Goal: Task Accomplishment & Management: Manage account settings

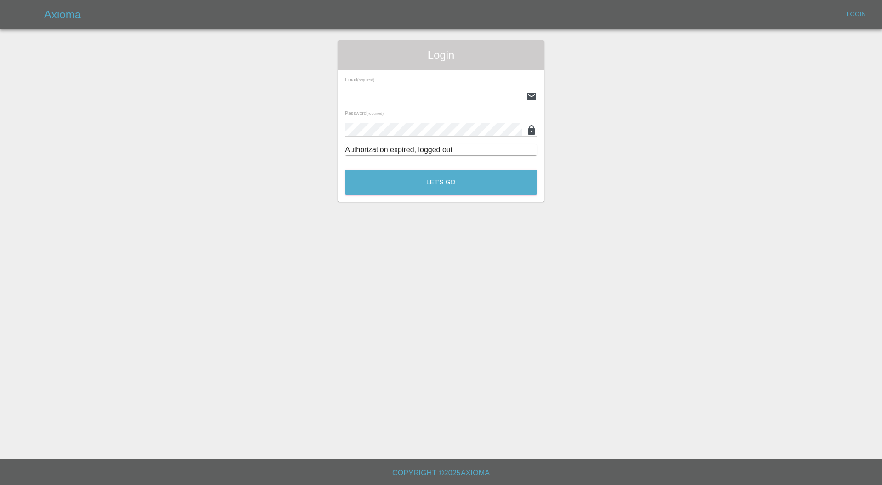
type input "carl.ainsworth@axioma.co.uk"
click at [397, 176] on button "Let's Go" at bounding box center [441, 181] width 192 height 25
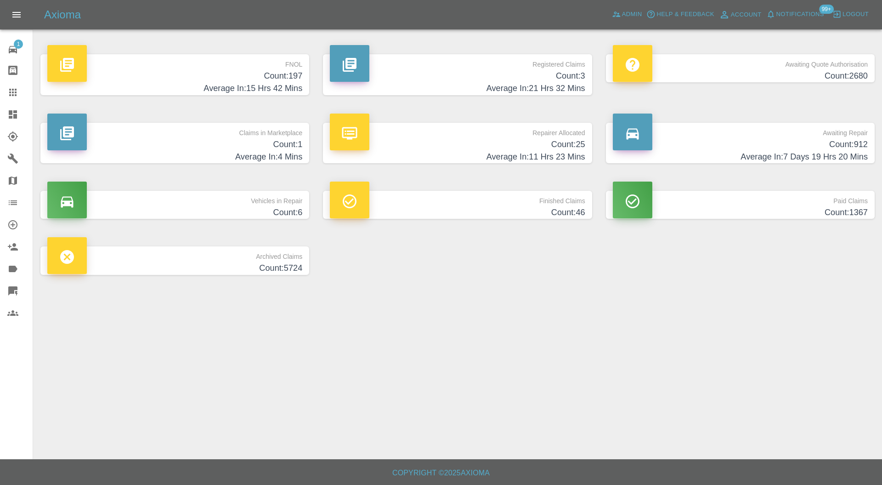
click at [542, 144] on h4 "Count: 25" at bounding box center [457, 144] width 255 height 12
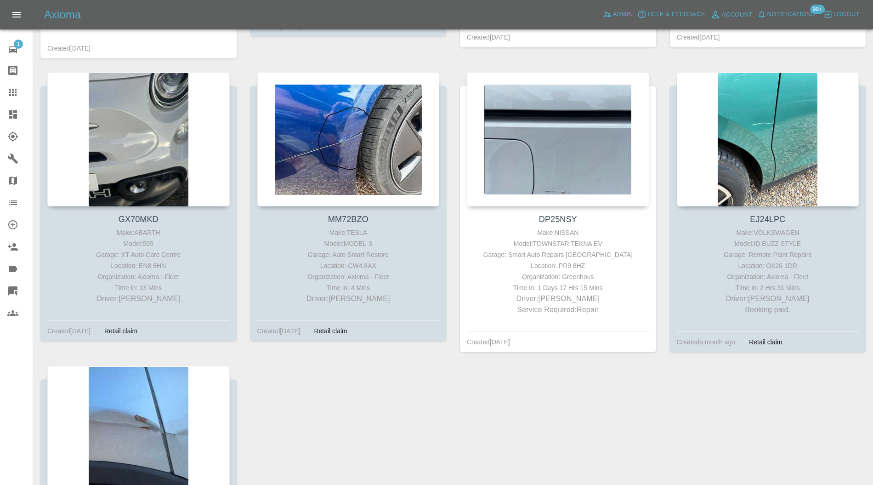
scroll to position [1470, 0]
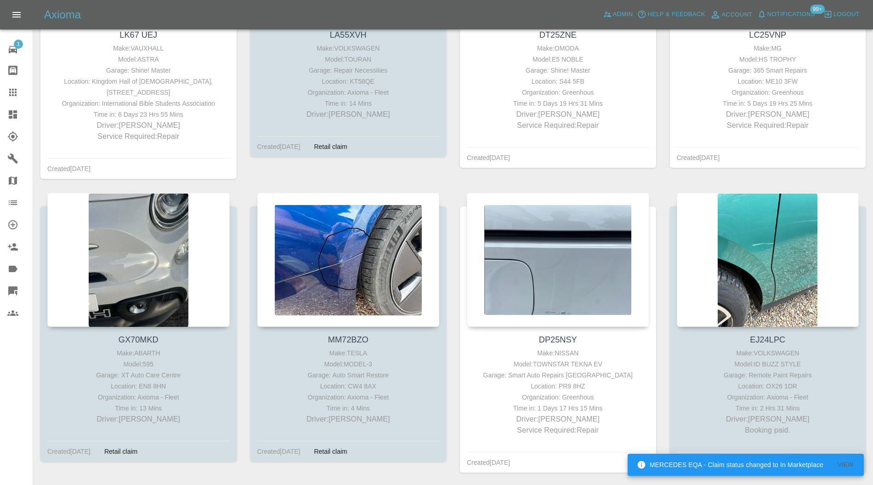
click at [765, 250] on div at bounding box center [767, 259] width 182 height 134
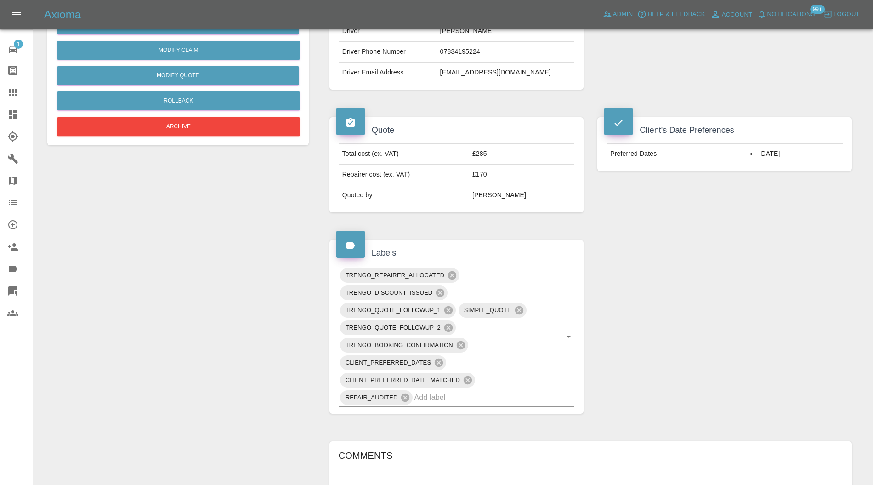
scroll to position [245, 0]
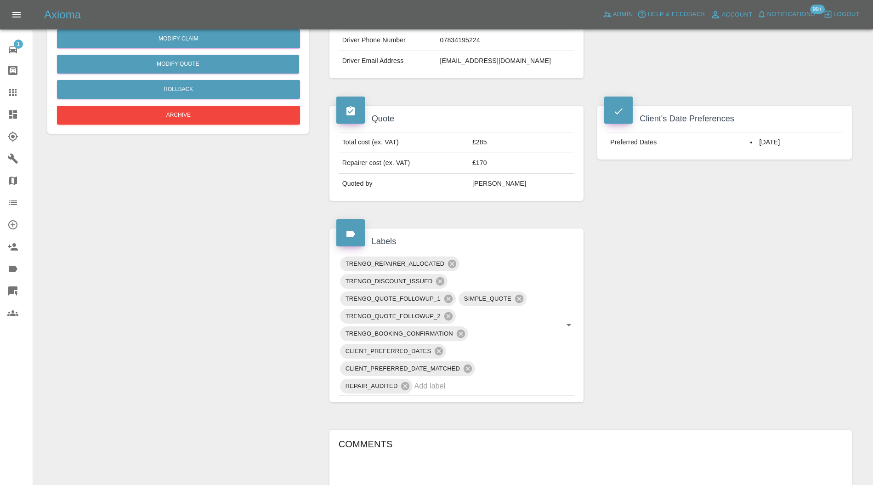
click at [460, 329] on icon at bounding box center [460, 333] width 8 height 8
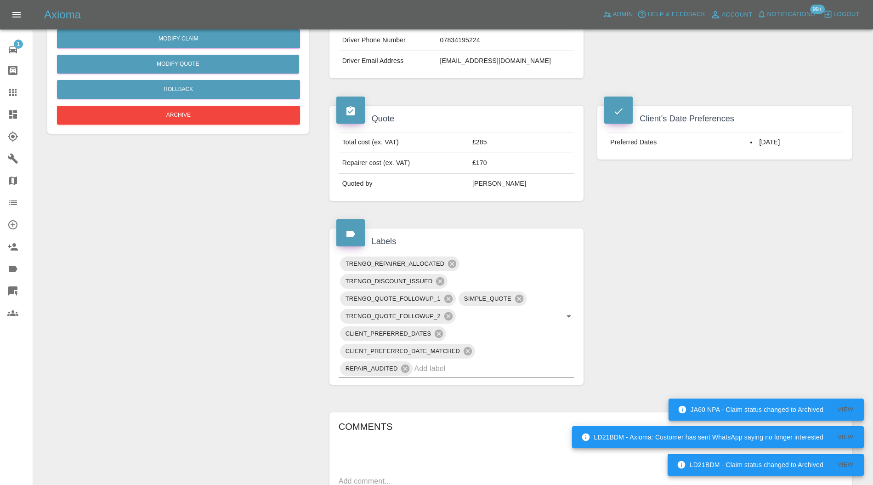
click at [471, 348] on icon at bounding box center [467, 351] width 8 height 8
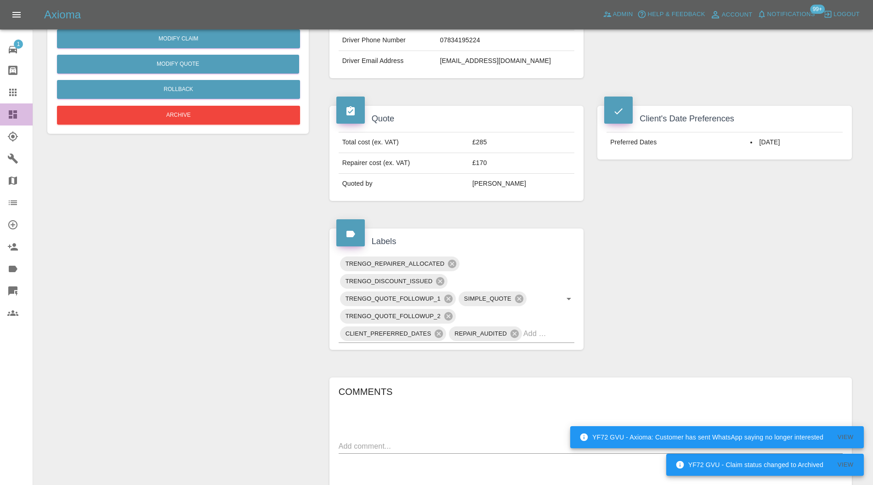
click at [15, 115] on icon at bounding box center [13, 114] width 8 height 8
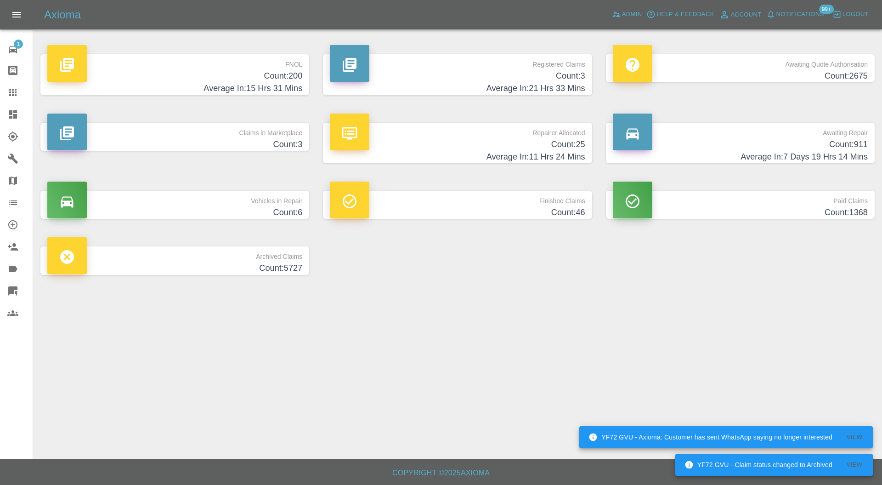
click at [490, 138] on h4 "Count: 25" at bounding box center [457, 144] width 255 height 12
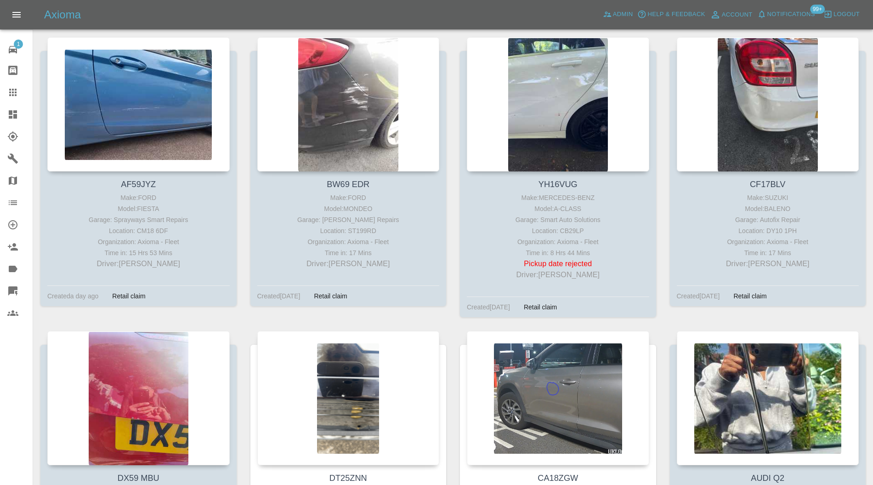
scroll to position [653, 0]
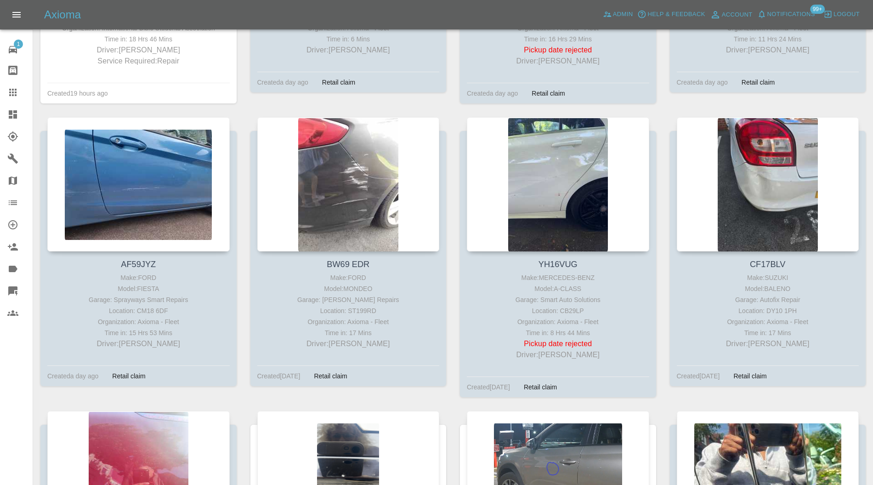
click at [567, 186] on div at bounding box center [558, 184] width 182 height 134
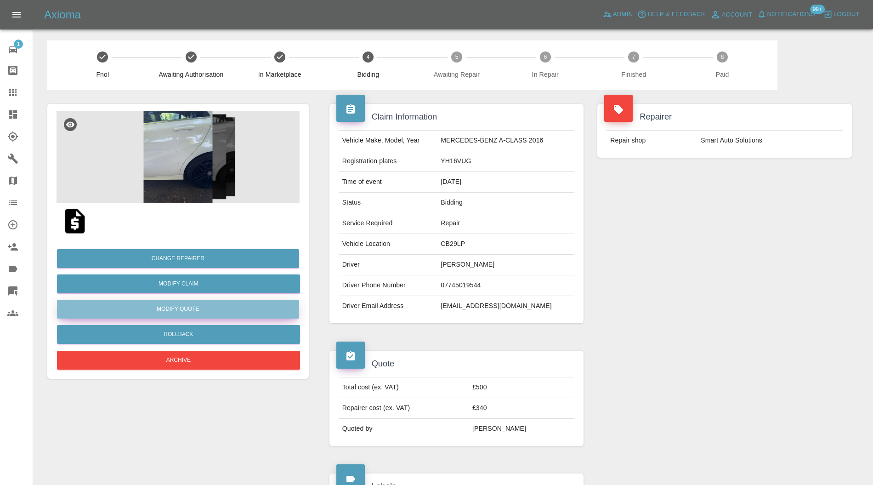
click at [233, 308] on button "Modify Quote" at bounding box center [178, 308] width 242 height 19
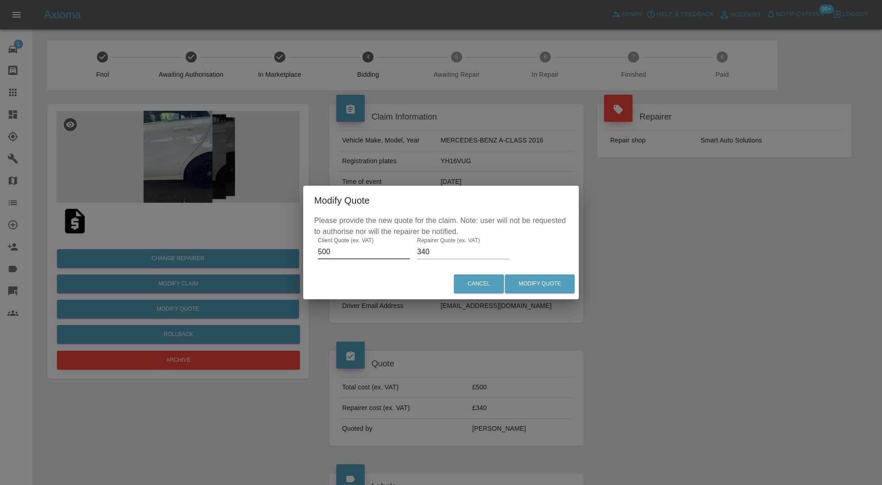
drag, startPoint x: 354, startPoint y: 255, endPoint x: 309, endPoint y: 261, distance: 45.8
click at [309, 261] on div "Please provide the new quote for the claim. Note: user will not be requested to…" at bounding box center [441, 241] width 276 height 53
type input "350"
drag, startPoint x: 436, startPoint y: 251, endPoint x: 406, endPoint y: 252, distance: 30.8
click at [406, 252] on div "Please provide the new quote for the claim. Note: user will not be requested to…" at bounding box center [441, 241] width 276 height 53
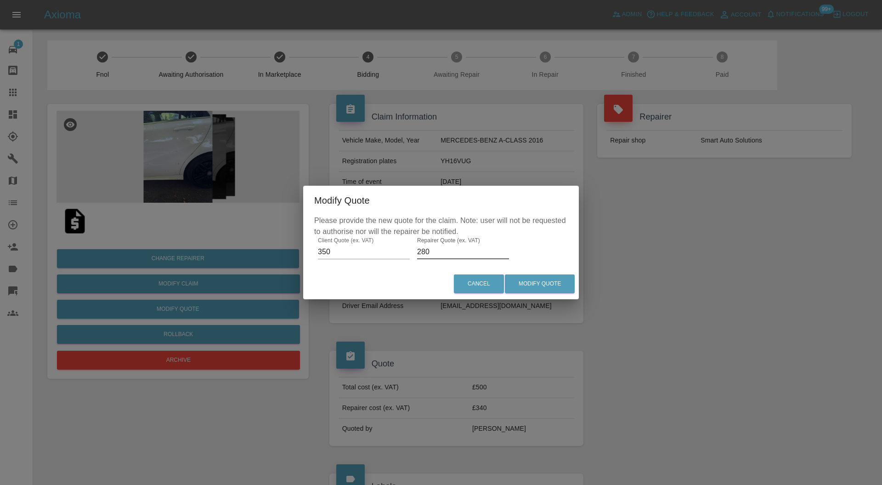
type input "280"
click at [524, 282] on button "Modify Quote" at bounding box center [540, 283] width 70 height 19
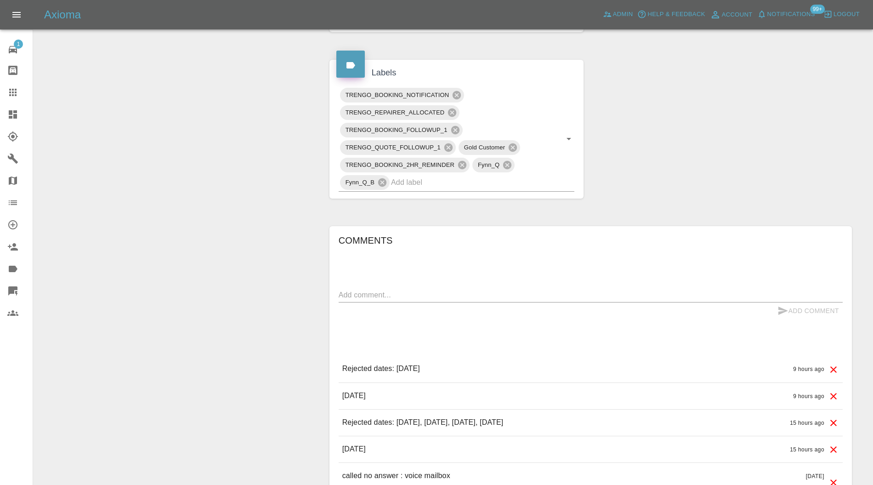
scroll to position [402, 0]
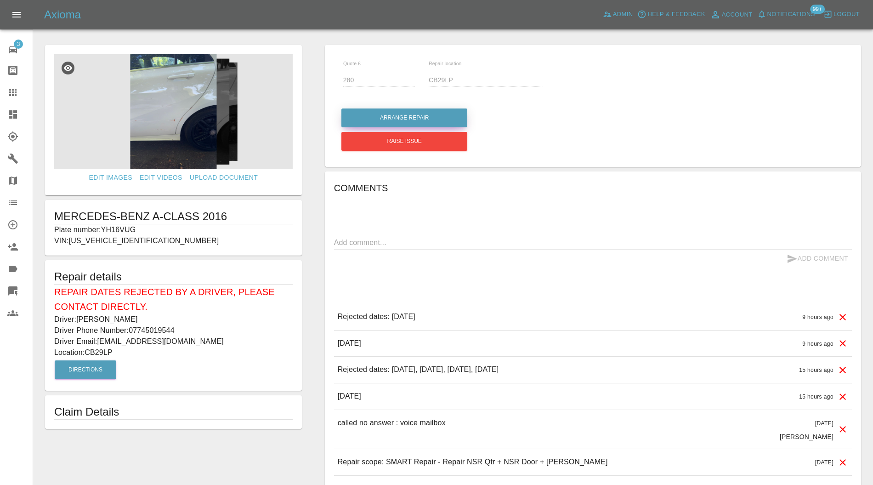
click at [428, 116] on button "Arrange Repair" at bounding box center [404, 117] width 126 height 19
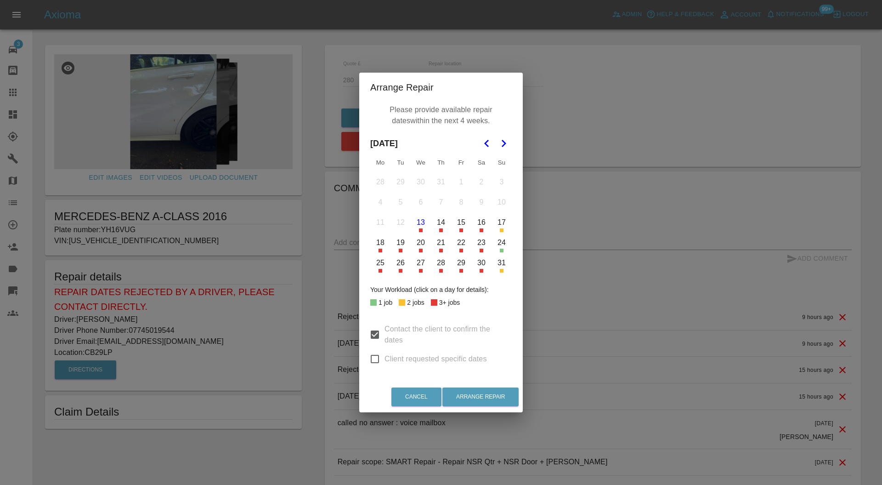
click at [500, 139] on icon "Go to the Next Month" at bounding box center [503, 143] width 11 height 11
click at [371, 360] on input "Client requested specific dates" at bounding box center [374, 358] width 19 height 19
checkbox input "true"
click at [379, 181] on button "1" at bounding box center [380, 181] width 19 height 19
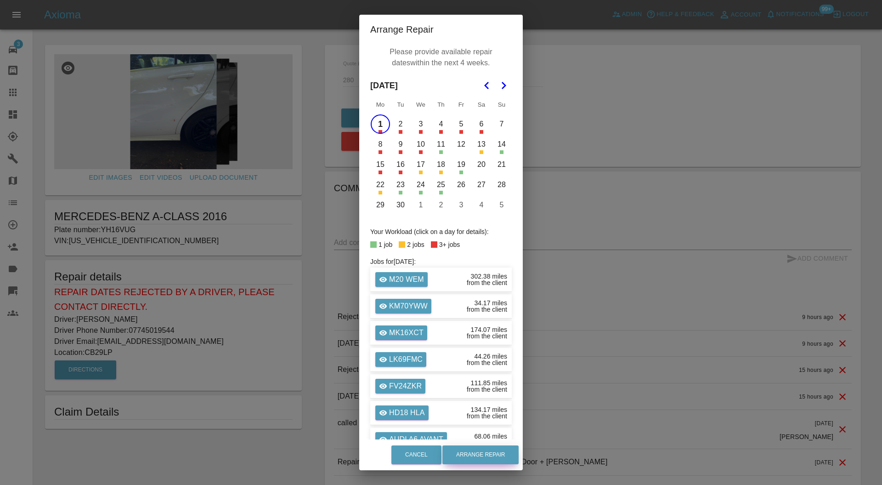
click at [482, 450] on button "Arrange Repair" at bounding box center [480, 454] width 76 height 19
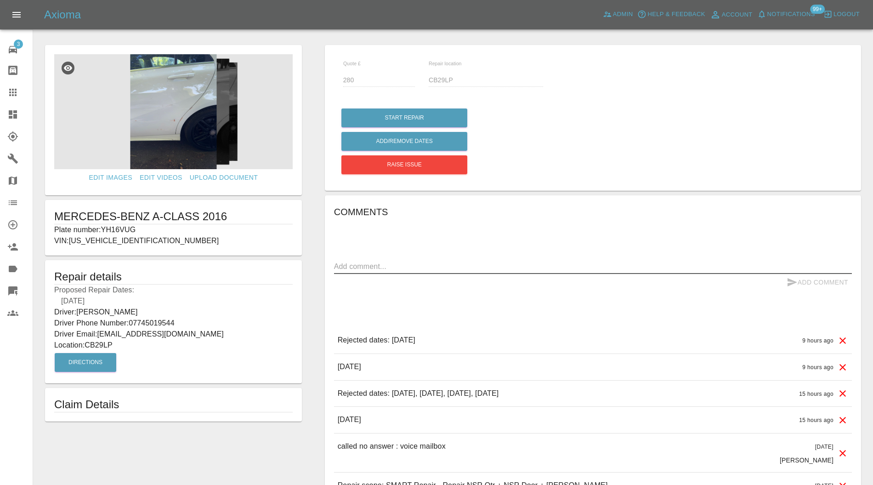
click at [433, 268] on textarea at bounding box center [593, 266] width 518 height 11
type textarea "DOOR ONLY"
click at [837, 280] on button "Add Comment" at bounding box center [817, 282] width 69 height 17
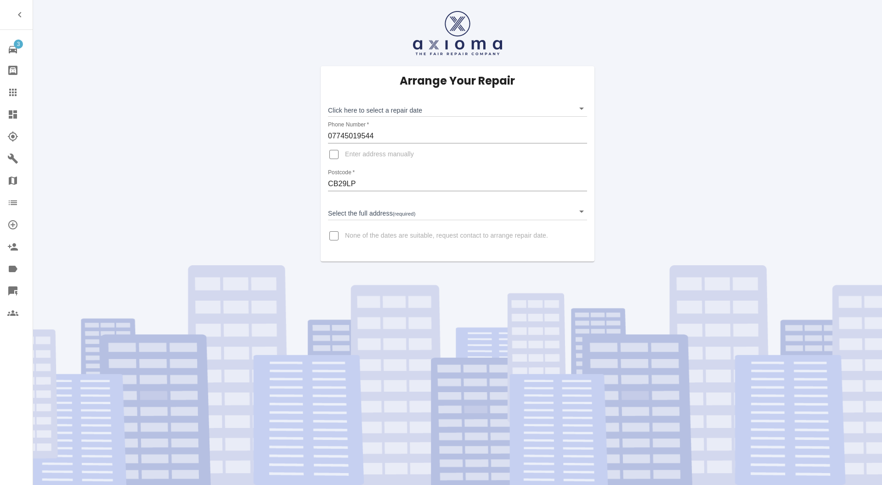
click at [19, 108] on link "Dashboard" at bounding box center [16, 114] width 33 height 22
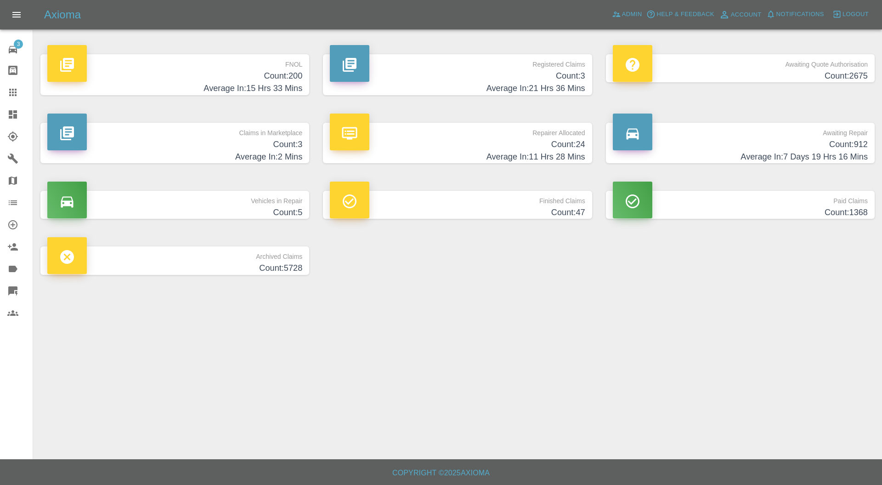
click at [253, 151] on h4 "Average In: 2 Mins" at bounding box center [174, 157] width 255 height 12
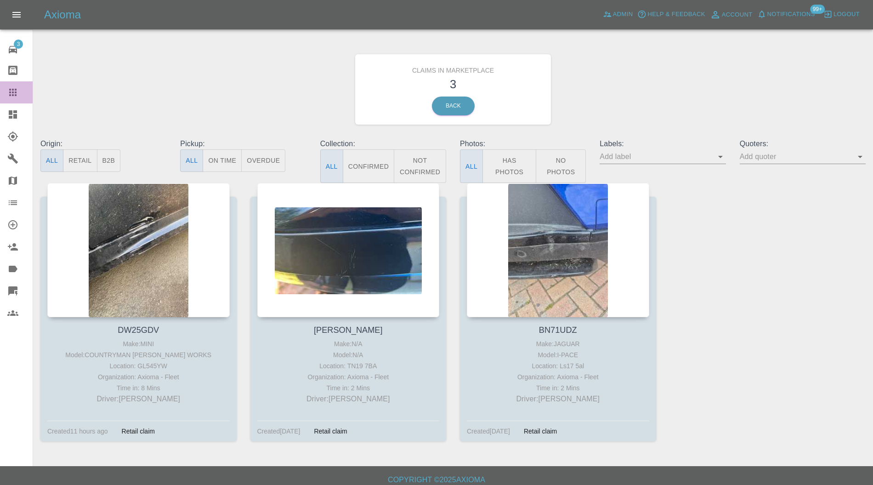
click at [18, 94] on div at bounding box center [20, 92] width 26 height 11
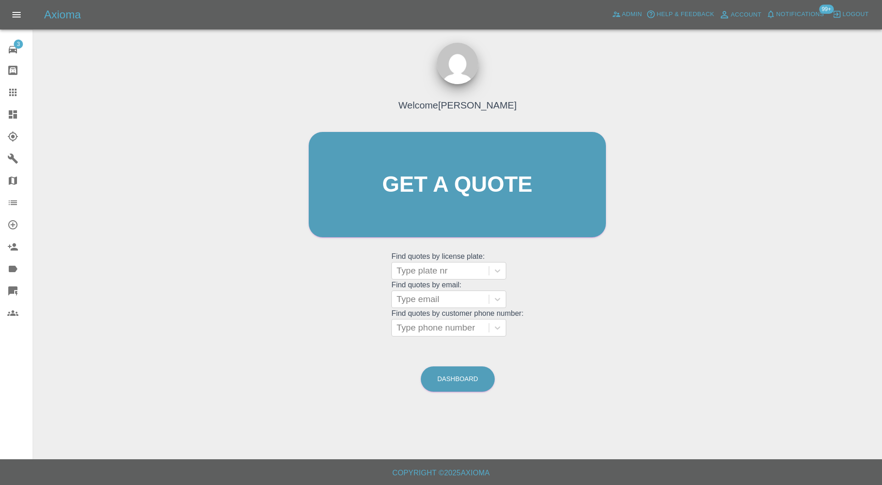
click at [414, 262] on div "Type plate nr" at bounding box center [448, 270] width 115 height 17
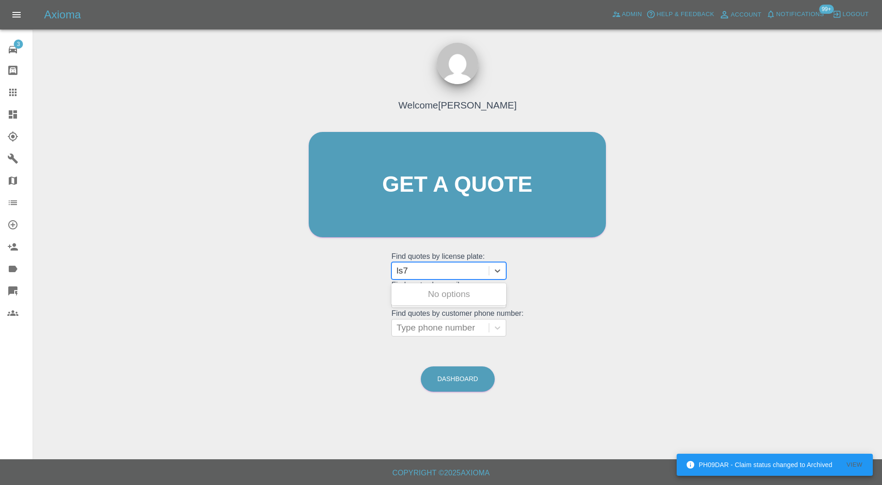
type input "ls72"
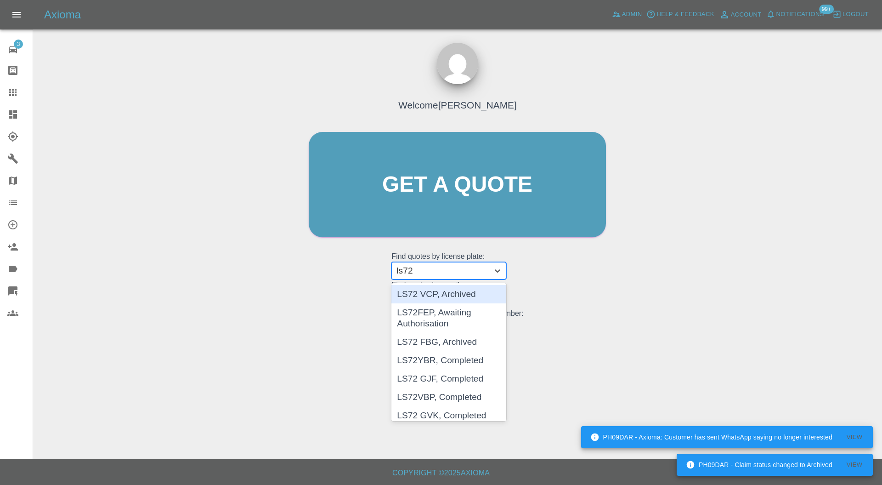
click at [468, 291] on div "LS72 VCP, Archived" at bounding box center [448, 294] width 115 height 18
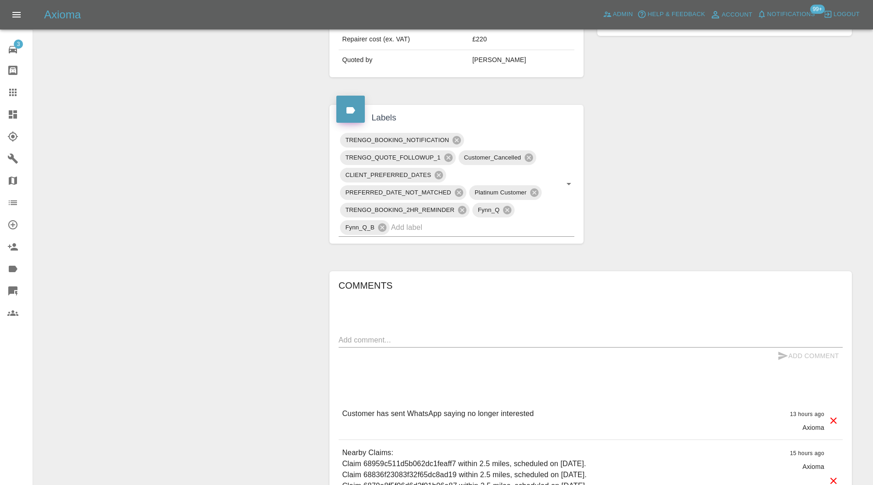
scroll to position [384, 0]
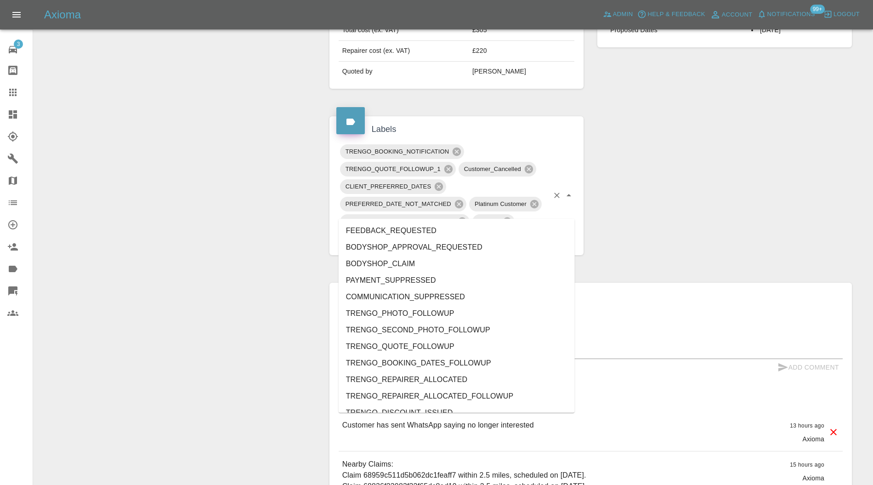
click at [527, 231] on input "text" at bounding box center [470, 238] width 158 height 14
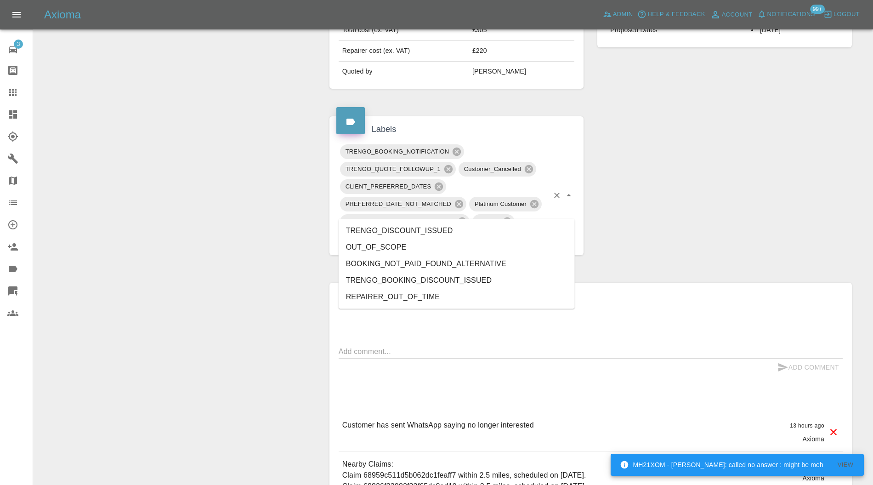
type input "out"
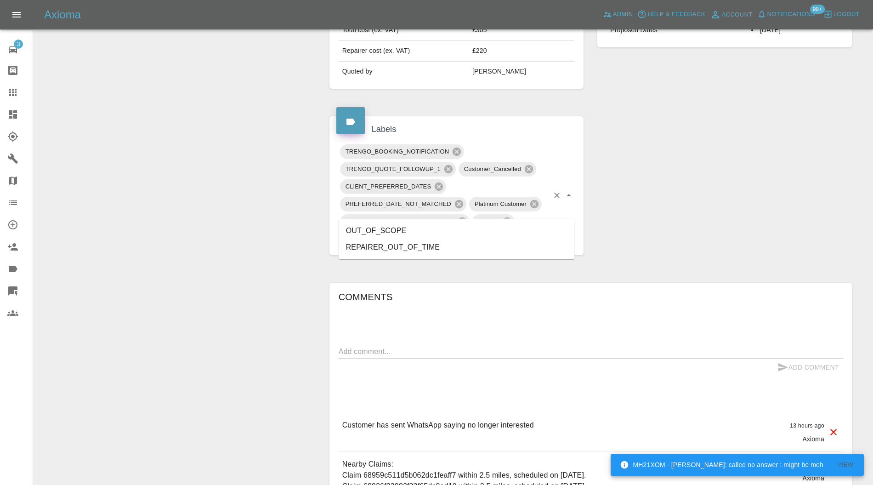
click at [392, 229] on li "OUT_OF_SCOPE" at bounding box center [456, 230] width 236 height 17
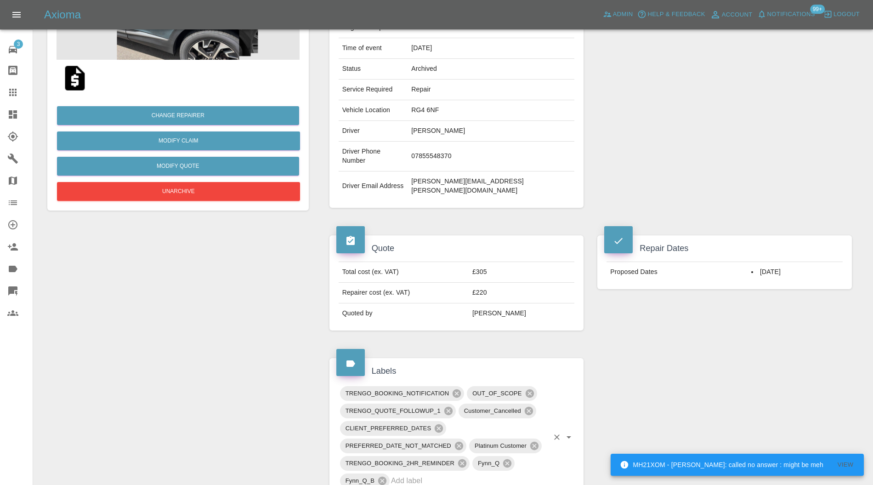
scroll to position [0, 0]
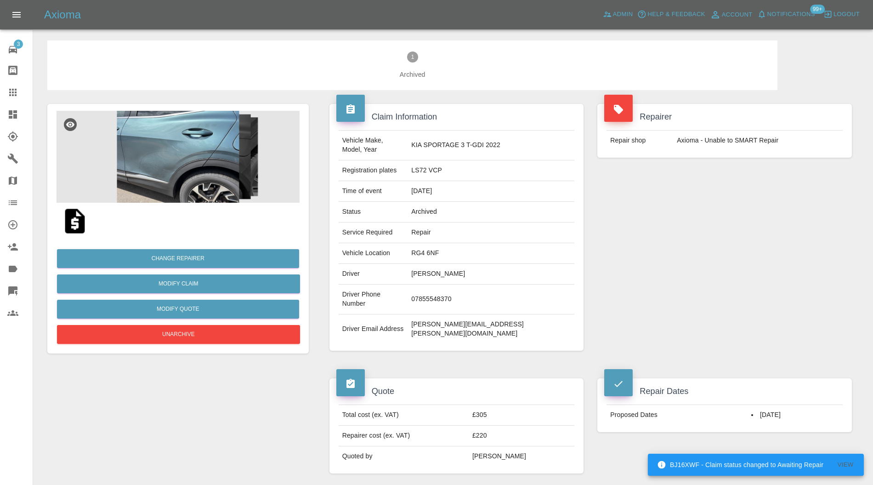
click at [17, 109] on icon at bounding box center [12, 114] width 11 height 11
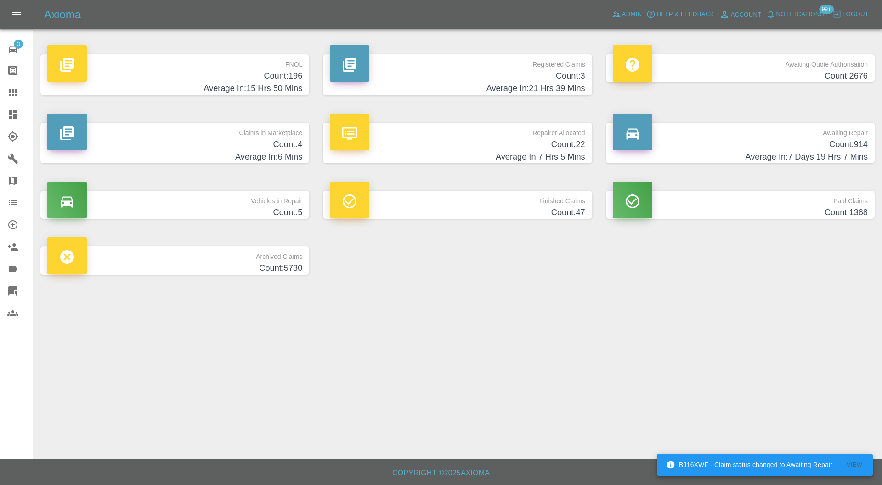
click at [690, 150] on h4 "Count: 914" at bounding box center [740, 144] width 255 height 12
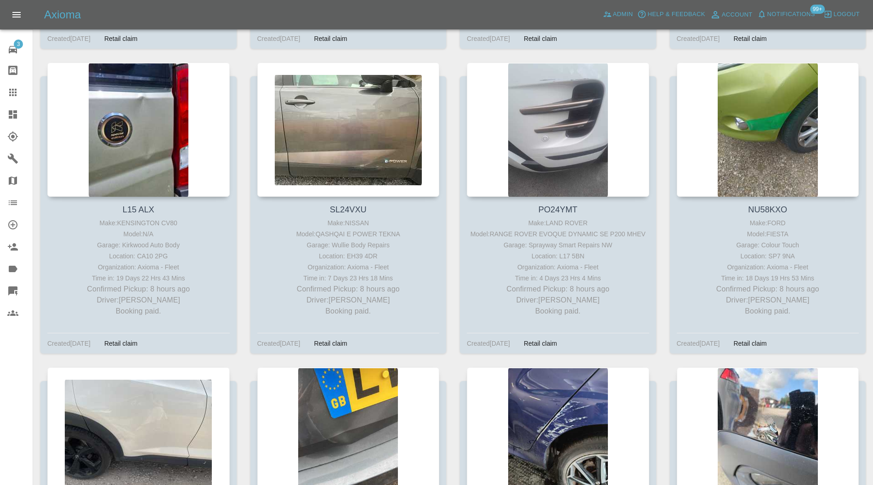
scroll to position [123, 0]
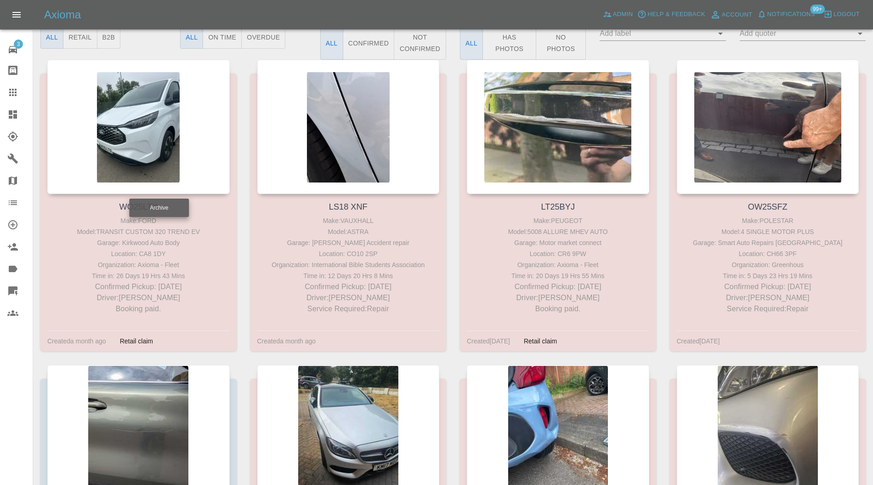
click at [161, 181] on icon "Archive" at bounding box center [159, 183] width 8 height 8
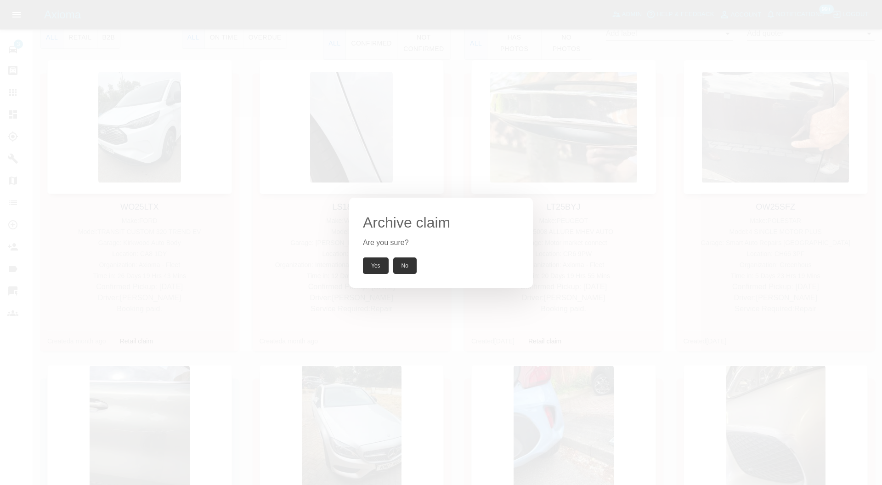
click at [371, 264] on button "Yes" at bounding box center [376, 265] width 26 height 17
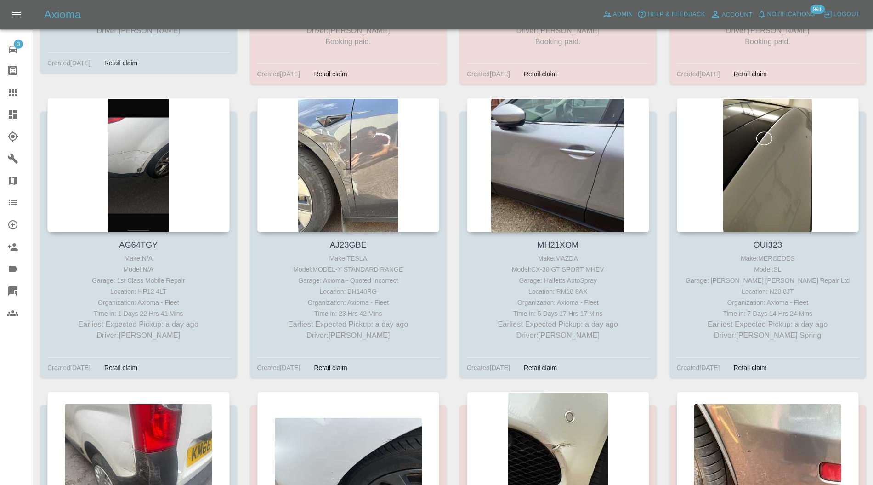
scroll to position [1103, 0]
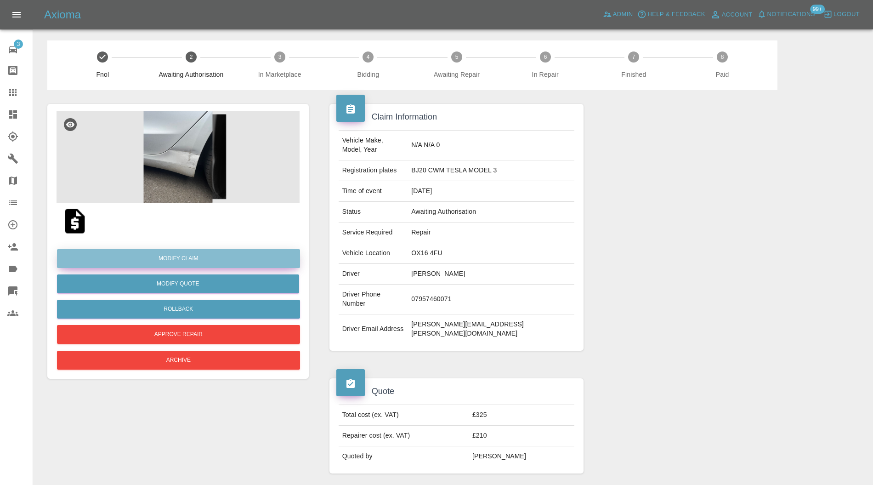
click at [224, 264] on link "Modify Claim" at bounding box center [178, 258] width 243 height 19
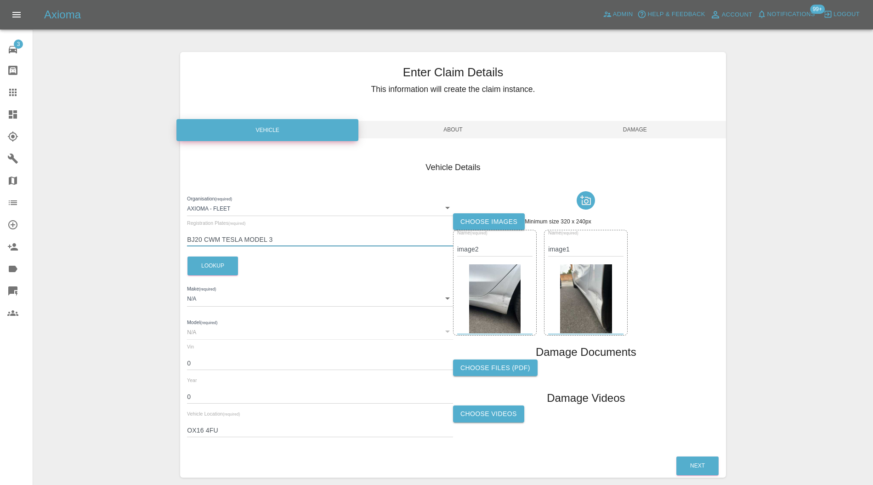
drag, startPoint x: 293, startPoint y: 239, endPoint x: 223, endPoint y: 240, distance: 70.7
click at [223, 240] on input "BJ20 CWM TESLA MODEL 3" at bounding box center [320, 239] width 266 height 13
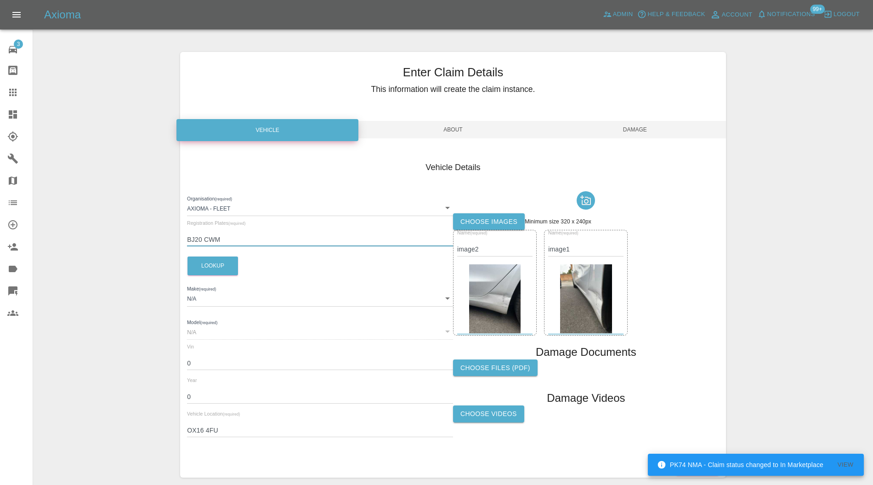
type input "BJ20 CWM"
click at [216, 264] on button "Lookup" at bounding box center [212, 265] width 51 height 19
type input "TESLA"
type input "MODEL 3 LONG RANGE AWD"
type input "[US_VEHICLE_IDENTIFICATION_NUMBER]"
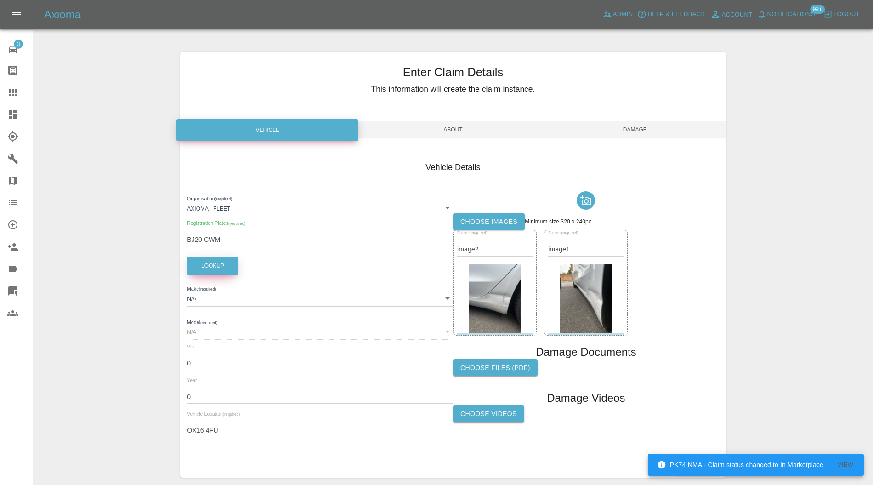
type input "2020"
click at [628, 130] on span "Damage" at bounding box center [635, 129] width 182 height 17
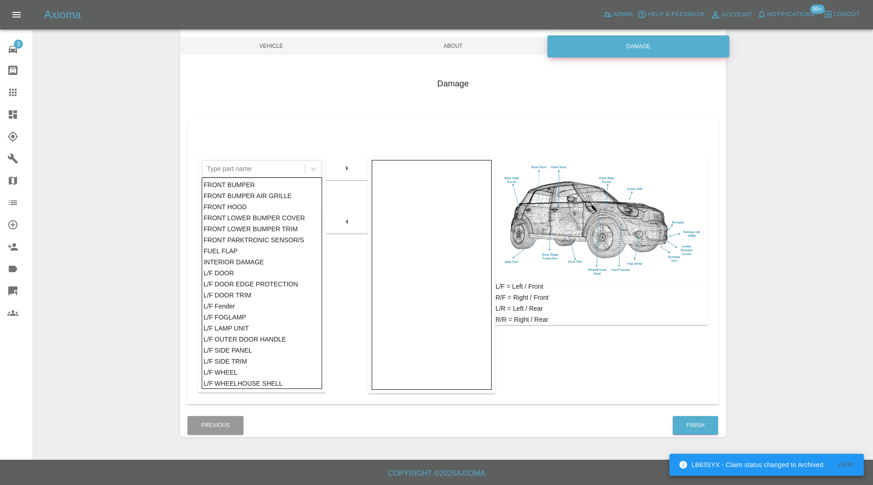
scroll to position [84, 0]
click at [690, 422] on button "Finish" at bounding box center [694, 424] width 45 height 19
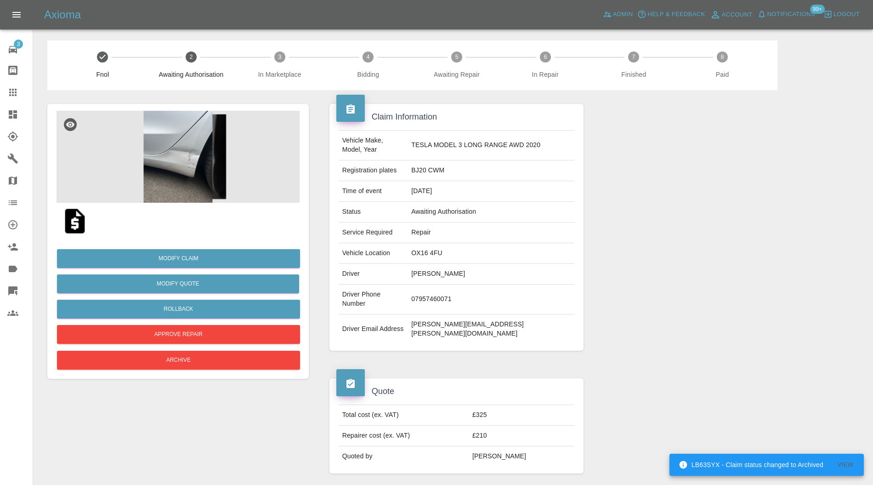
click at [183, 169] on img at bounding box center [177, 157] width 243 height 92
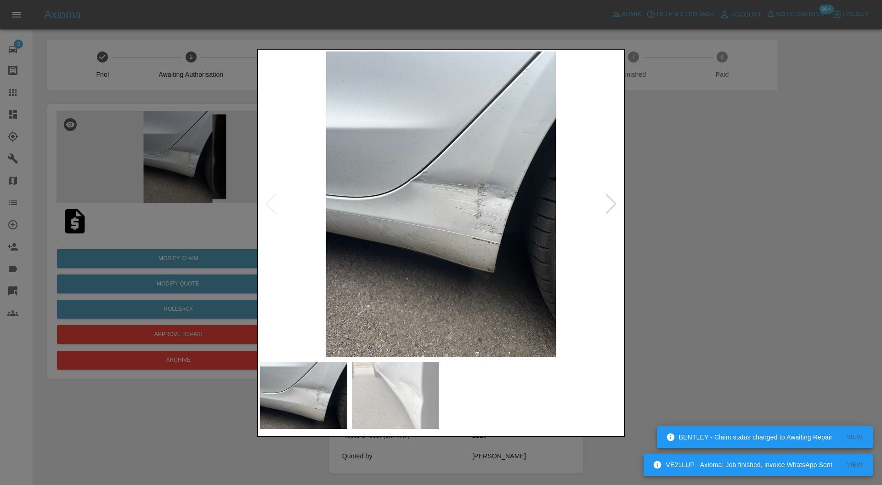
click at [738, 230] on div at bounding box center [441, 242] width 882 height 485
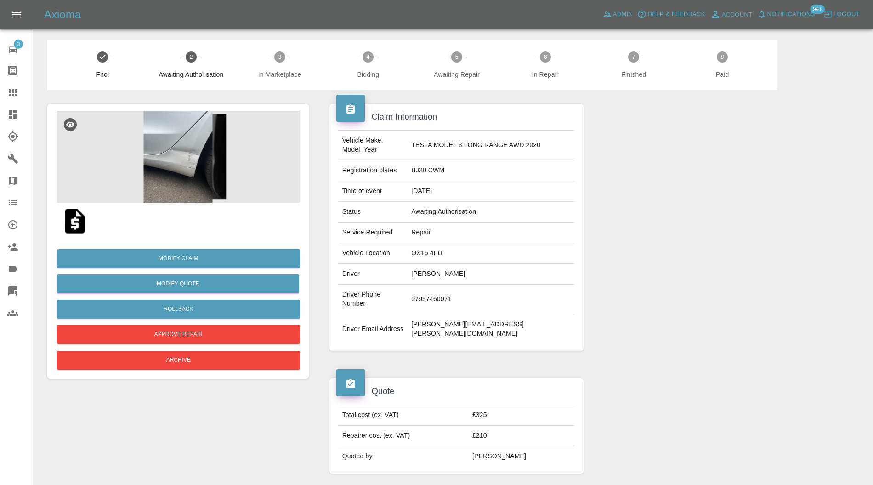
click at [172, 170] on img at bounding box center [177, 157] width 243 height 92
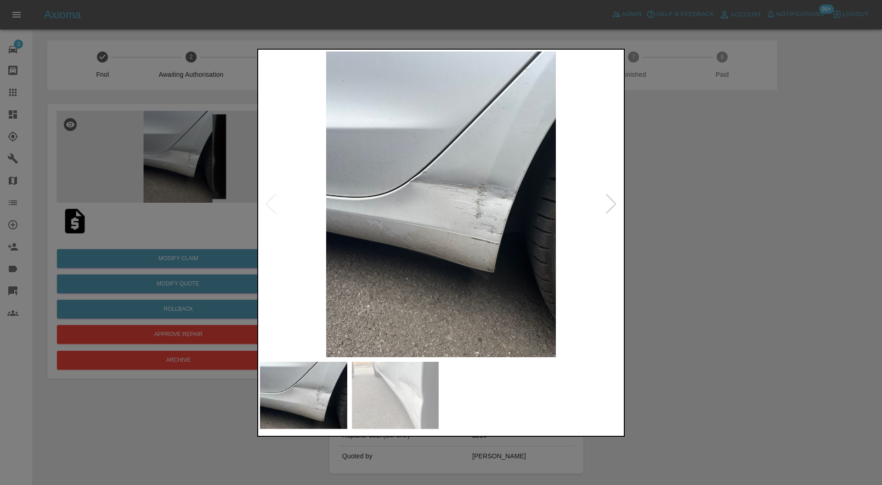
click at [392, 407] on img at bounding box center [395, 394] width 87 height 67
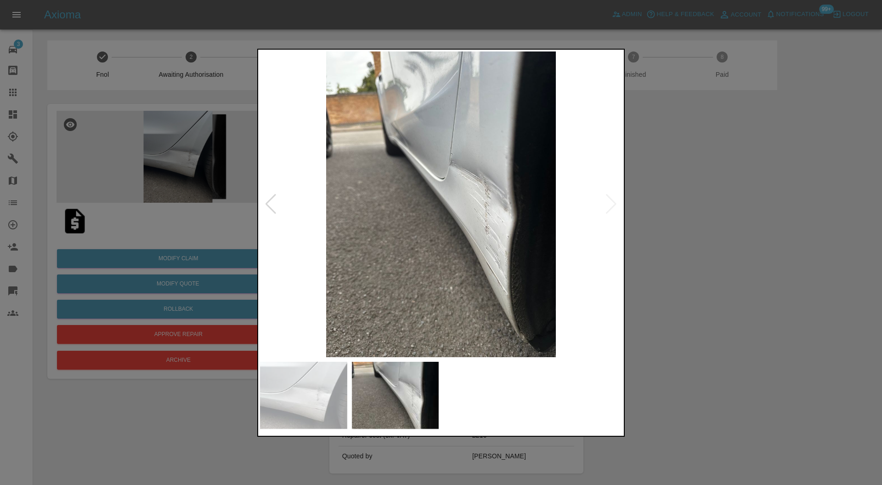
click at [714, 226] on div at bounding box center [441, 242] width 882 height 485
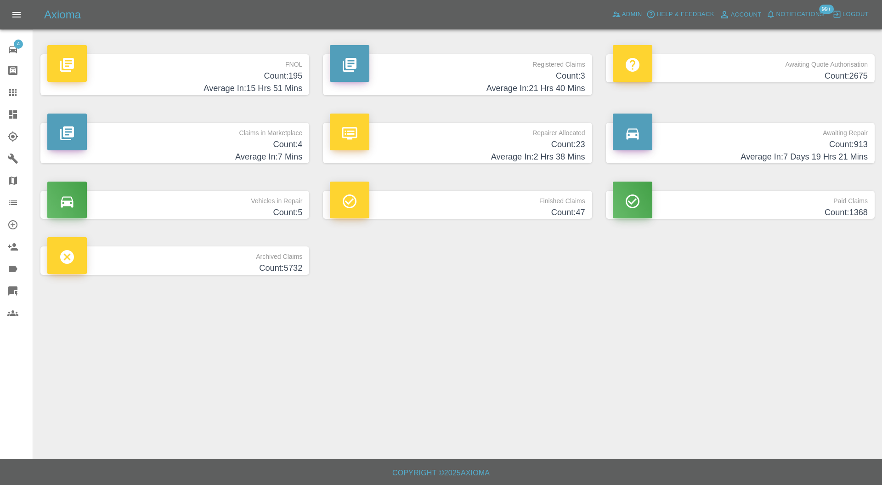
click at [251, 203] on p "Vehicles in Repair" at bounding box center [174, 199] width 255 height 16
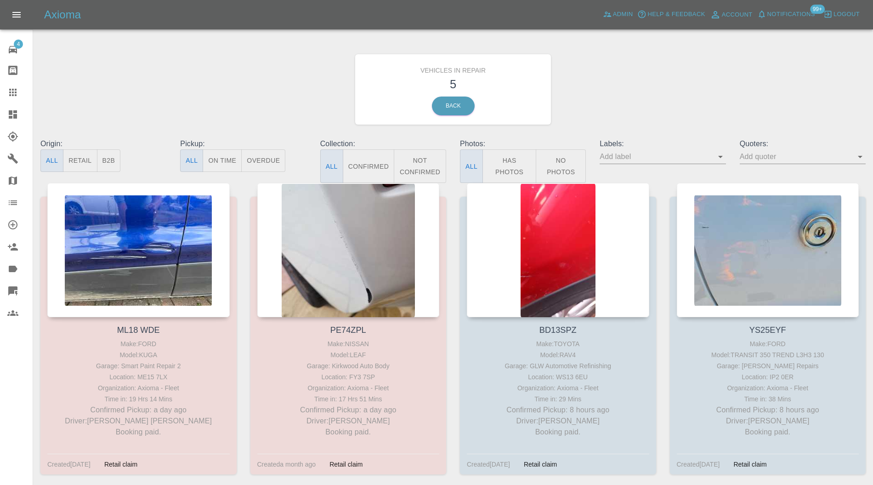
click at [368, 237] on div at bounding box center [348, 250] width 182 height 134
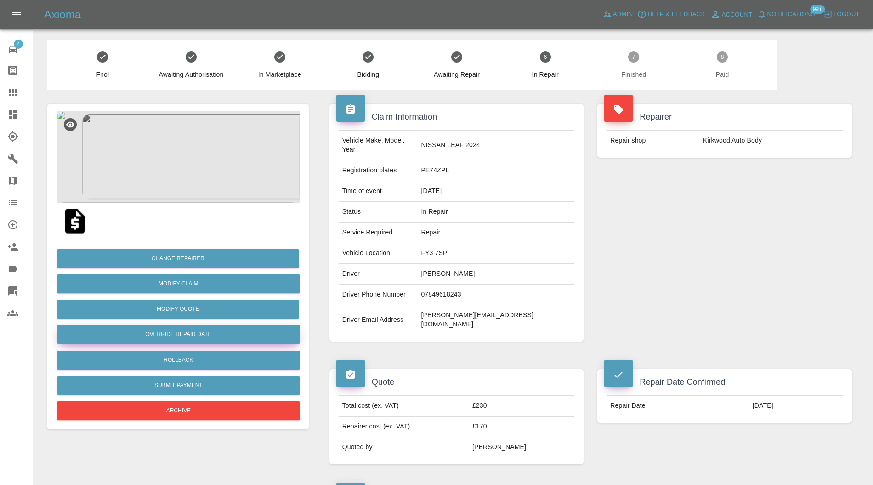
click at [208, 328] on button "Override Repair Date" at bounding box center [178, 334] width 243 height 19
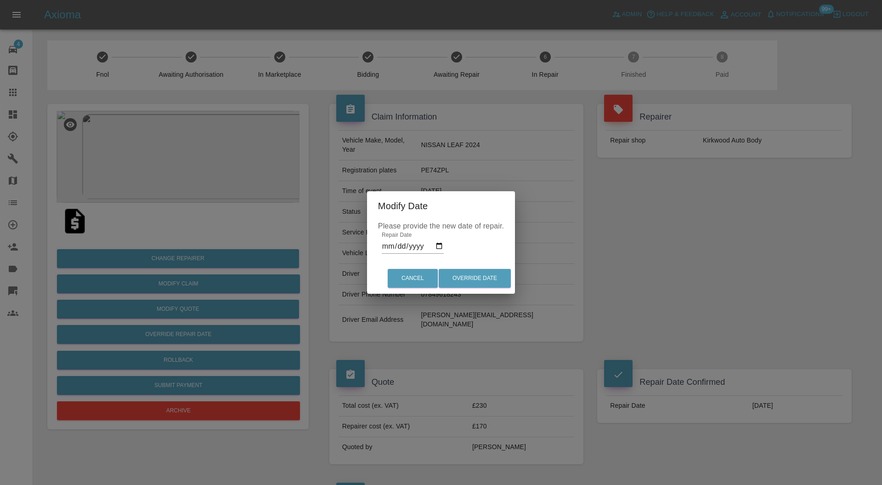
click at [437, 248] on input "[DATE]" at bounding box center [413, 246] width 62 height 15
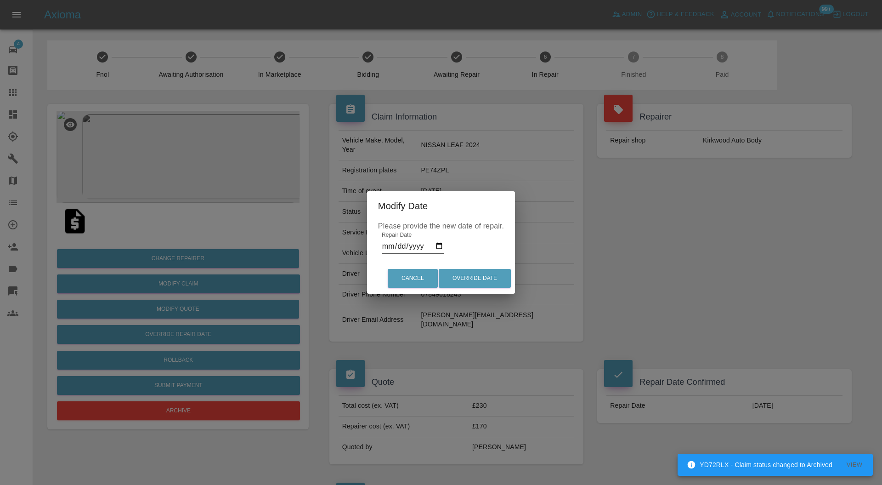
type input "[DATE]"
click at [471, 283] on button "Override Date" at bounding box center [475, 278] width 72 height 19
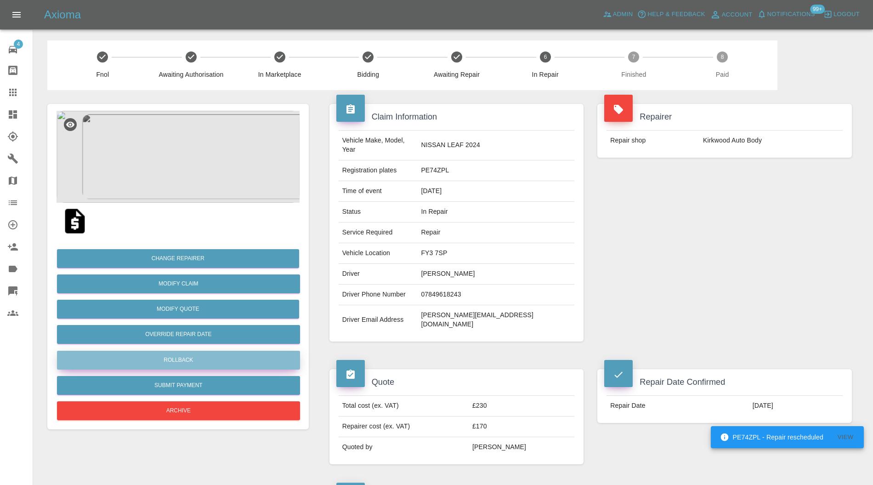
click at [233, 352] on button "Rollback" at bounding box center [178, 359] width 243 height 19
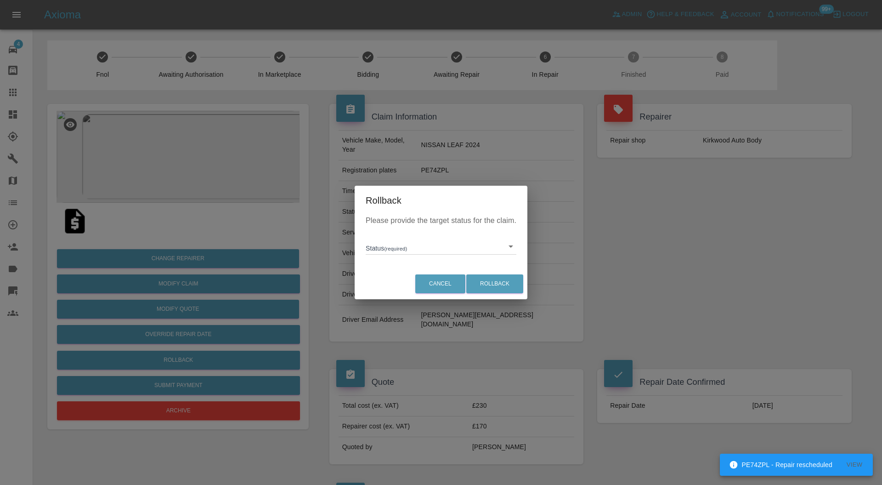
click at [423, 259] on div "Please provide the target status for the claim. Status (required) ​" at bounding box center [441, 241] width 173 height 53
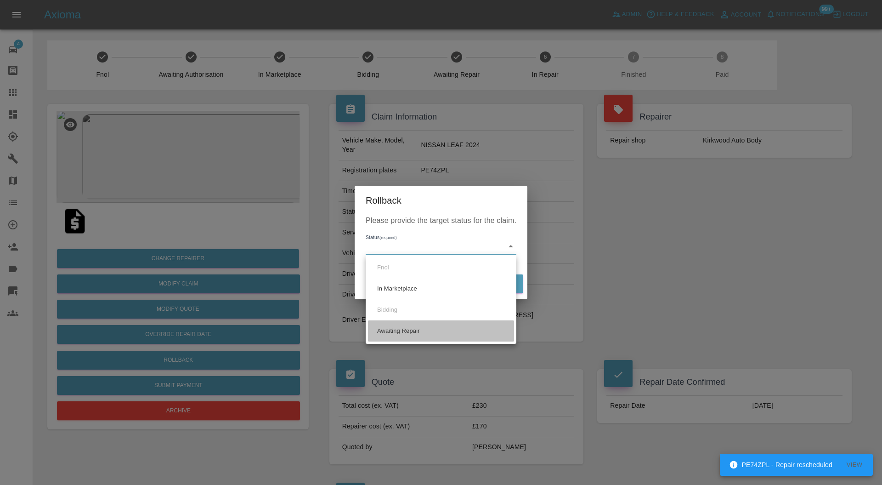
click at [417, 334] on li "Awaiting Repair" at bounding box center [441, 330] width 146 height 21
type input "awaiting-pickup"
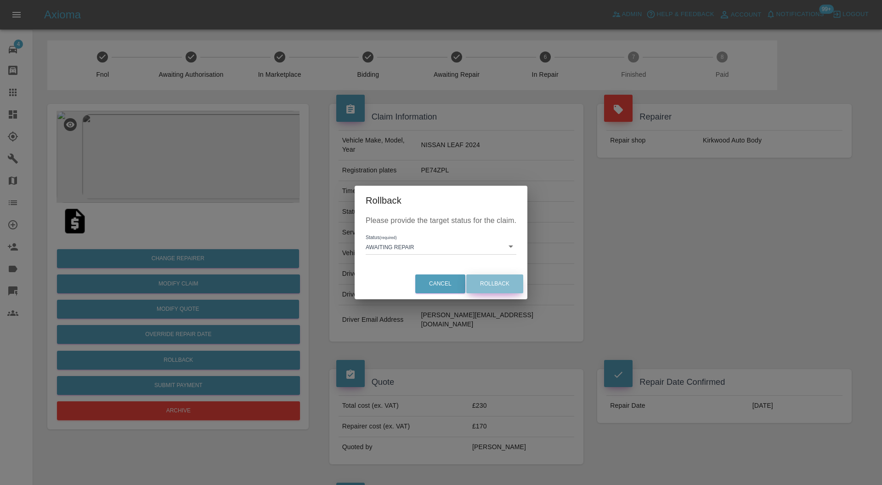
click at [499, 282] on button "Rollback" at bounding box center [494, 283] width 57 height 19
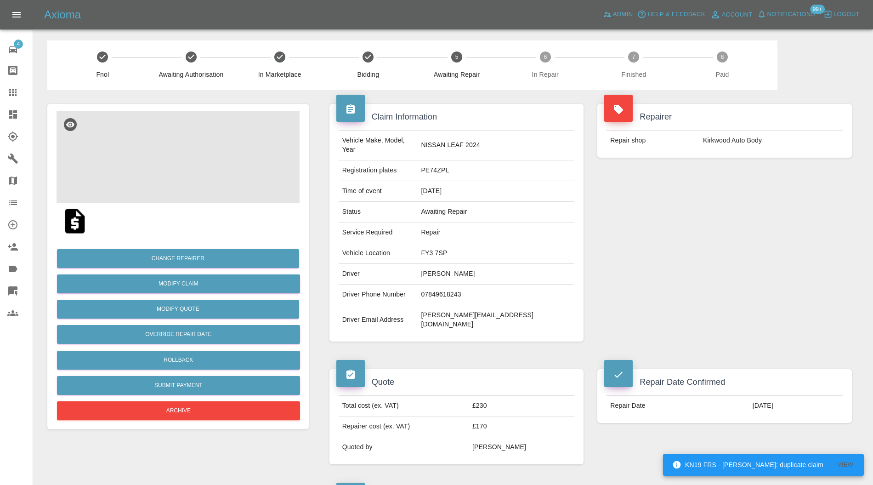
scroll to position [327, 0]
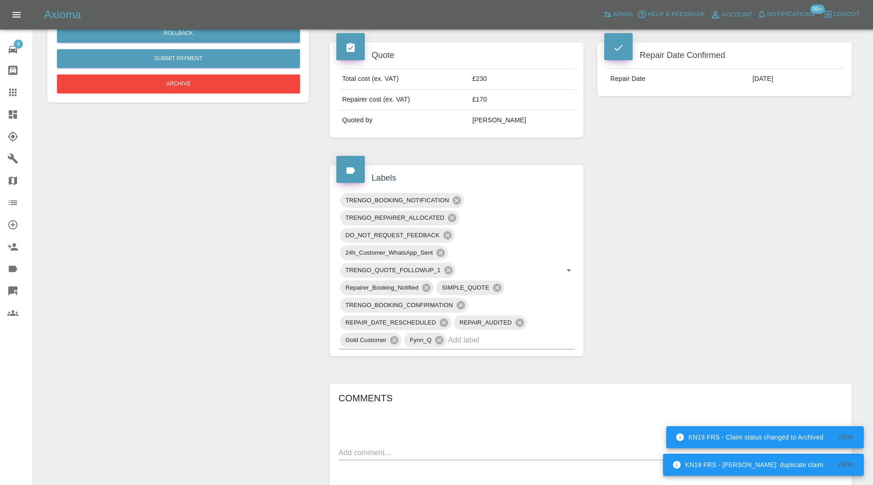
click at [440, 248] on icon at bounding box center [440, 253] width 10 height 10
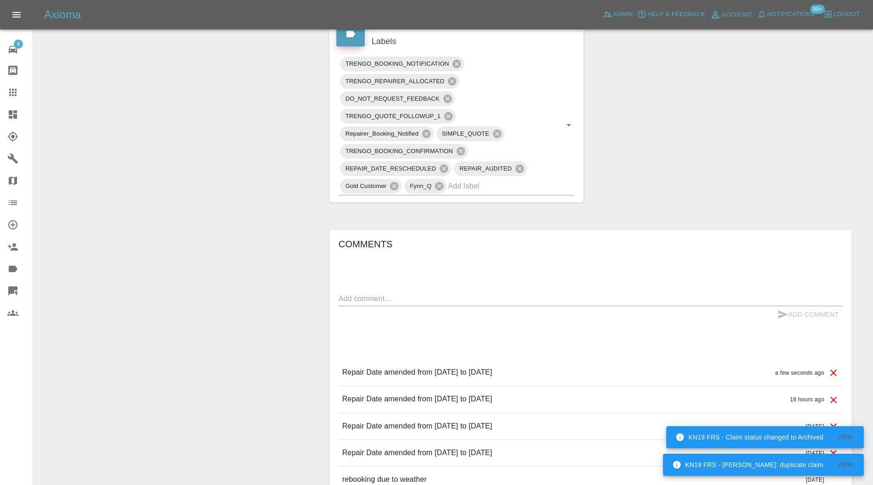
scroll to position [571, 0]
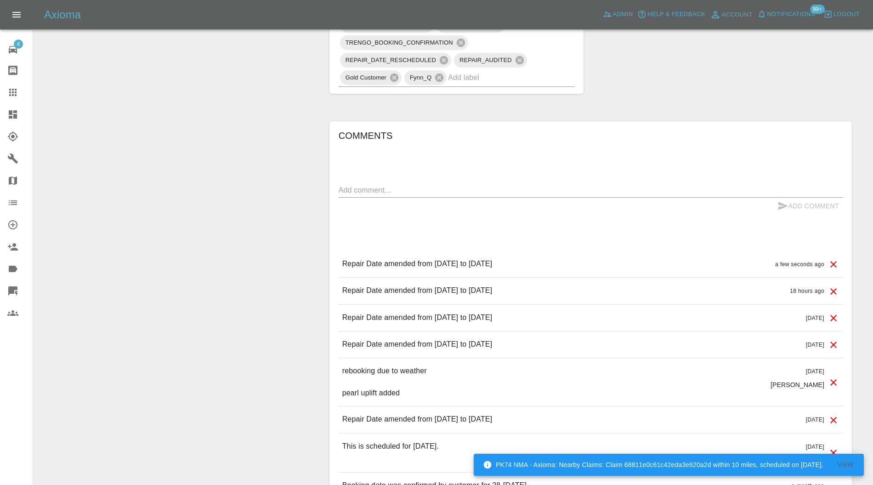
click at [831, 339] on icon at bounding box center [833, 344] width 11 height 11
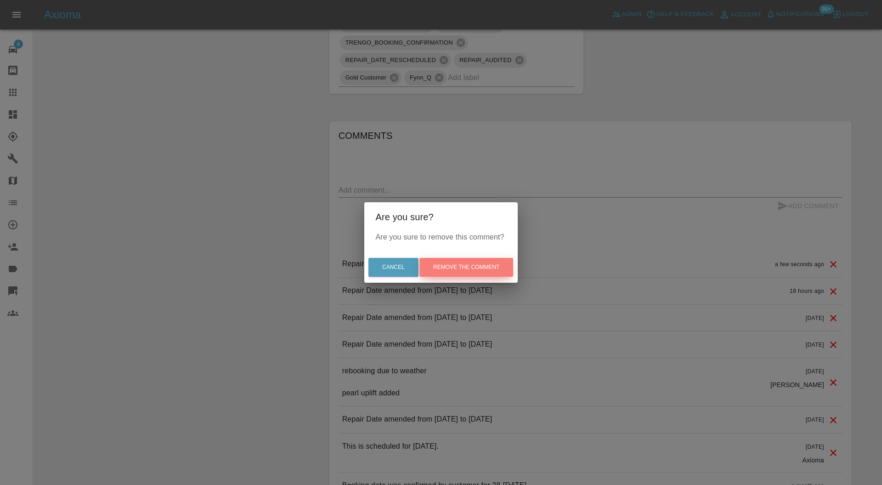
click at [490, 266] on button "Remove the comment" at bounding box center [466, 267] width 94 height 19
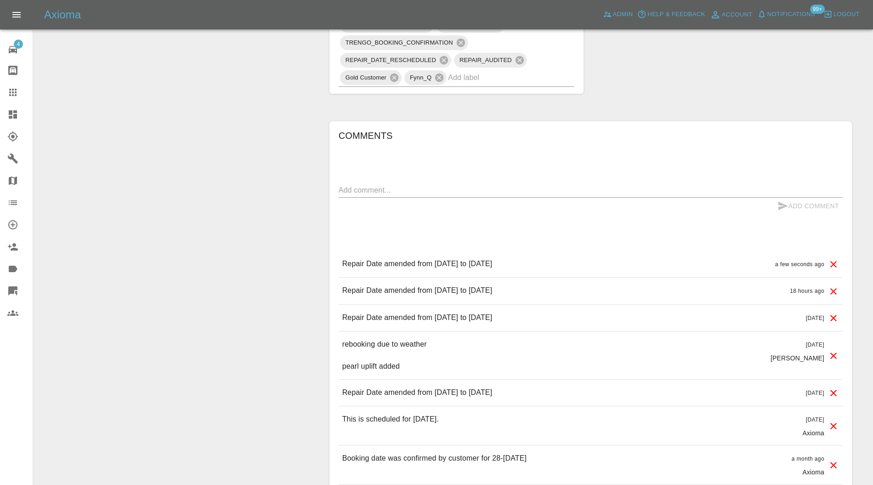
click at [829, 312] on icon at bounding box center [833, 317] width 11 height 11
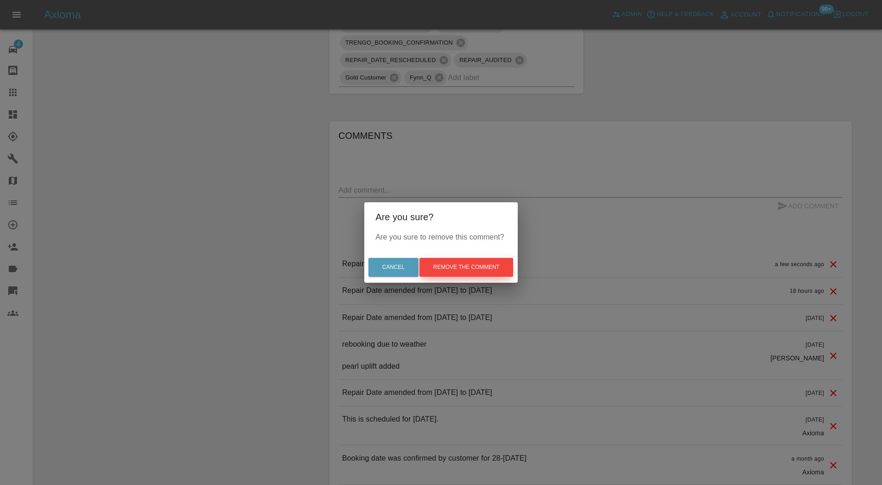
click at [498, 269] on button "Remove the comment" at bounding box center [466, 267] width 94 height 19
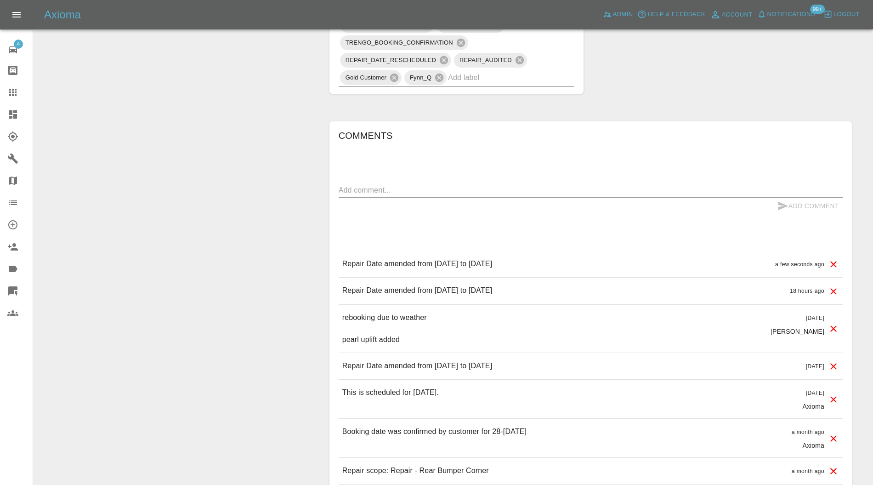
click at [832, 288] on icon at bounding box center [833, 291] width 6 height 6
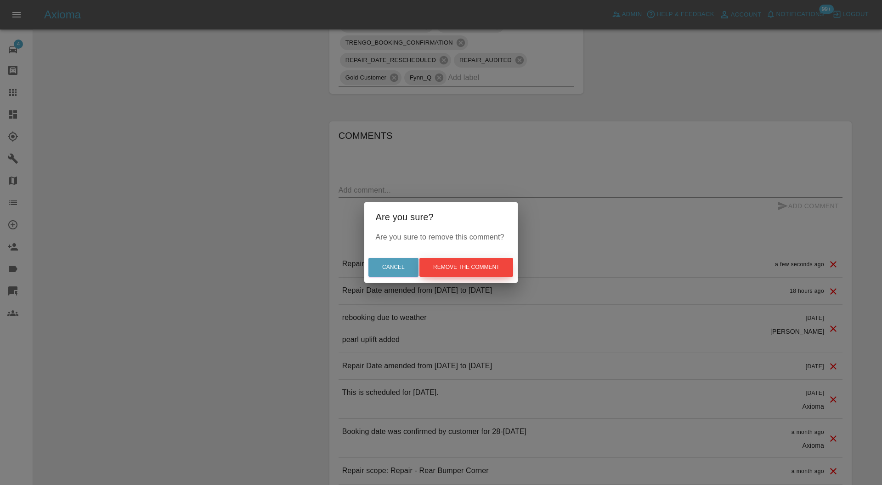
click at [501, 267] on button "Remove the comment" at bounding box center [466, 267] width 94 height 19
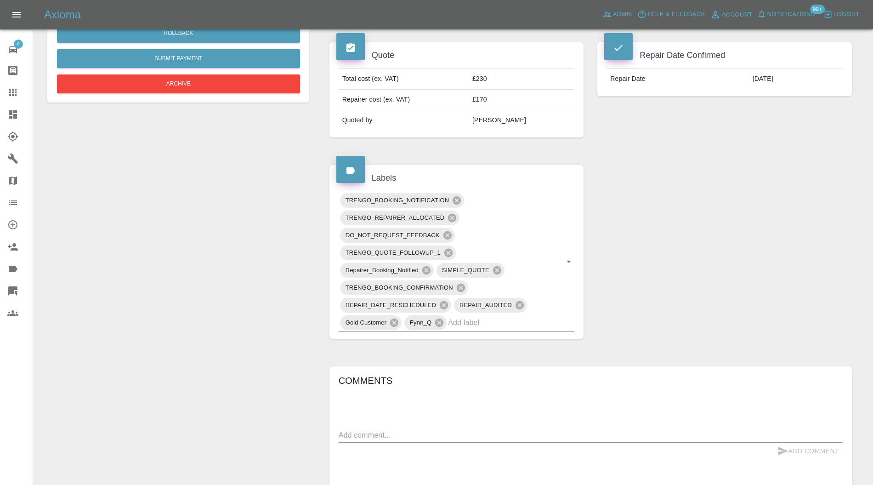
scroll to position [0, 0]
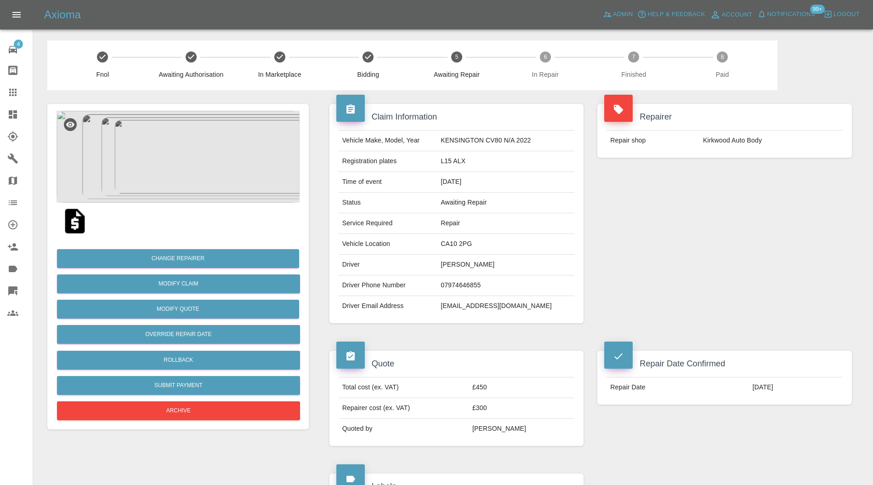
click at [202, 164] on img at bounding box center [177, 157] width 243 height 92
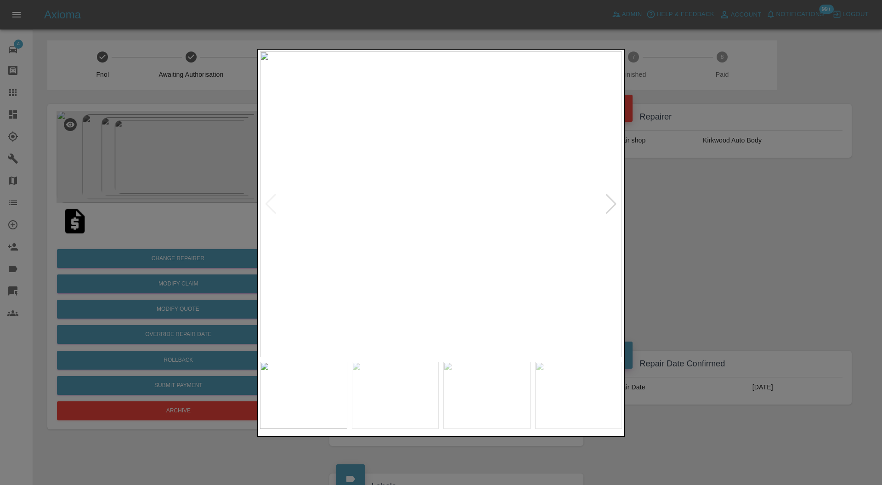
click at [687, 187] on div at bounding box center [441, 242] width 882 height 485
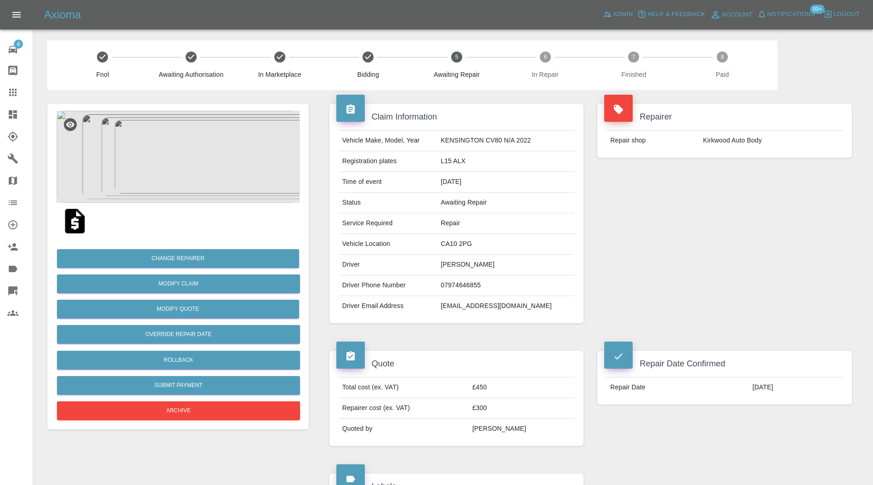
scroll to position [408, 0]
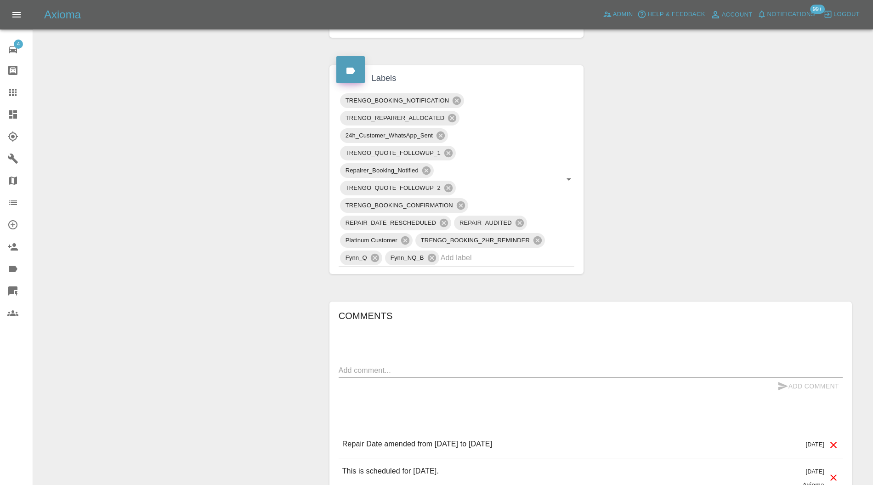
click at [486, 370] on textarea at bounding box center [590, 370] width 504 height 11
type textarea "N"
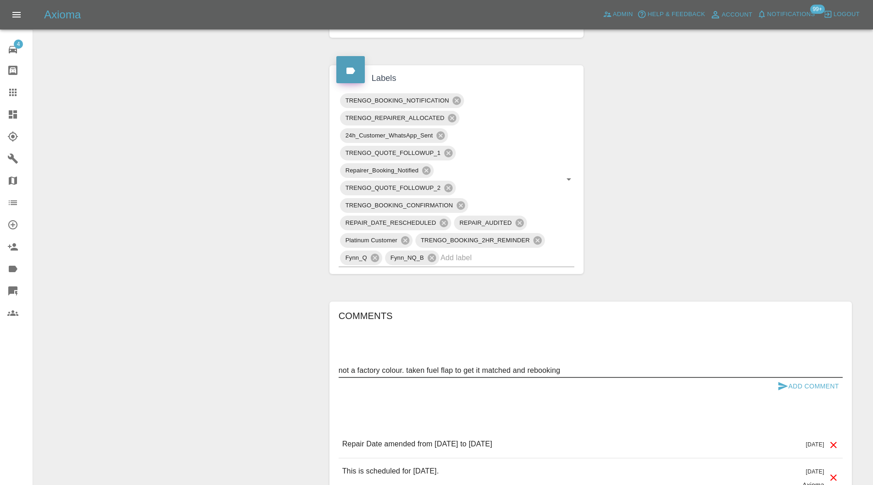
type textarea "not a factory colour. taken fuel flap to get it matched and rebooking"
click at [823, 378] on button "Add Comment" at bounding box center [807, 385] width 69 height 17
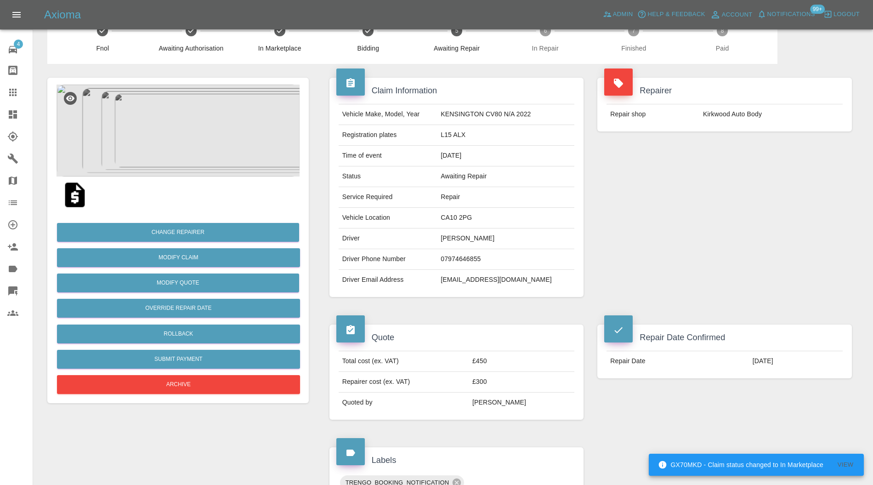
scroll to position [0, 0]
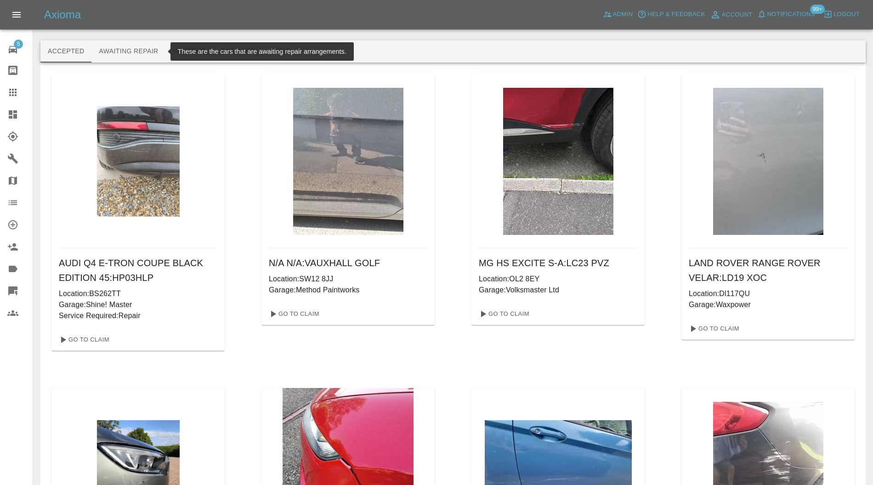
click at [149, 51] on button "Awaiting Repair" at bounding box center [128, 51] width 74 height 22
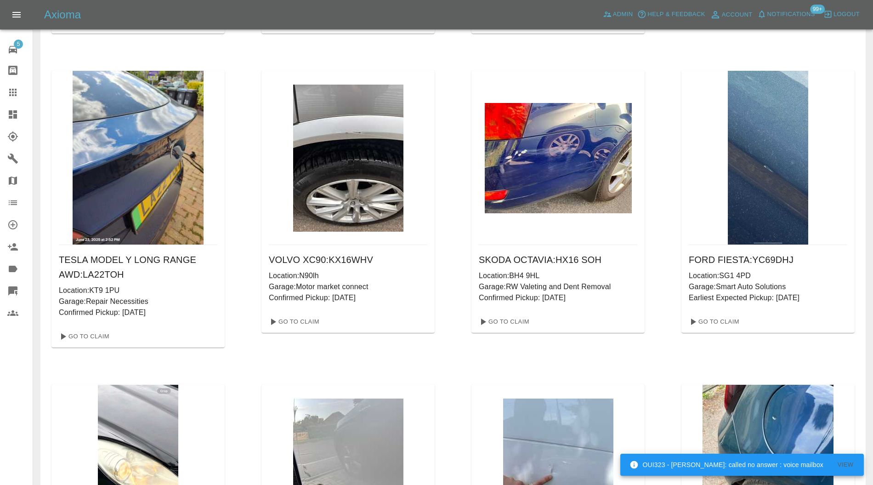
scroll to position [65976, 0]
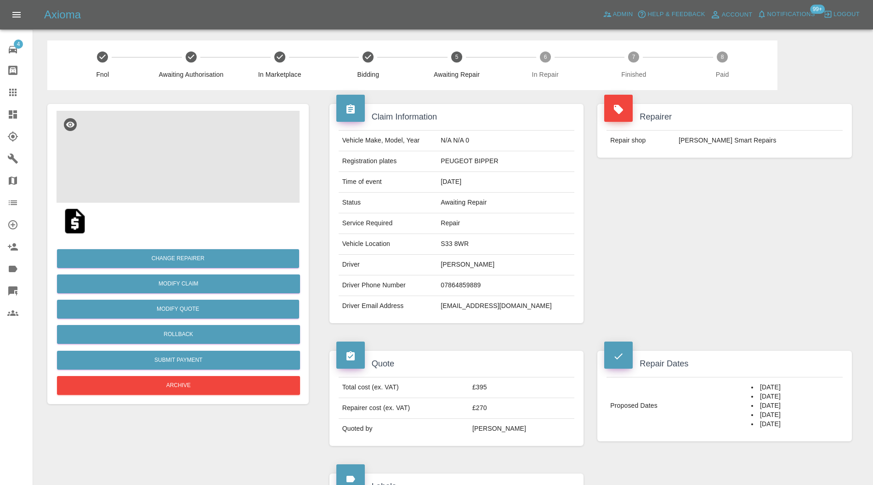
click at [197, 132] on img at bounding box center [177, 157] width 243 height 92
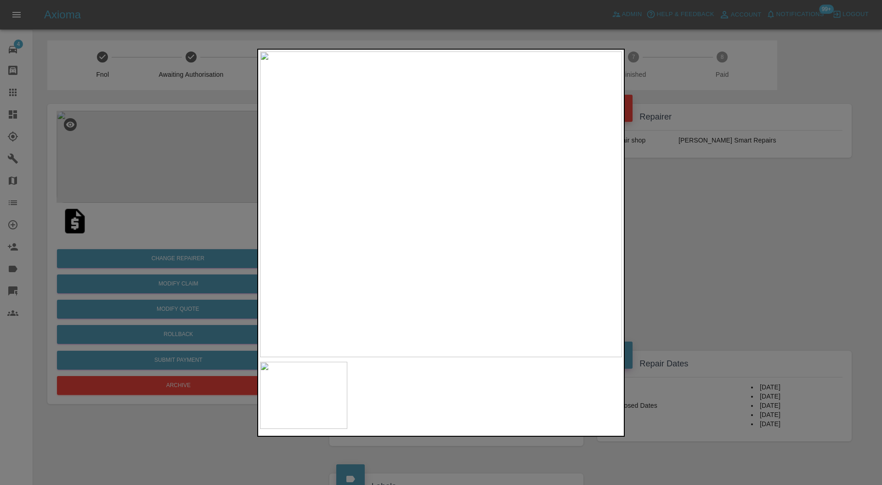
click at [724, 231] on div at bounding box center [441, 242] width 882 height 485
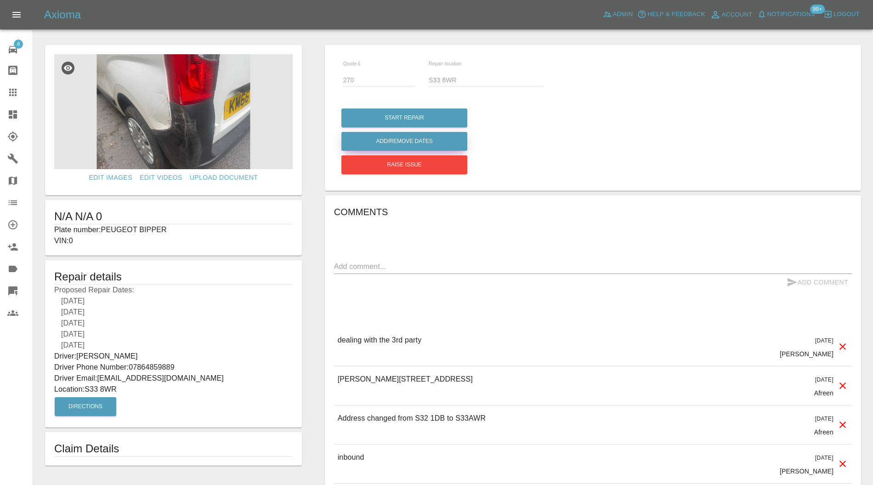
click at [400, 127] on button "Add/Remove Dates" at bounding box center [404, 117] width 126 height 19
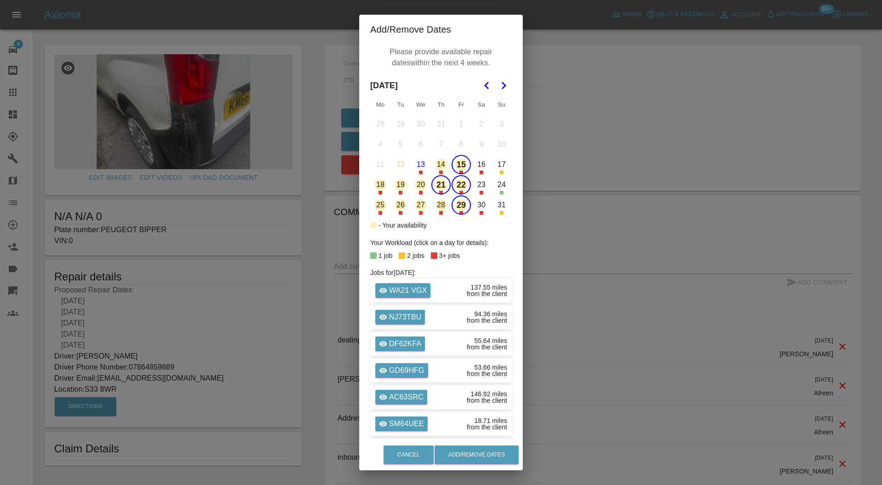
click at [460, 163] on button "15" at bounding box center [460, 164] width 19 height 19
click at [465, 450] on button "Add/Remove Dates" at bounding box center [476, 454] width 84 height 19
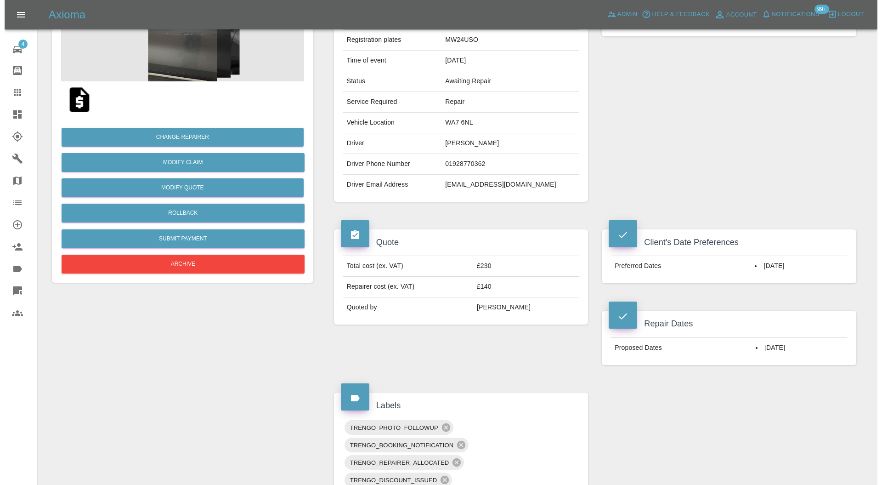
scroll to position [163, 0]
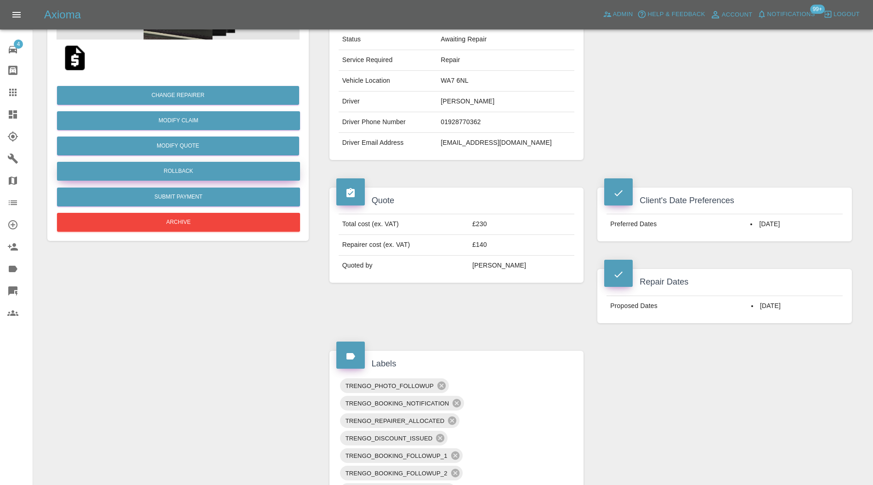
click at [234, 167] on button "Rollback" at bounding box center [178, 171] width 243 height 19
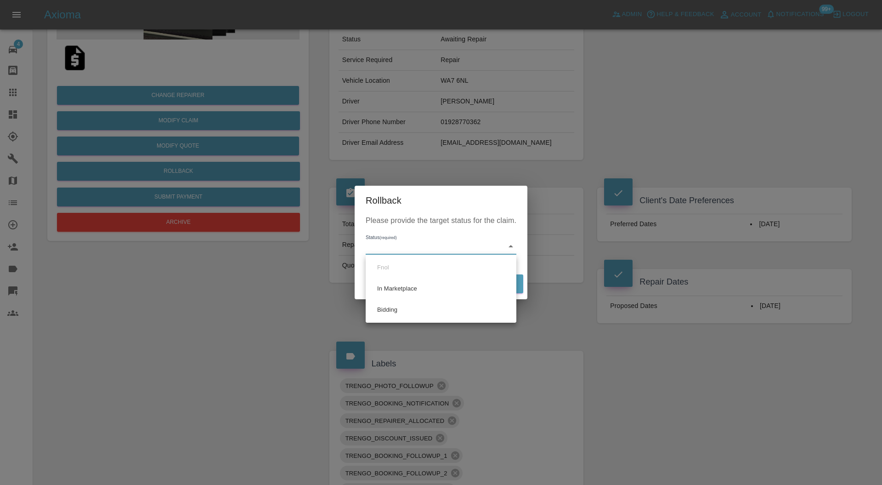
click at [408, 312] on li "Bidding" at bounding box center [441, 309] width 146 height 21
type input "bidding"
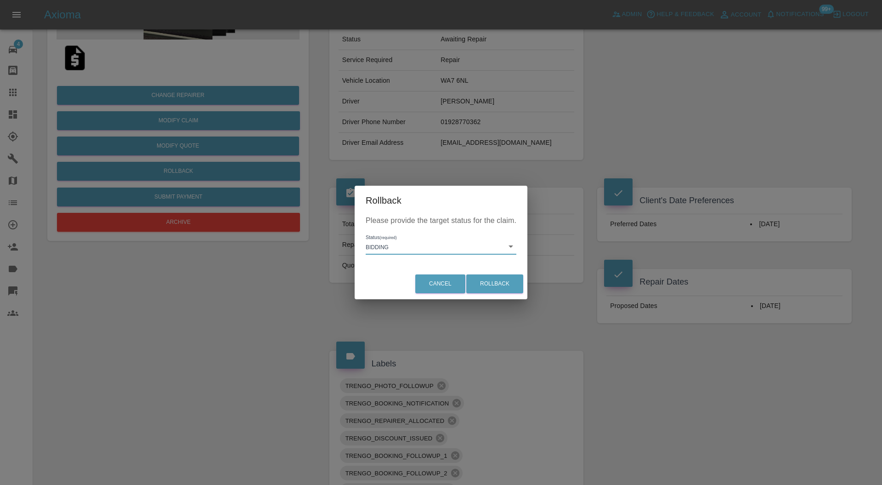
click at [514, 271] on div "Cancel Rollback" at bounding box center [441, 283] width 173 height 31
click at [509, 282] on button "Rollback" at bounding box center [494, 283] width 57 height 19
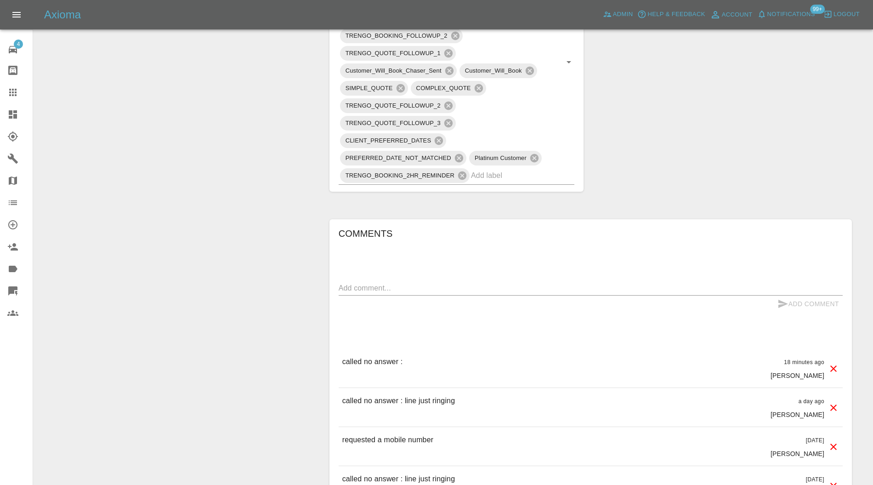
scroll to position [571, 0]
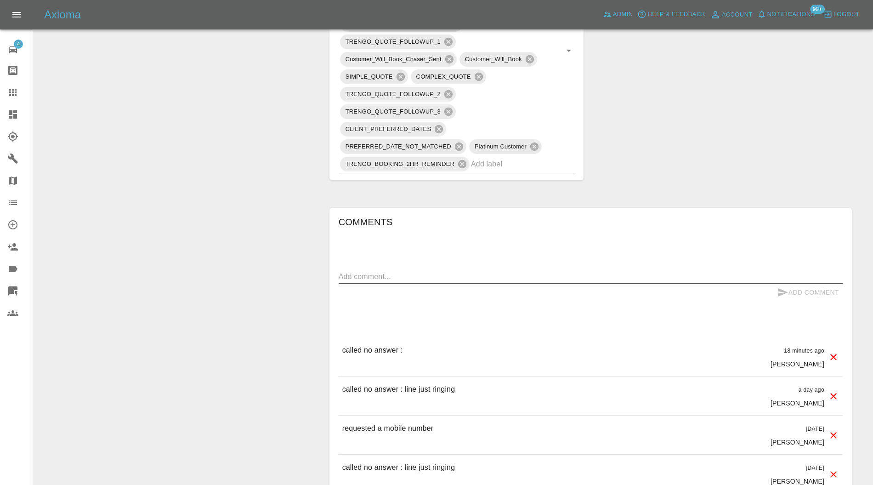
click at [523, 271] on textarea at bounding box center [590, 276] width 504 height 11
type textarea "date expired. please send new dates"
click at [784, 287] on icon "submit" at bounding box center [782, 292] width 11 height 11
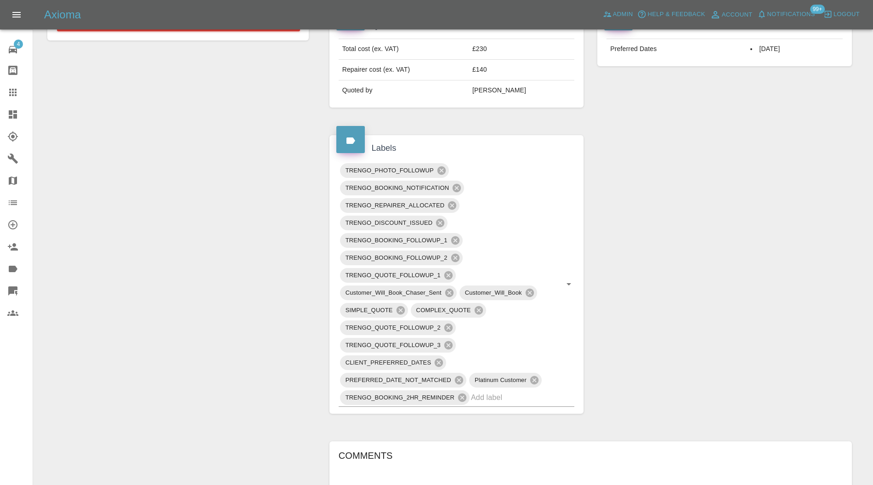
scroll to position [327, 0]
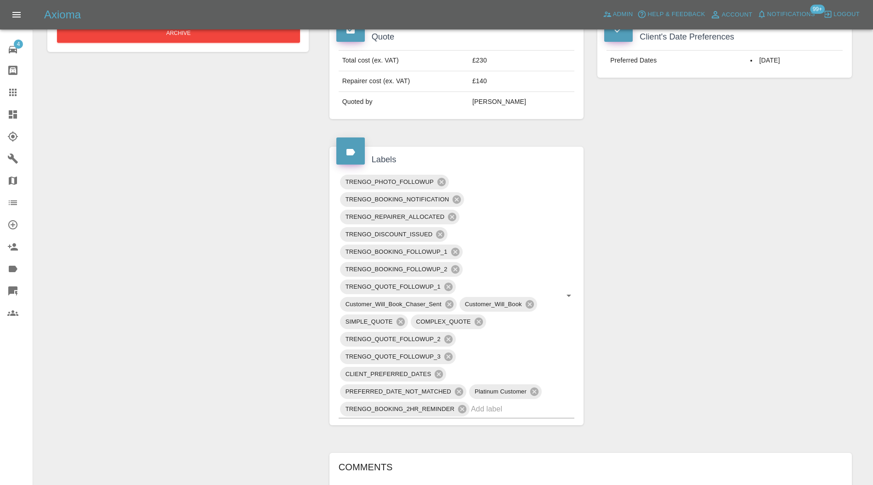
click at [457, 266] on icon at bounding box center [455, 269] width 8 height 8
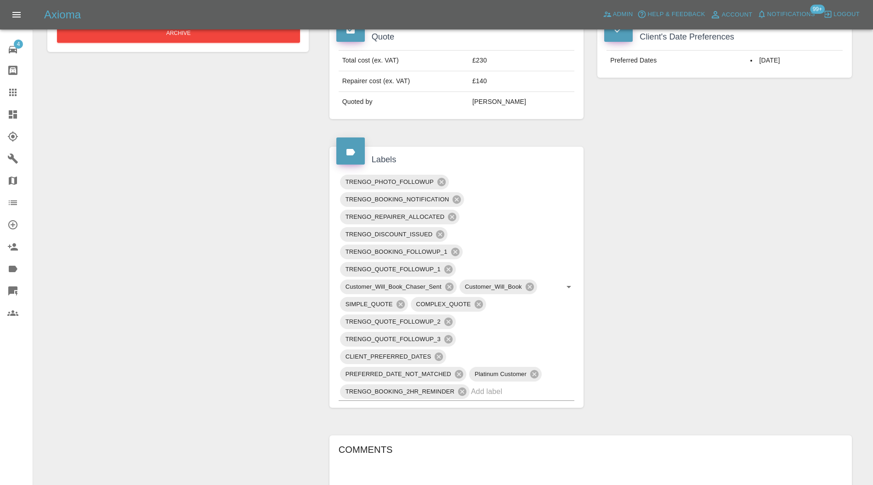
click at [455, 249] on icon at bounding box center [455, 252] width 10 height 10
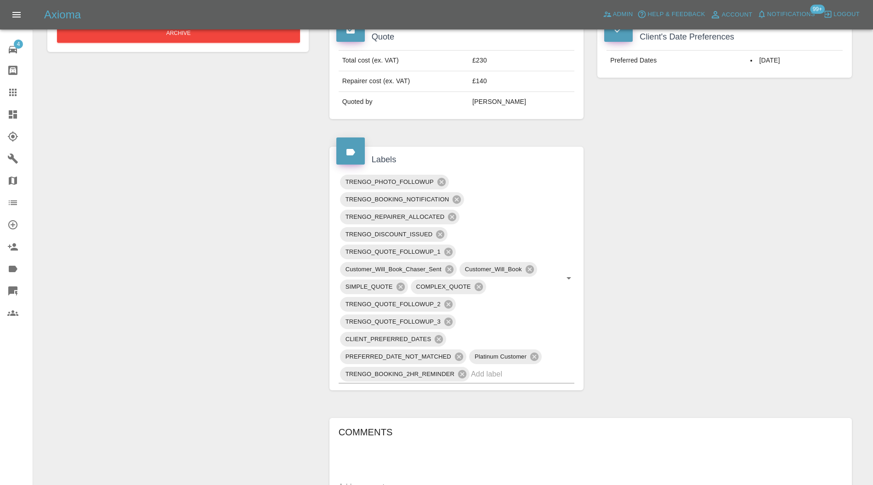
click at [456, 198] on icon at bounding box center [456, 199] width 8 height 8
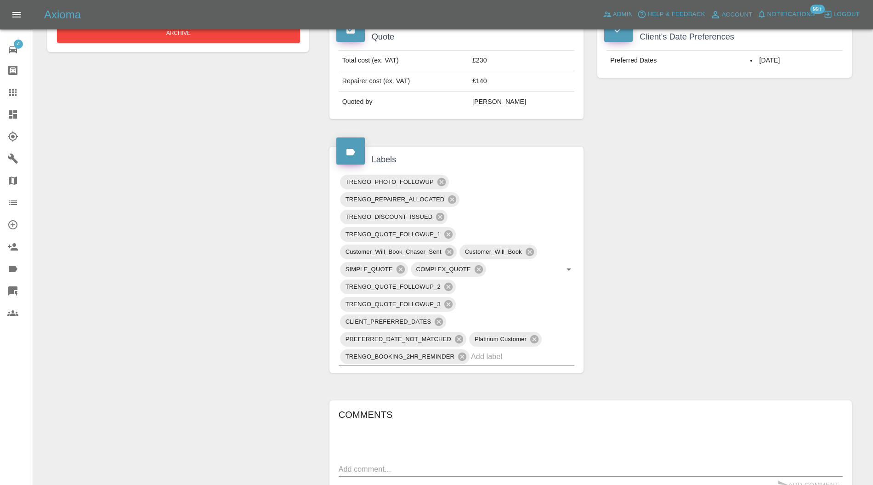
click at [450, 250] on icon at bounding box center [449, 252] width 8 height 8
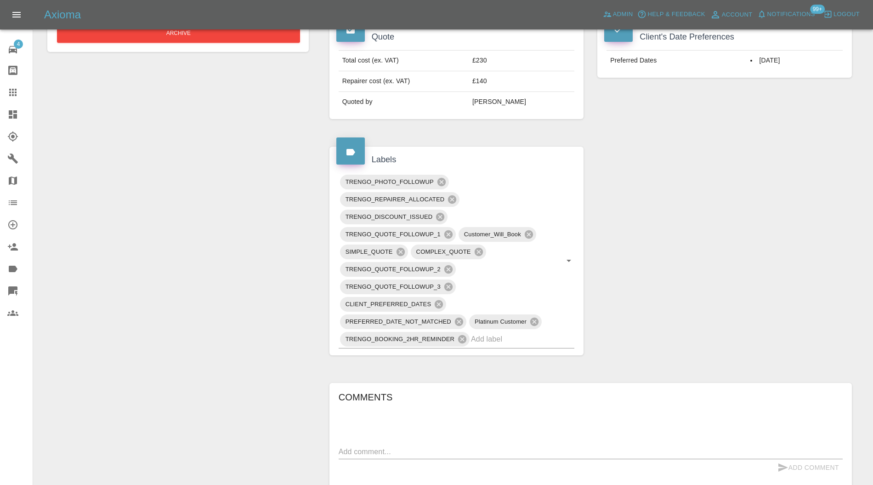
click at [526, 231] on icon at bounding box center [528, 234] width 8 height 8
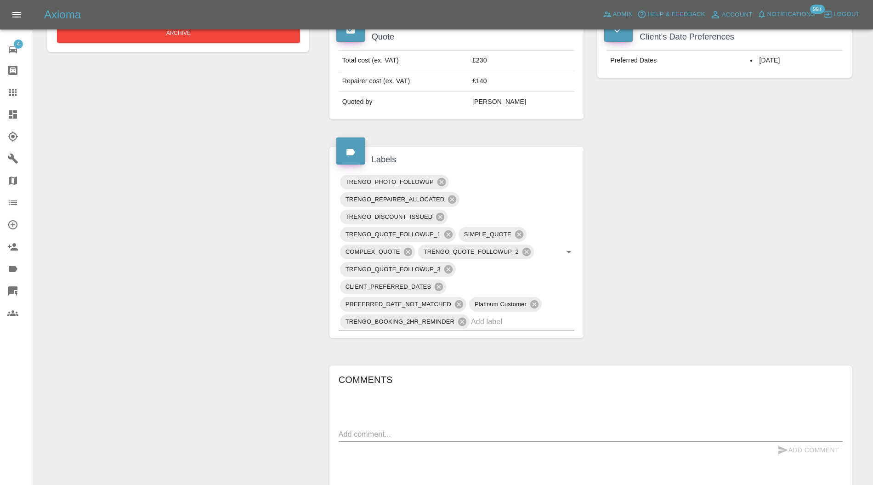
click at [461, 320] on icon at bounding box center [462, 321] width 10 height 10
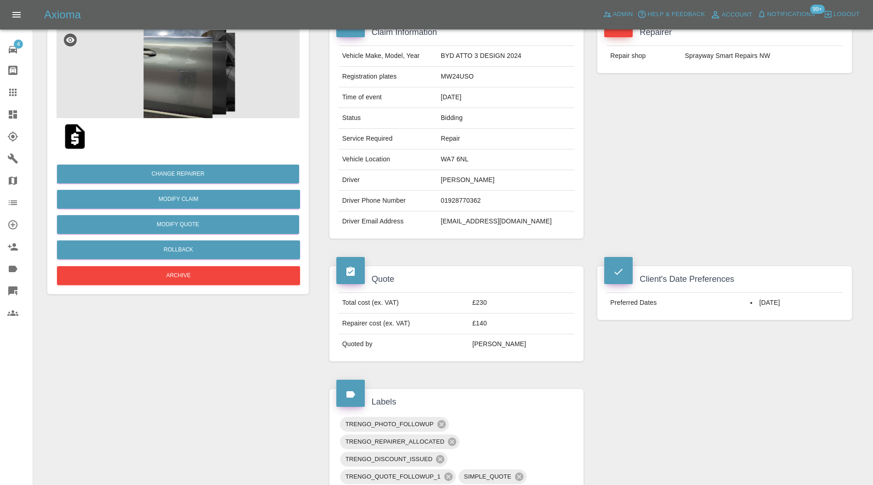
scroll to position [82, 0]
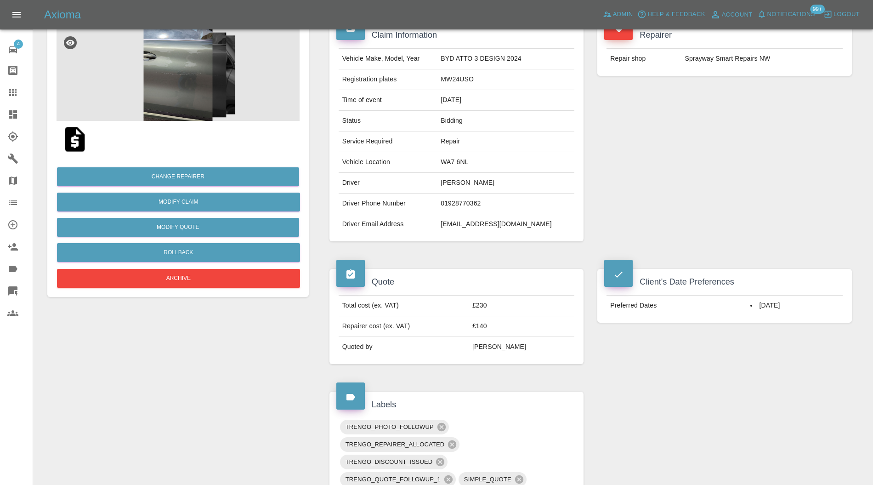
click at [197, 71] on img at bounding box center [177, 75] width 243 height 92
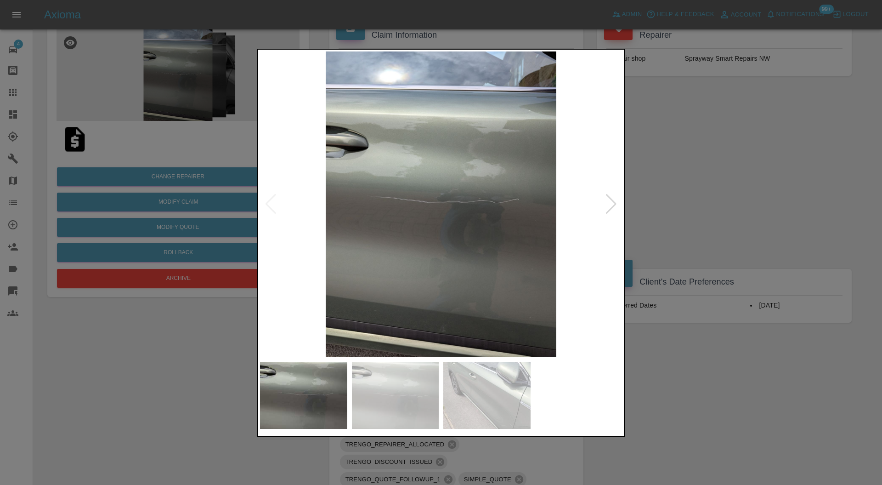
click at [686, 164] on div at bounding box center [441, 242] width 882 height 485
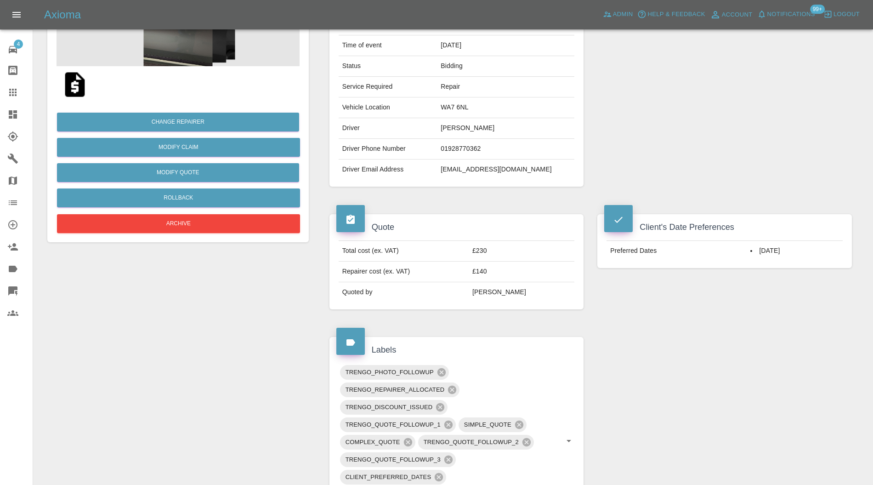
scroll to position [0, 0]
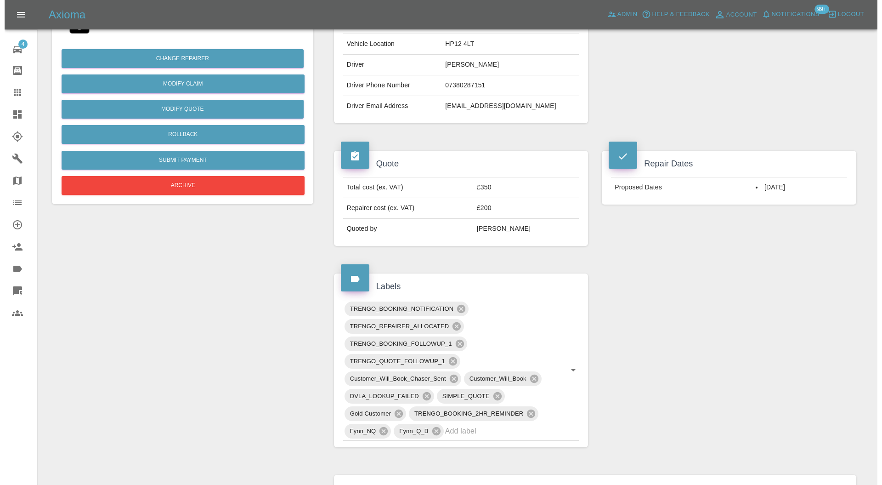
scroll to position [163, 0]
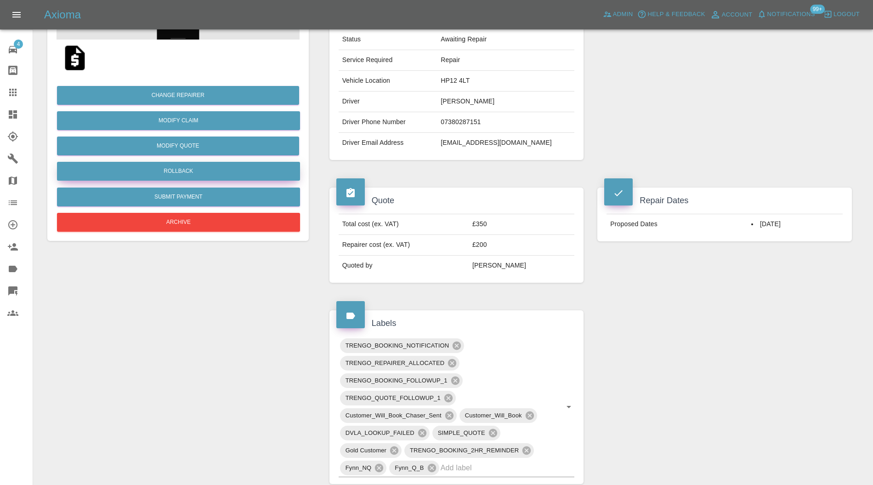
click at [216, 173] on button "Rollback" at bounding box center [178, 171] width 243 height 19
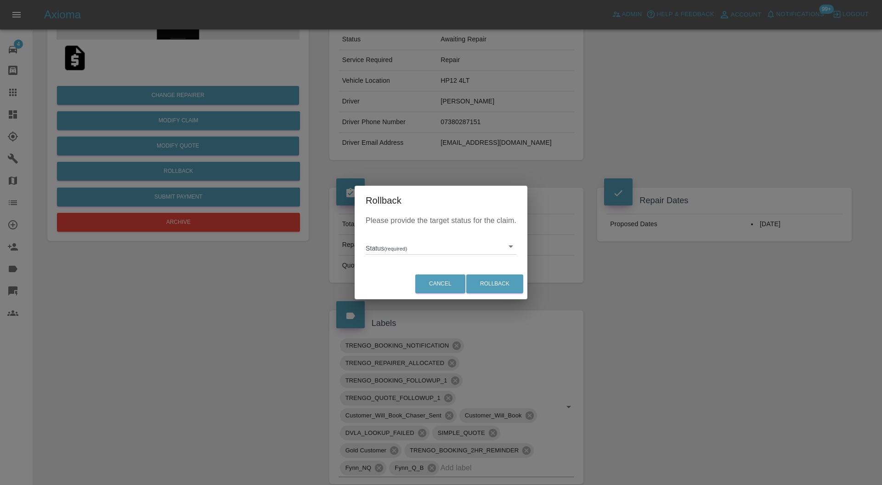
click at [418, 242] on body "Axioma Admin Help & Feedback Account Notifications 99+ Logout 4 Repair home Bod…" at bounding box center [441, 384] width 882 height 1094
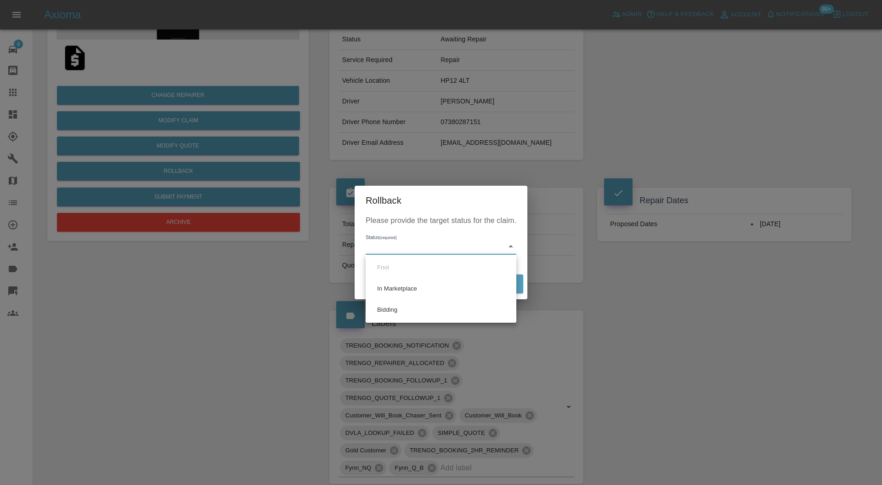
click at [412, 305] on li "Bidding" at bounding box center [441, 309] width 146 height 21
type input "bidding"
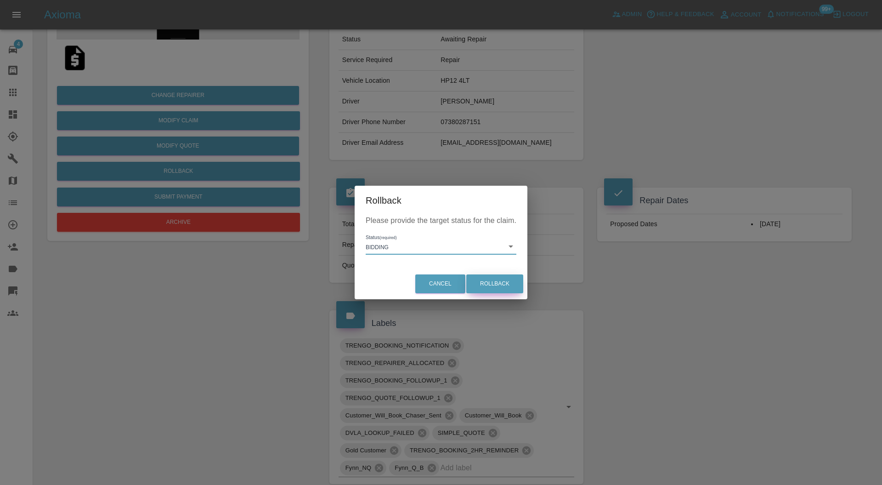
click at [496, 289] on button "Rollback" at bounding box center [494, 283] width 57 height 19
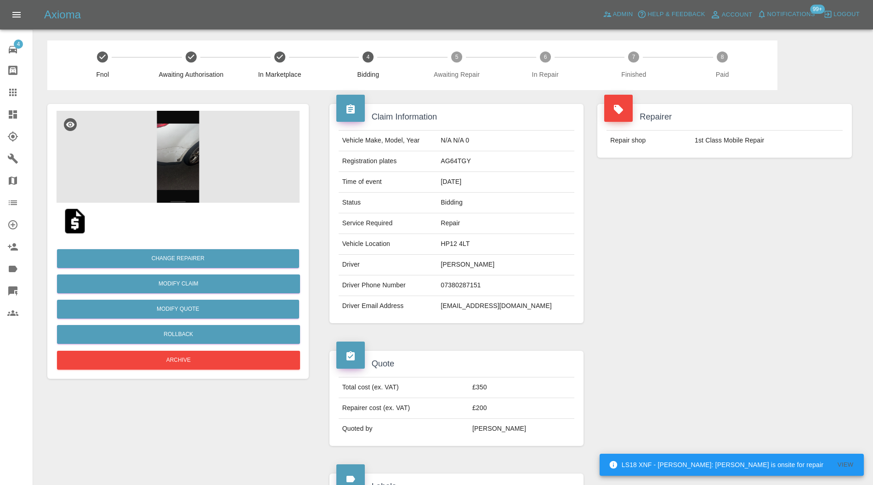
scroll to position [327, 0]
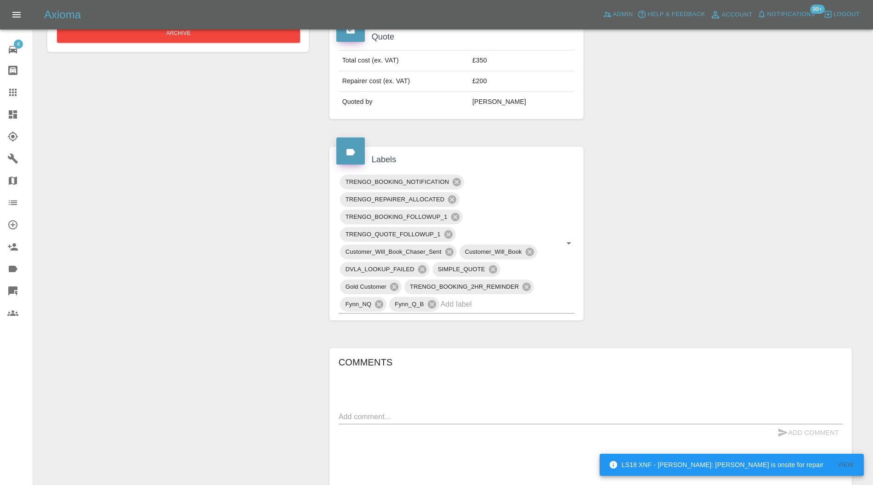
click at [452, 180] on icon at bounding box center [456, 182] width 8 height 8
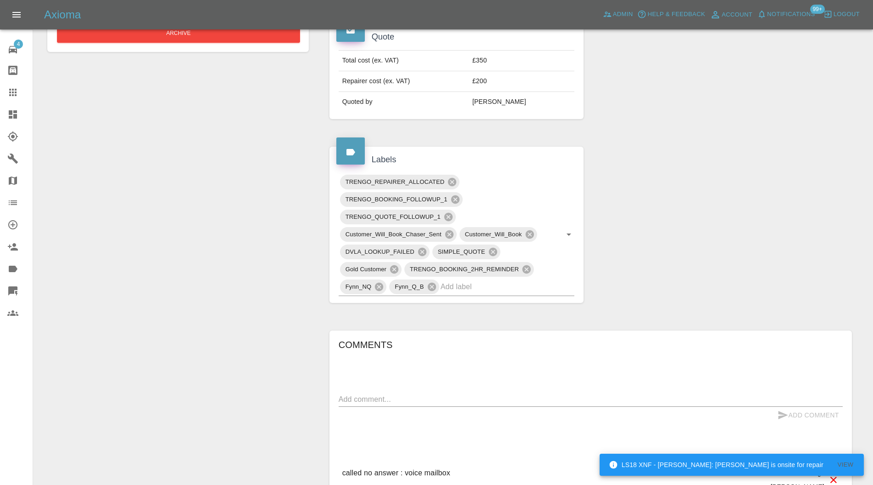
click at [452, 180] on icon at bounding box center [452, 182] width 10 height 10
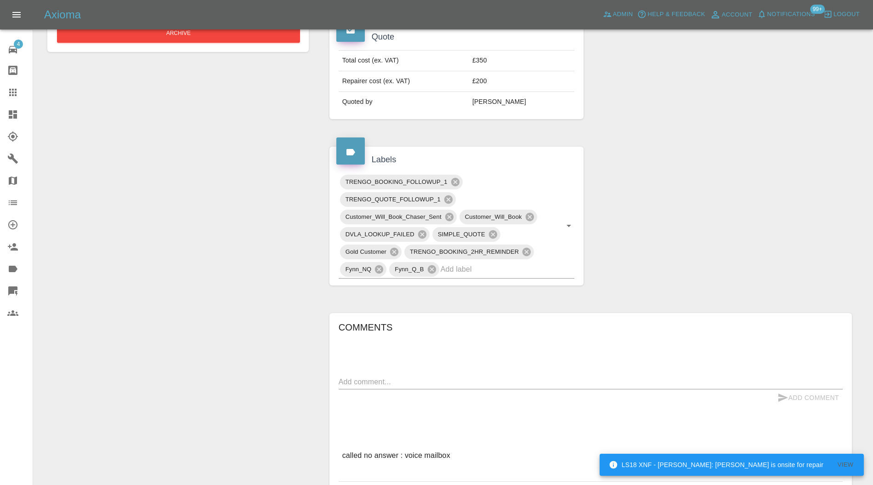
click at [452, 180] on icon at bounding box center [455, 182] width 8 height 8
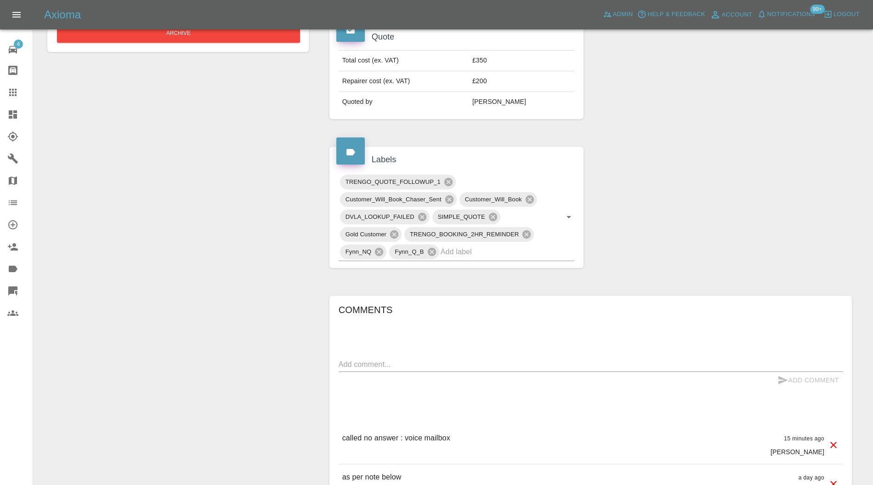
click at [448, 198] on icon at bounding box center [449, 199] width 10 height 10
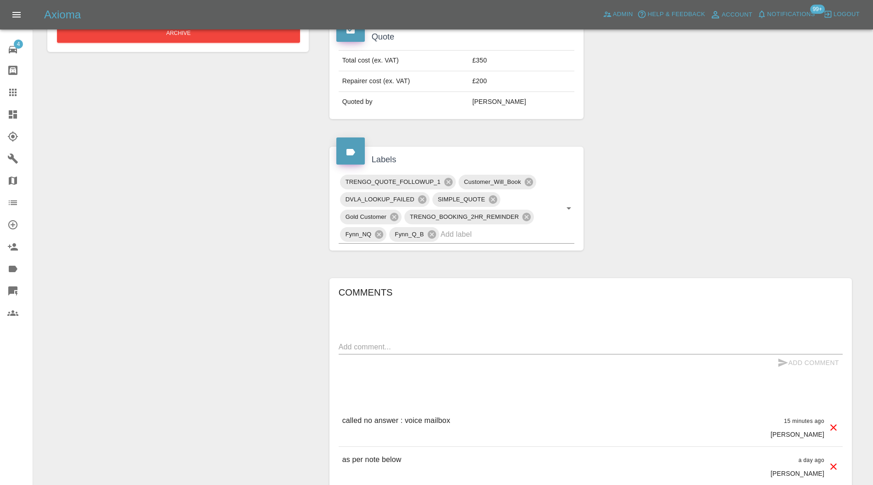
click at [531, 178] on icon at bounding box center [528, 182] width 8 height 8
click at [423, 342] on textarea at bounding box center [590, 346] width 504 height 11
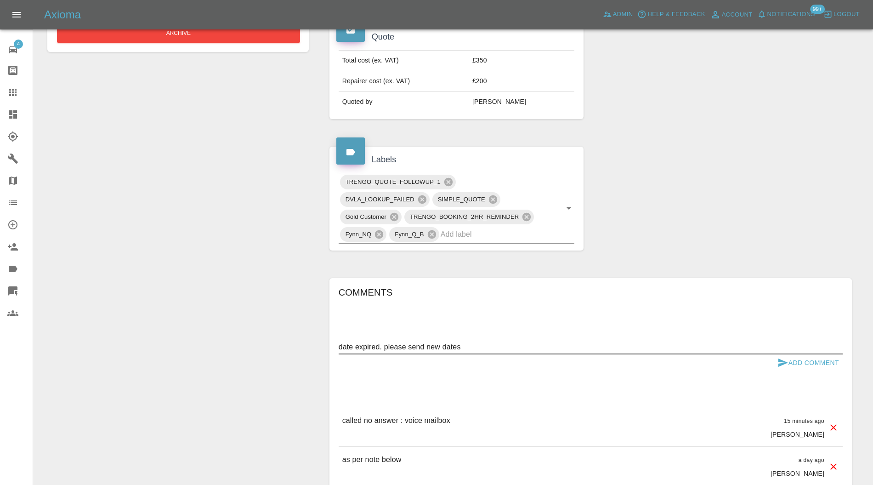
type textarea "date expired. please send new dates"
click at [811, 361] on button "Add Comment" at bounding box center [807, 362] width 69 height 17
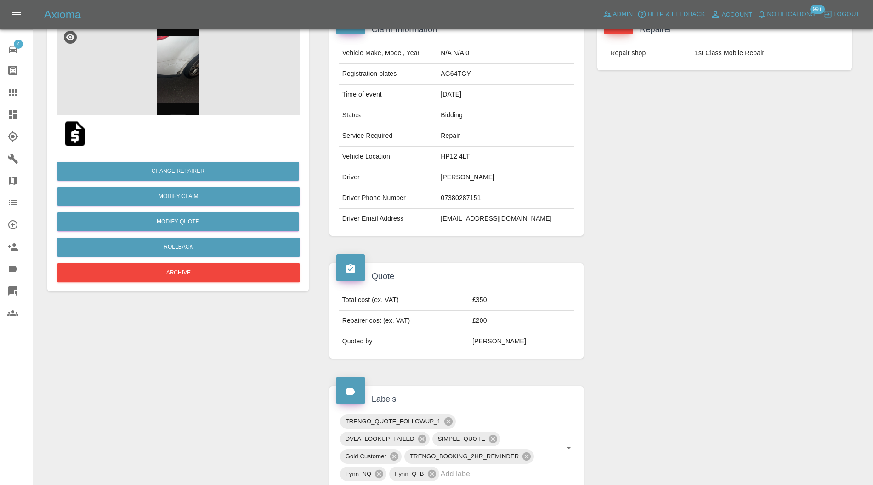
scroll to position [0, 0]
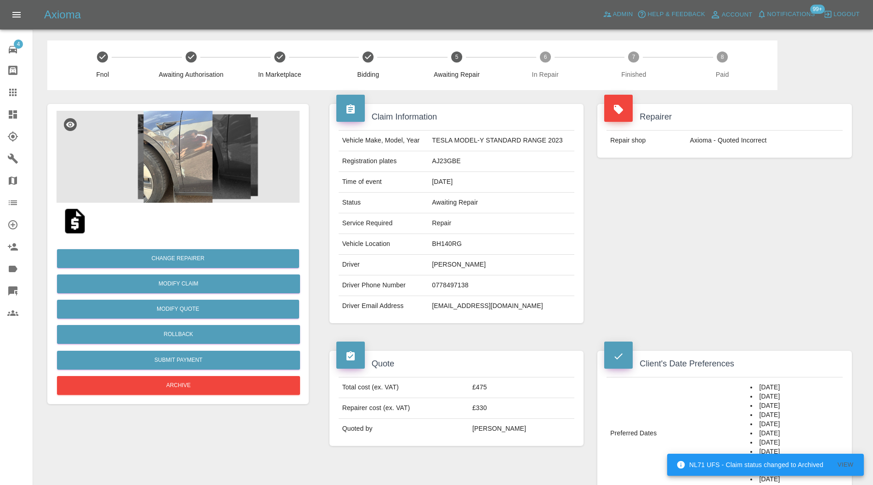
click at [192, 145] on img at bounding box center [177, 157] width 243 height 92
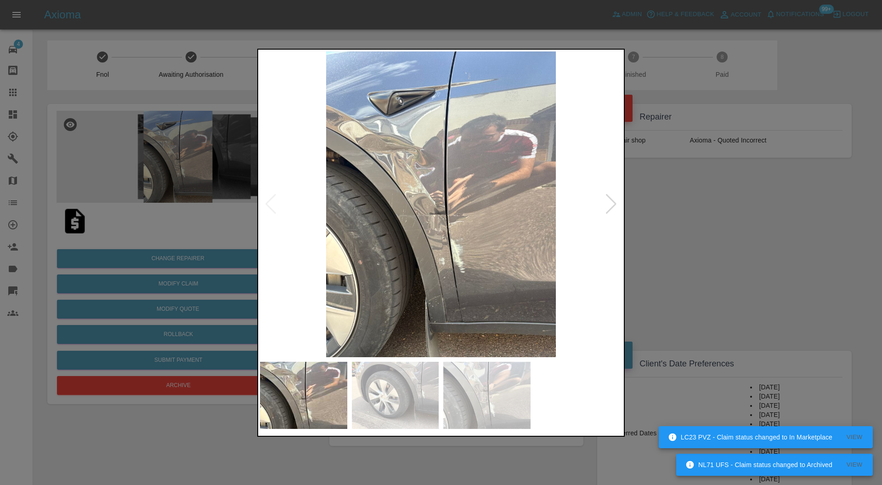
click at [609, 204] on div at bounding box center [611, 204] width 12 height 20
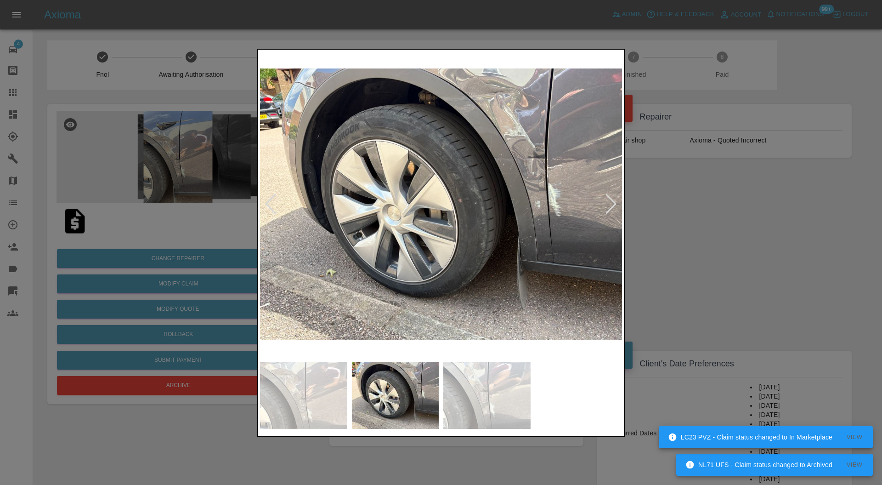
click at [609, 204] on div at bounding box center [611, 204] width 12 height 20
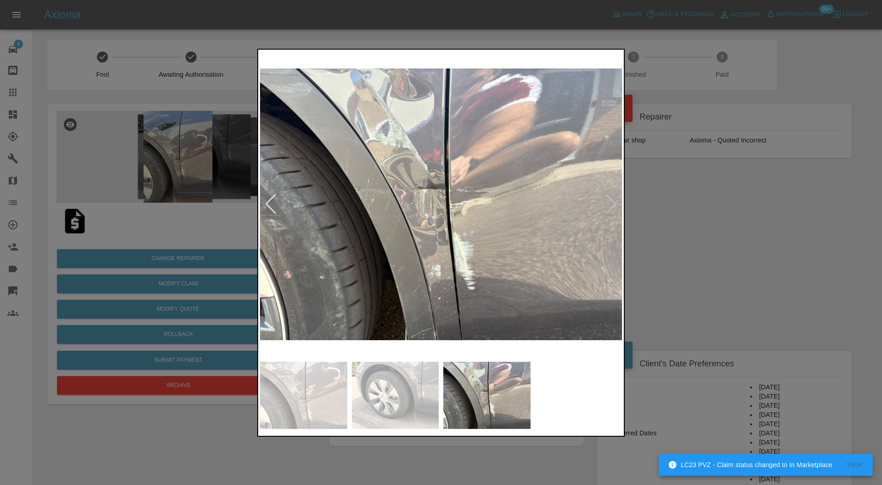
click at [609, 204] on img at bounding box center [441, 204] width 362 height 306
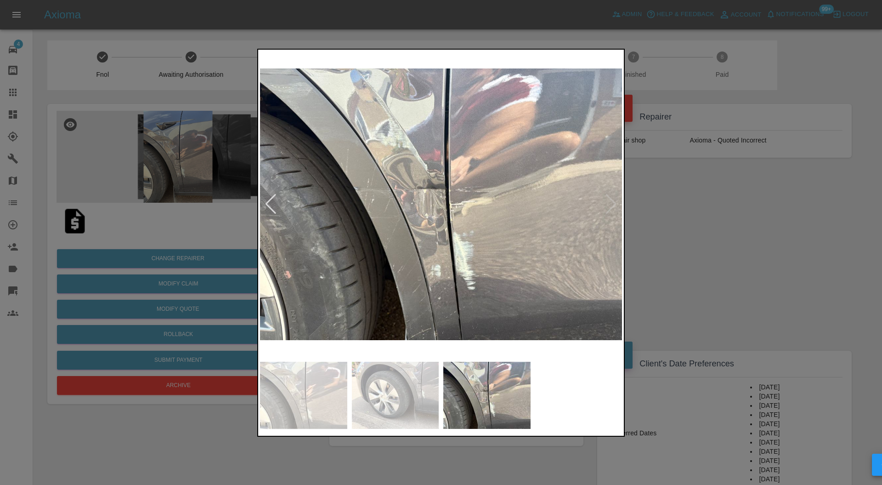
click at [707, 207] on div at bounding box center [441, 242] width 882 height 485
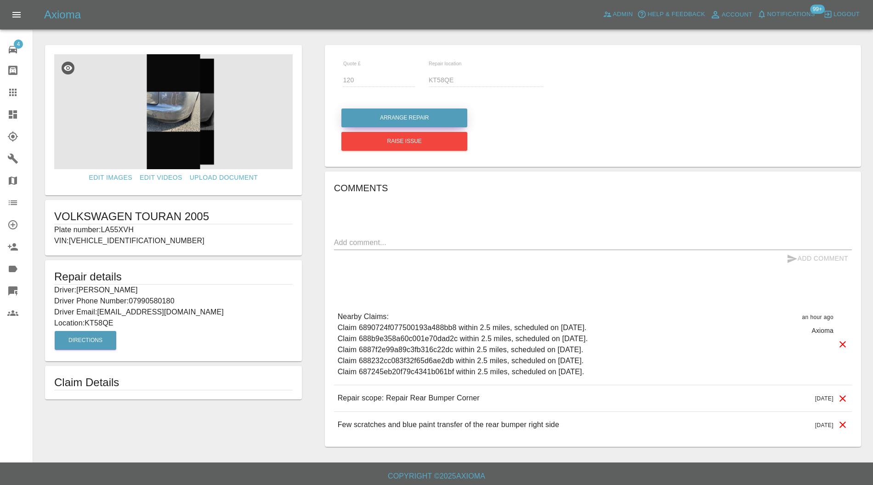
click at [423, 115] on button "Arrange Repair" at bounding box center [404, 117] width 126 height 19
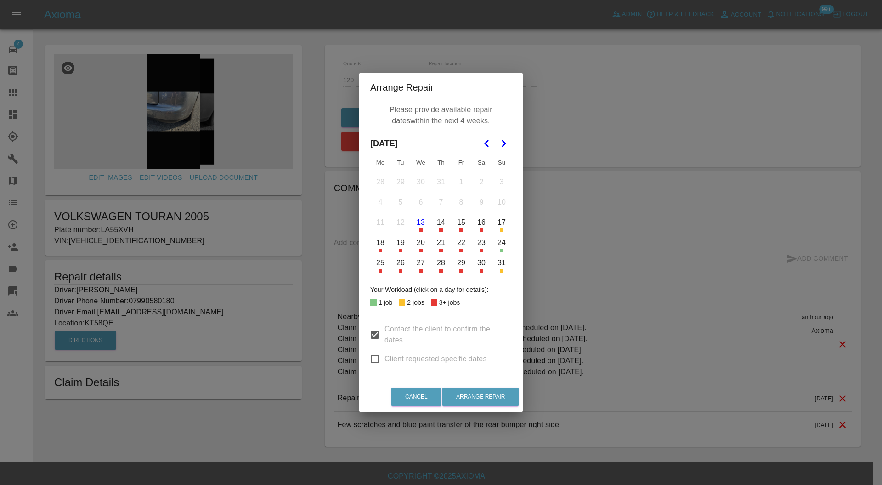
click at [384, 269] on button "25" at bounding box center [380, 262] width 19 height 19
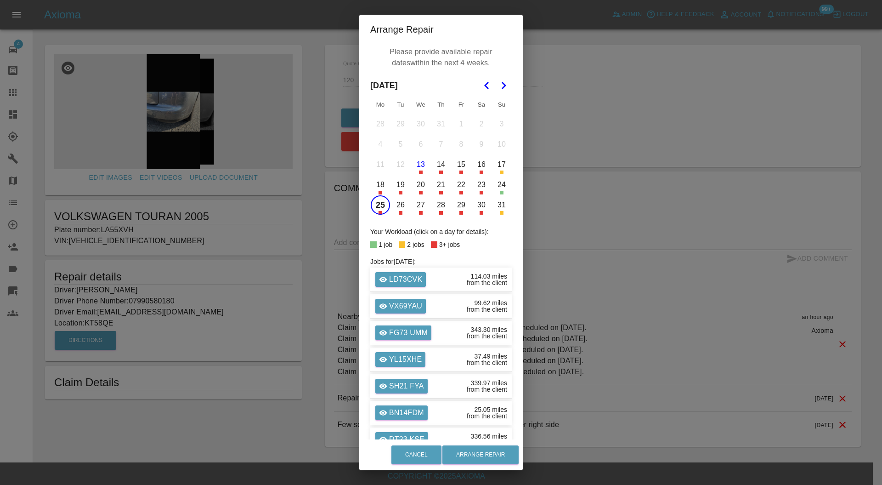
click at [394, 210] on button "26" at bounding box center [400, 204] width 19 height 19
click at [417, 209] on button "27" at bounding box center [420, 204] width 19 height 19
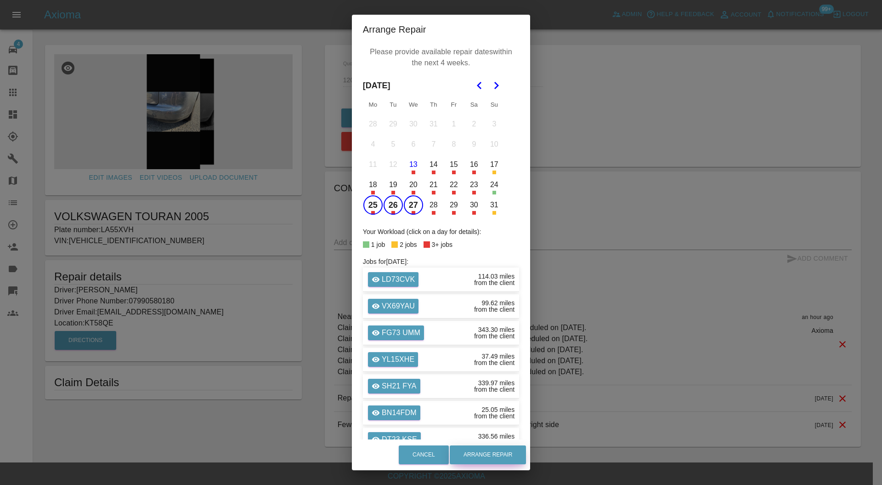
click at [501, 451] on button "Arrange Repair" at bounding box center [488, 454] width 76 height 19
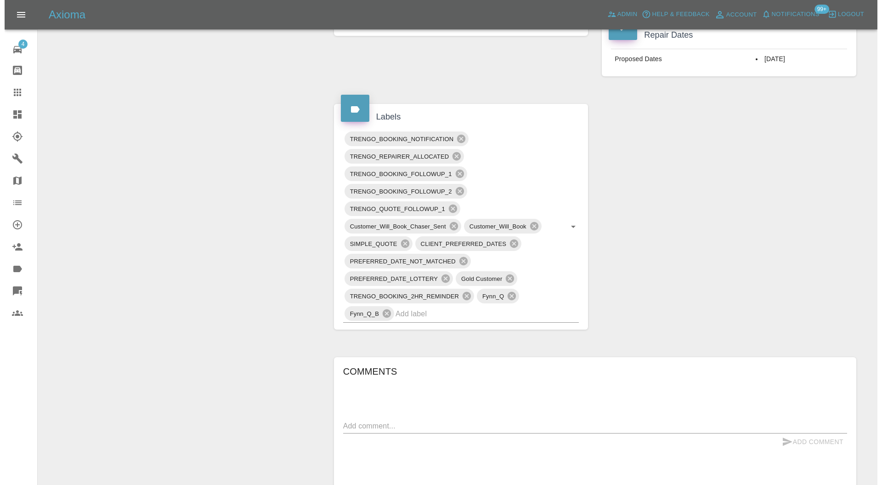
scroll to position [163, 0]
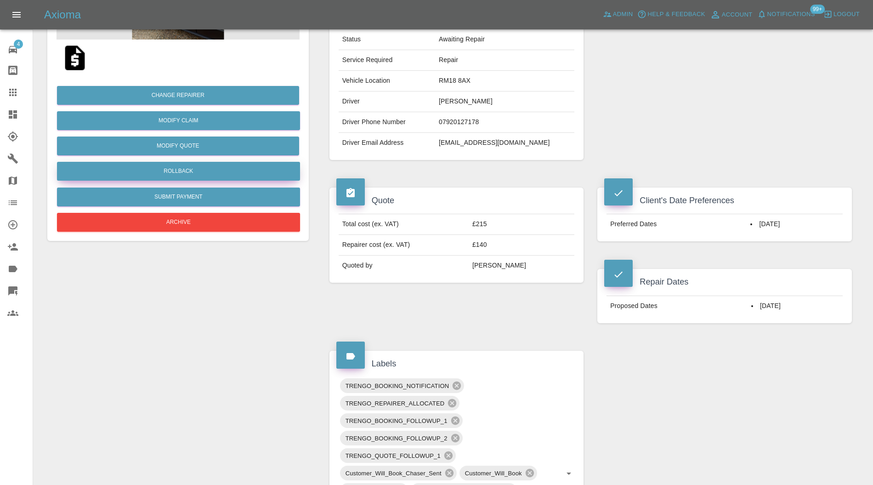
click at [256, 174] on button "Rollback" at bounding box center [178, 171] width 243 height 19
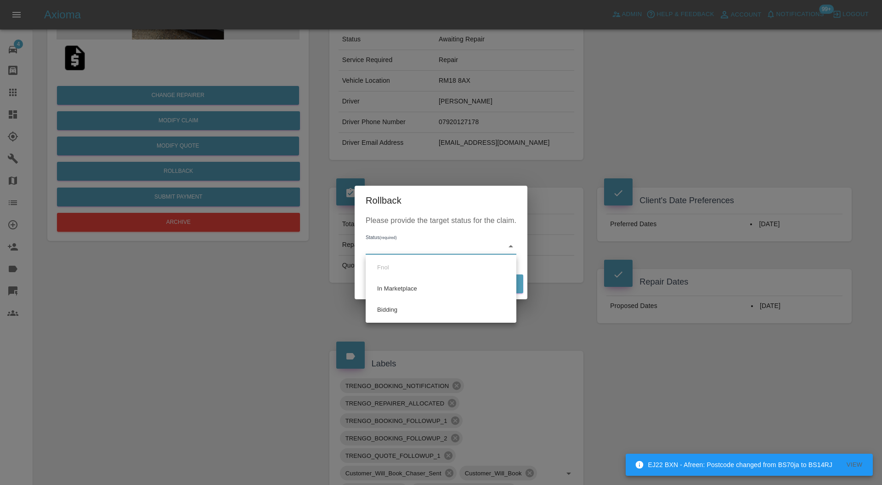
click at [408, 306] on li "Bidding" at bounding box center [441, 309] width 146 height 21
type input "bidding"
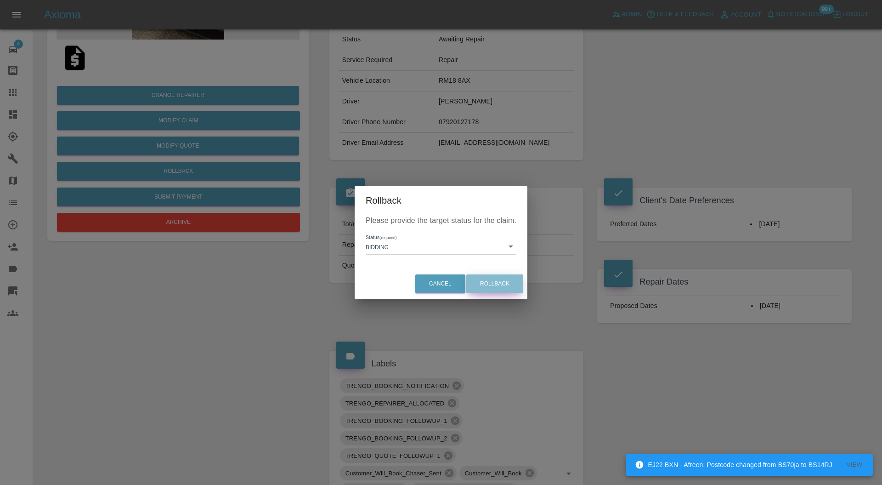
click at [487, 281] on button "Rollback" at bounding box center [494, 283] width 57 height 19
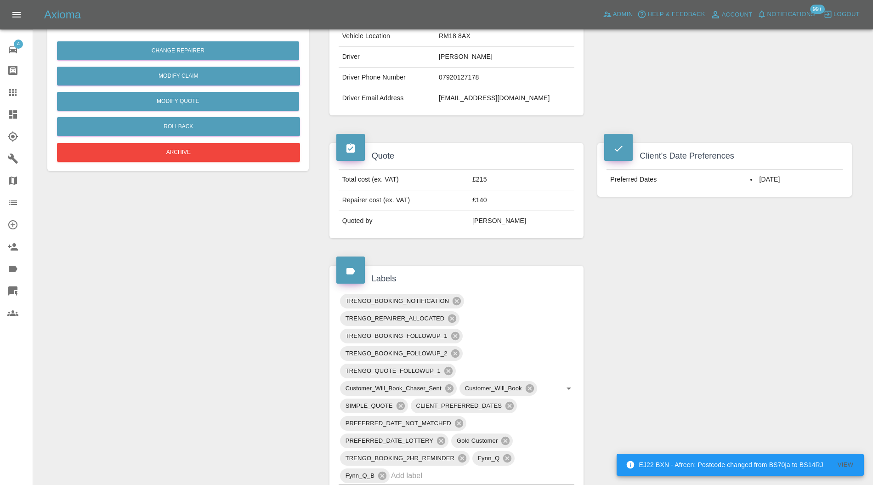
scroll to position [408, 0]
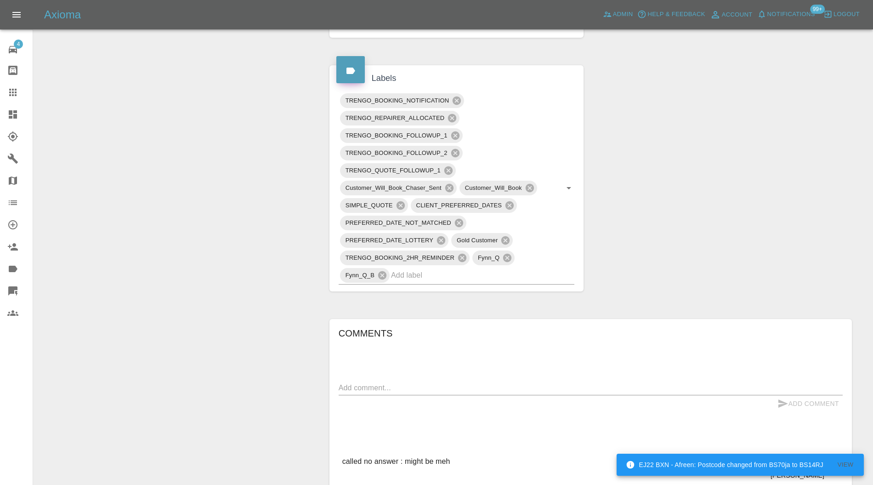
click at [454, 382] on textarea at bounding box center [590, 387] width 504 height 11
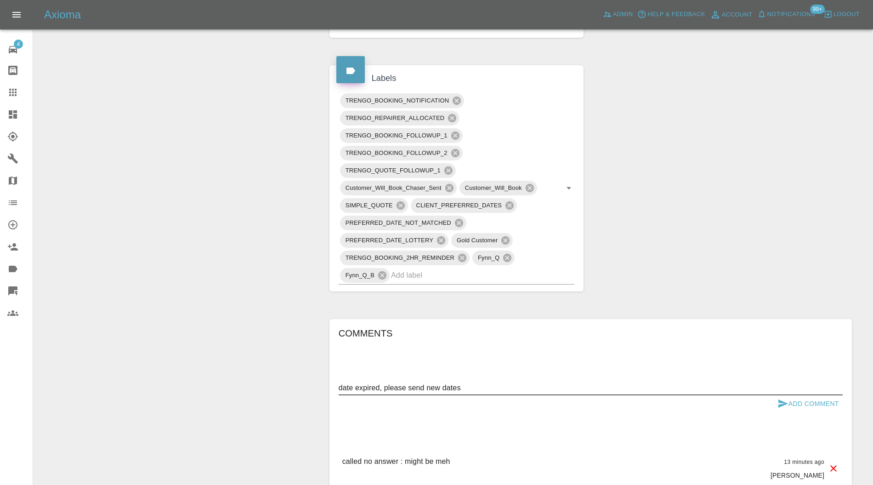
type textarea "date expired, please send new dates"
click at [786, 398] on icon "submit" at bounding box center [782, 403] width 11 height 11
click at [445, 183] on icon at bounding box center [449, 188] width 10 height 10
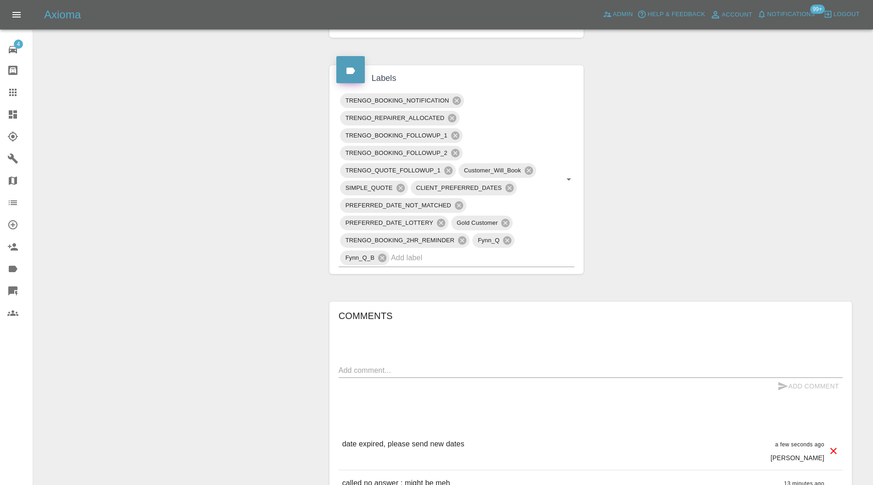
click at [530, 166] on icon at bounding box center [528, 170] width 8 height 8
click at [457, 149] on icon at bounding box center [455, 153] width 8 height 8
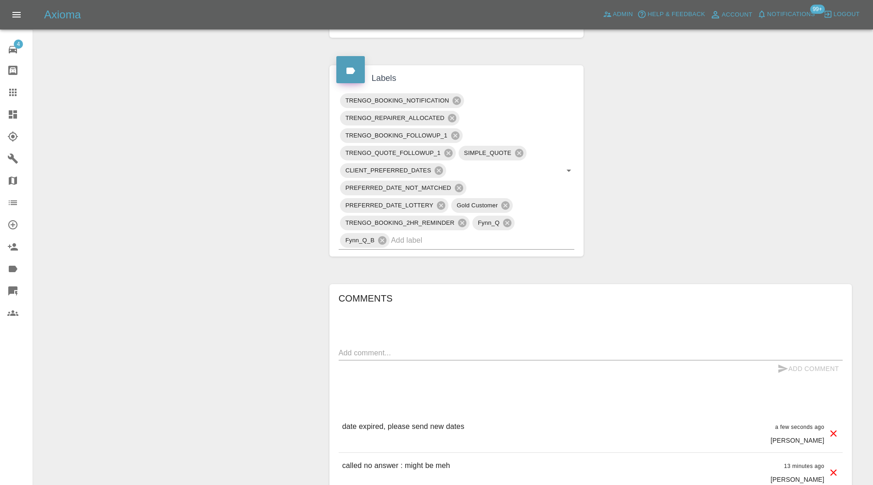
click at [455, 131] on icon at bounding box center [455, 135] width 8 height 8
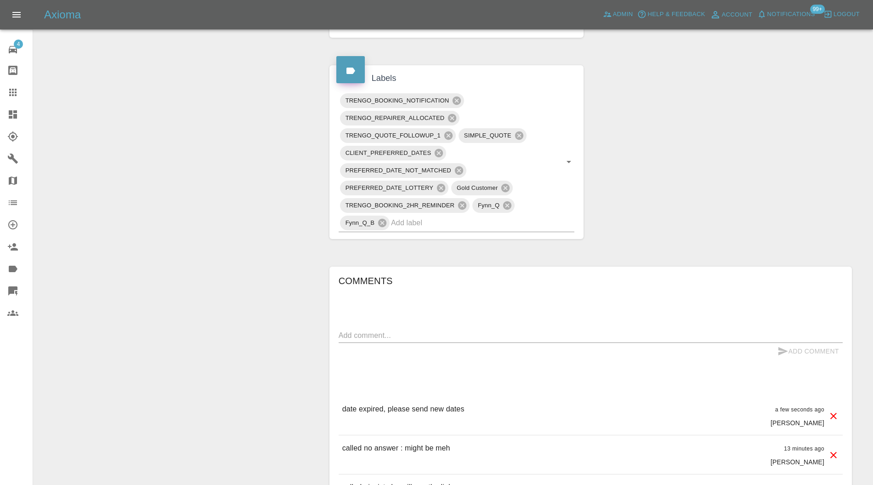
click at [455, 100] on icon at bounding box center [456, 100] width 8 height 8
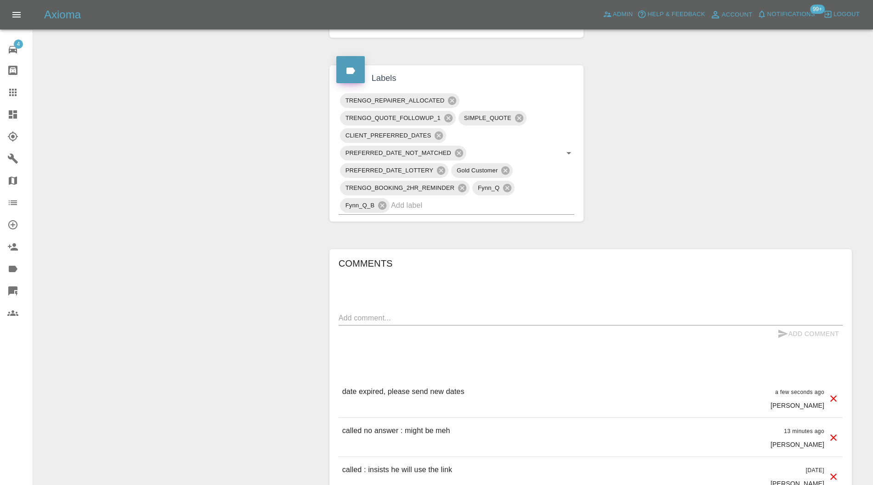
click at [462, 190] on icon at bounding box center [462, 188] width 10 height 10
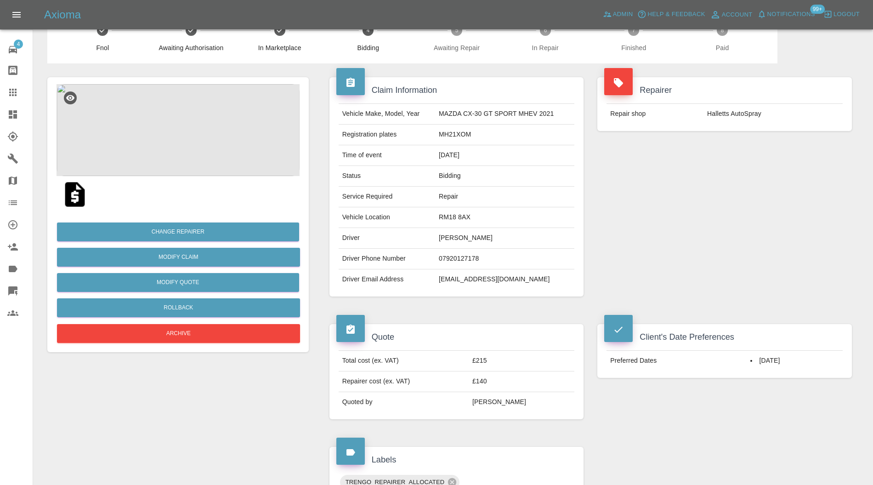
scroll to position [0, 0]
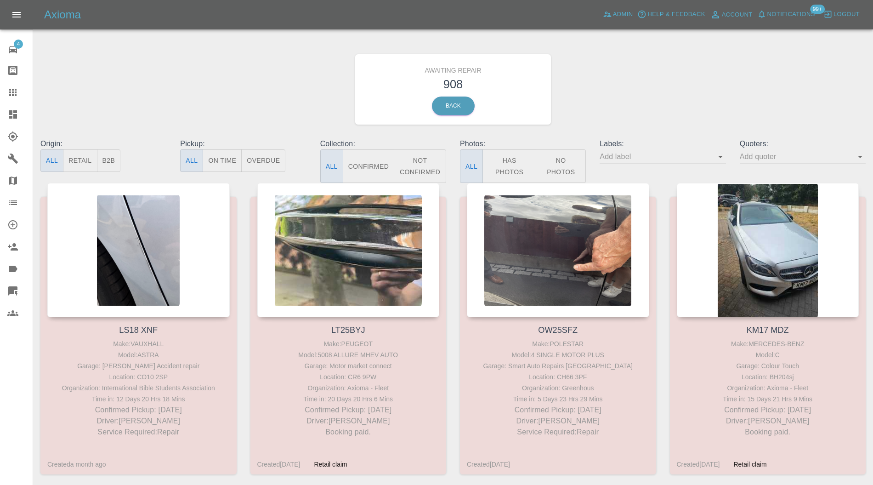
click at [14, 110] on icon at bounding box center [13, 114] width 8 height 8
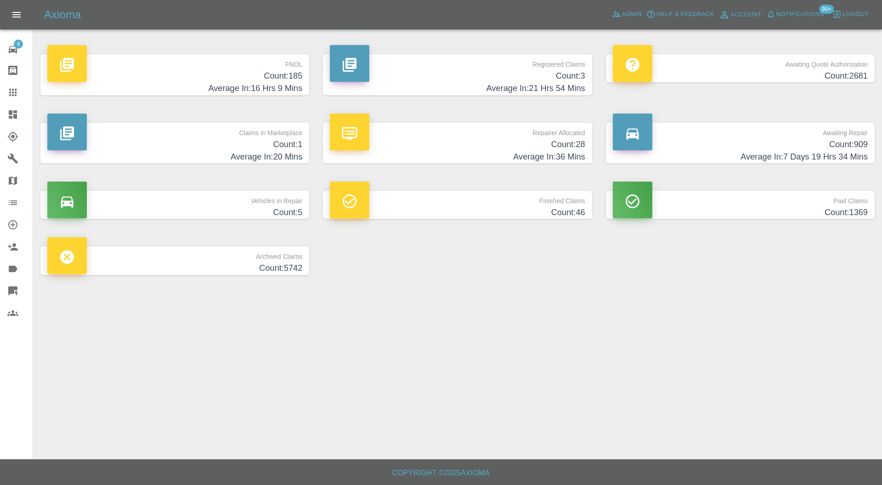
click at [164, 152] on h4 "Average In: 20 Mins" at bounding box center [174, 157] width 255 height 12
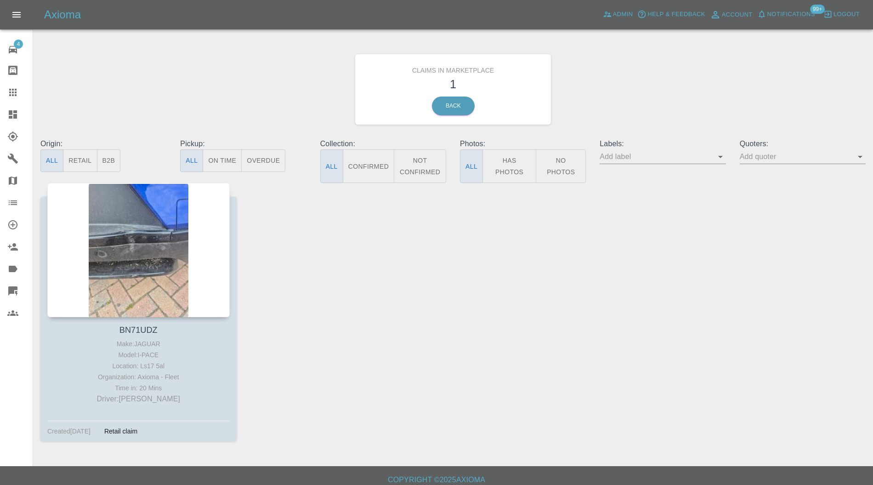
click at [154, 223] on div at bounding box center [138, 250] width 182 height 134
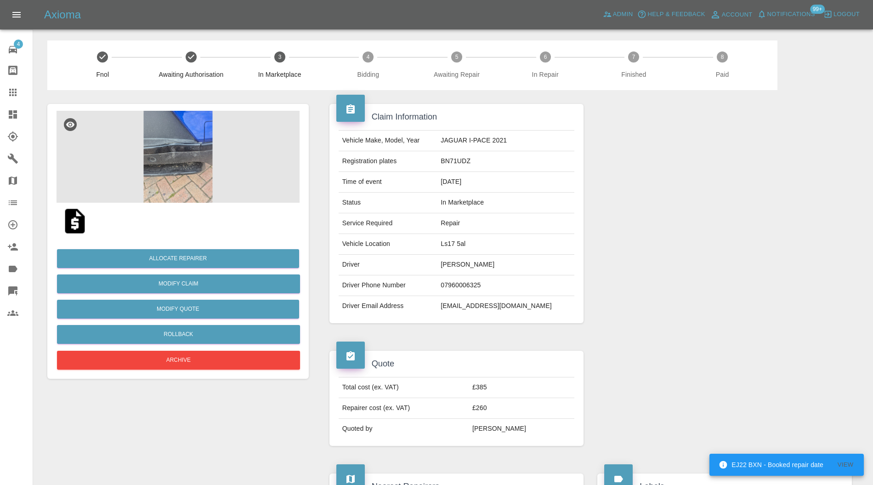
click at [186, 160] on img at bounding box center [177, 157] width 243 height 92
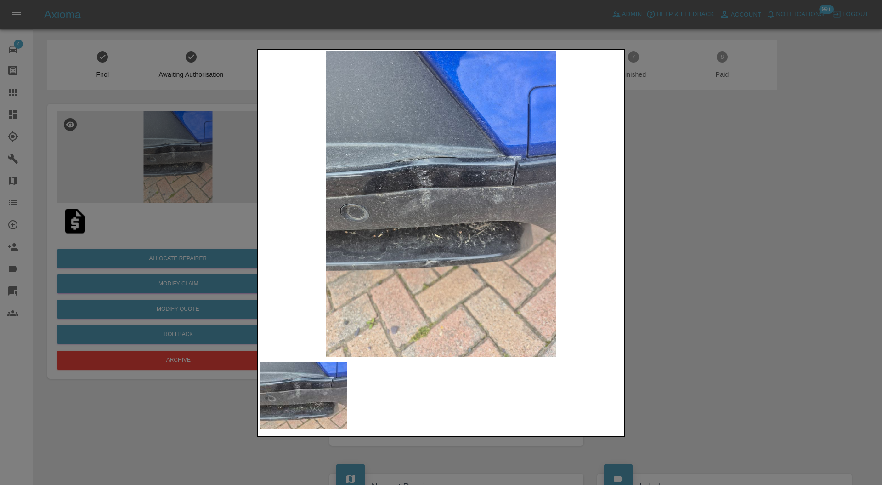
click at [656, 232] on div at bounding box center [441, 242] width 882 height 485
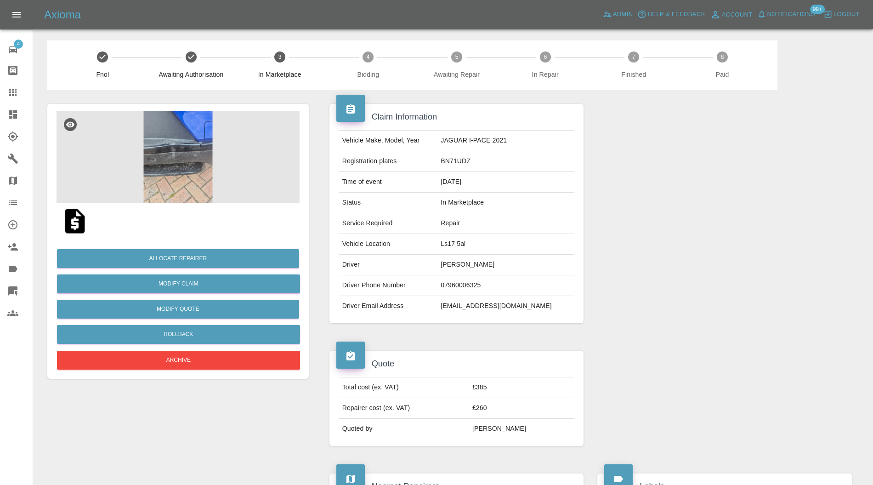
click at [184, 157] on img at bounding box center [177, 157] width 243 height 92
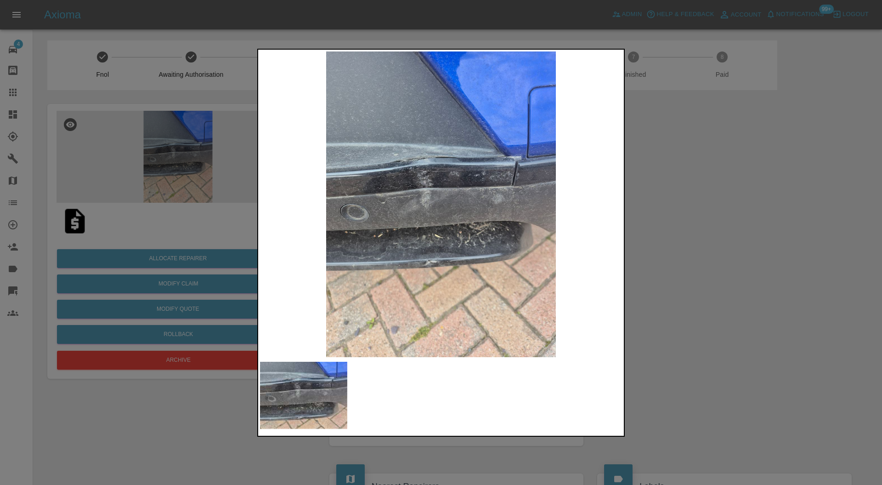
click at [766, 237] on div at bounding box center [441, 242] width 882 height 485
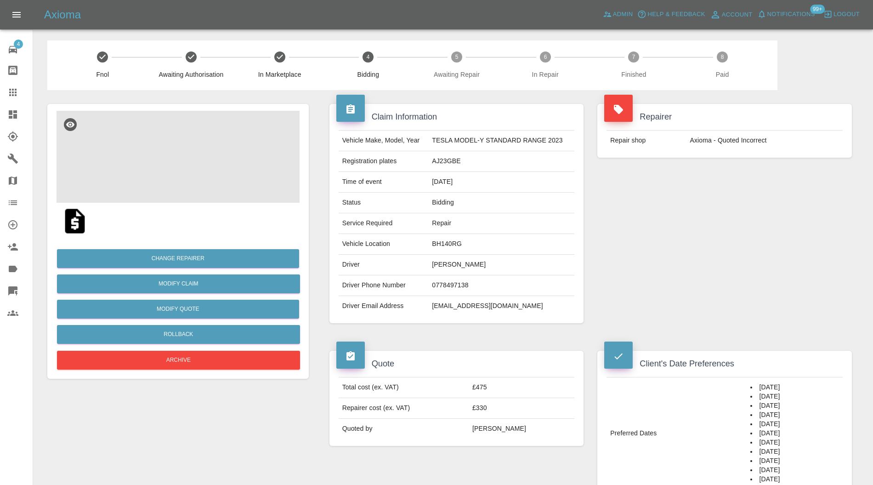
scroll to position [82, 0]
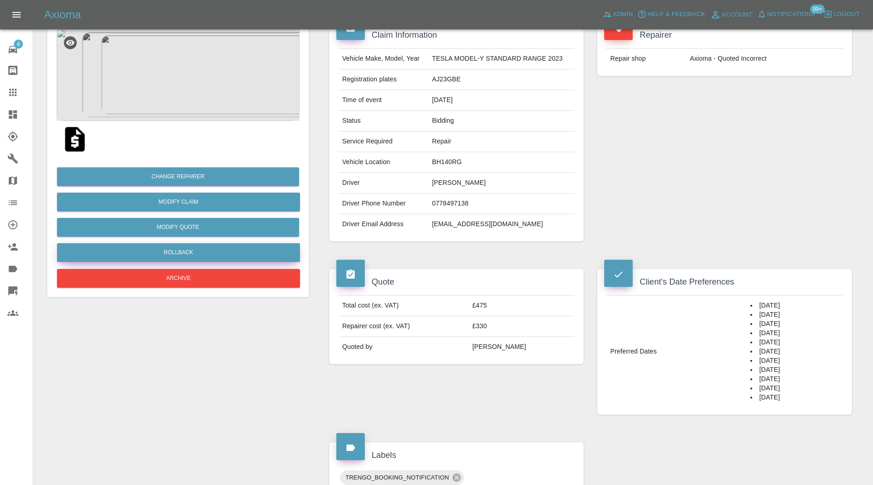
click at [270, 253] on button "Rollback" at bounding box center [178, 252] width 243 height 19
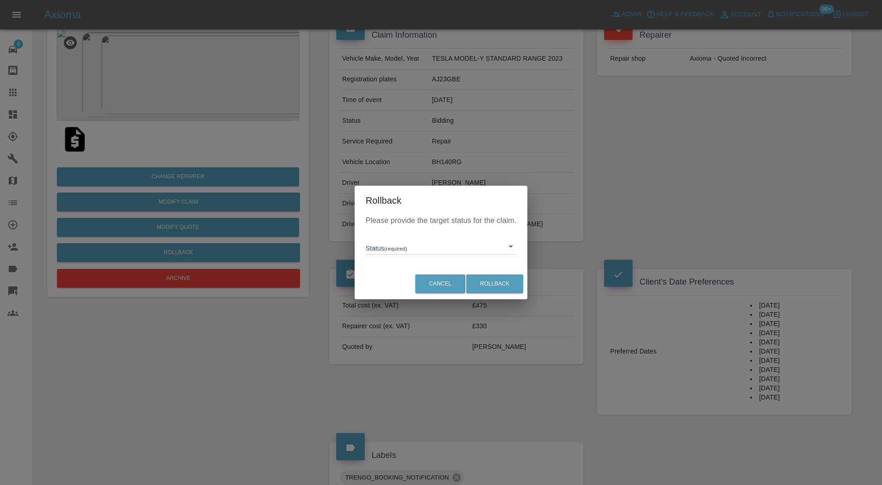
click at [320, 315] on div at bounding box center [441, 242] width 882 height 485
click at [678, 196] on div "Rollback Please provide the target status for the claim. Status (required) ​ Ca…" at bounding box center [441, 242] width 882 height 485
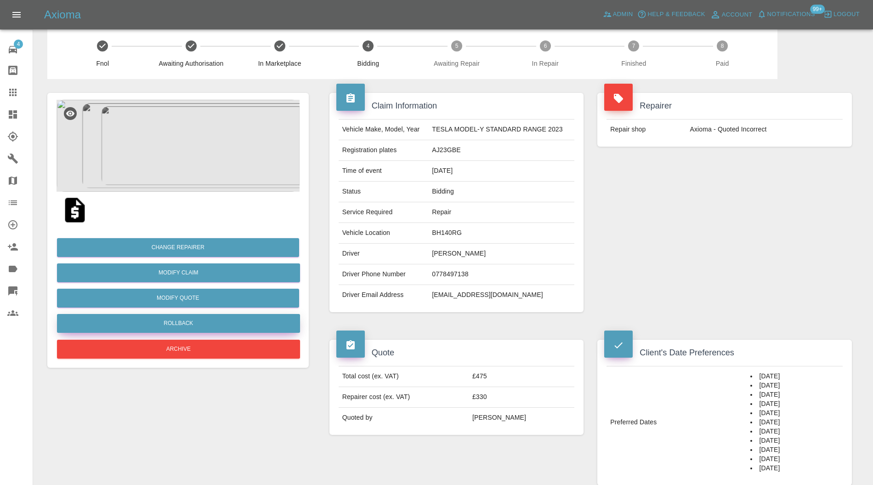
scroll to position [0, 0]
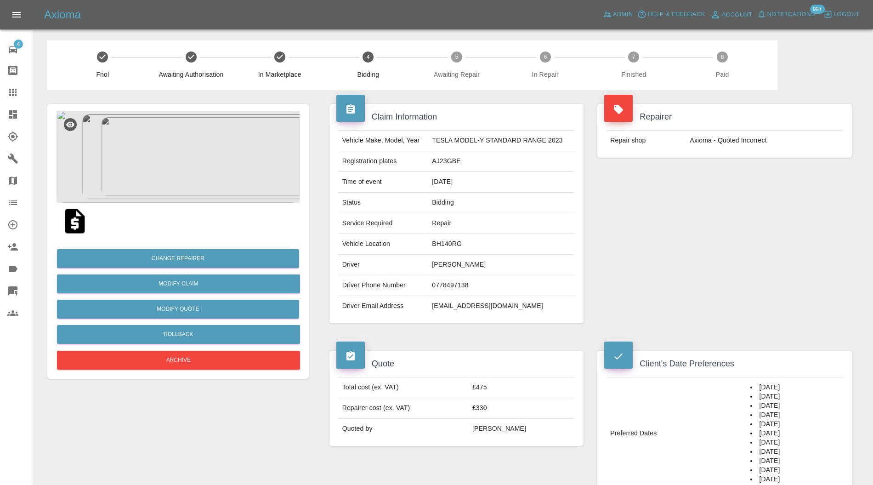
click at [190, 175] on img at bounding box center [177, 157] width 243 height 92
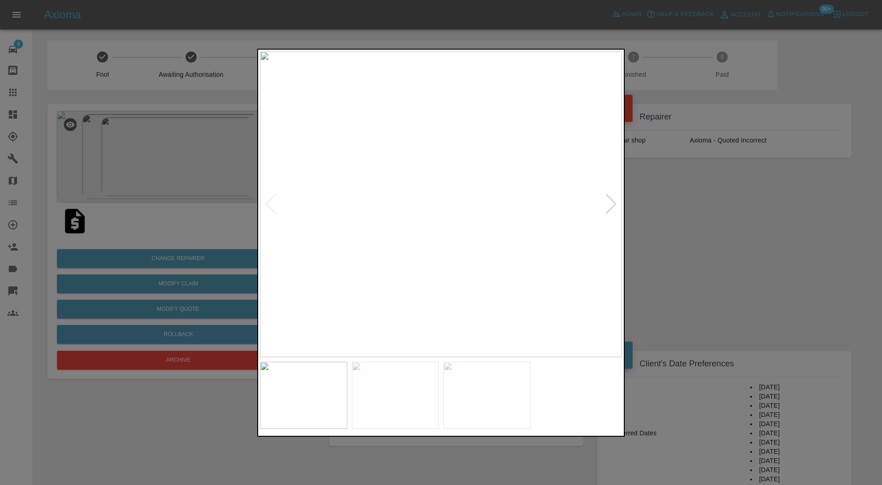
click at [608, 197] on div at bounding box center [611, 204] width 12 height 20
click at [698, 233] on div at bounding box center [441, 242] width 882 height 485
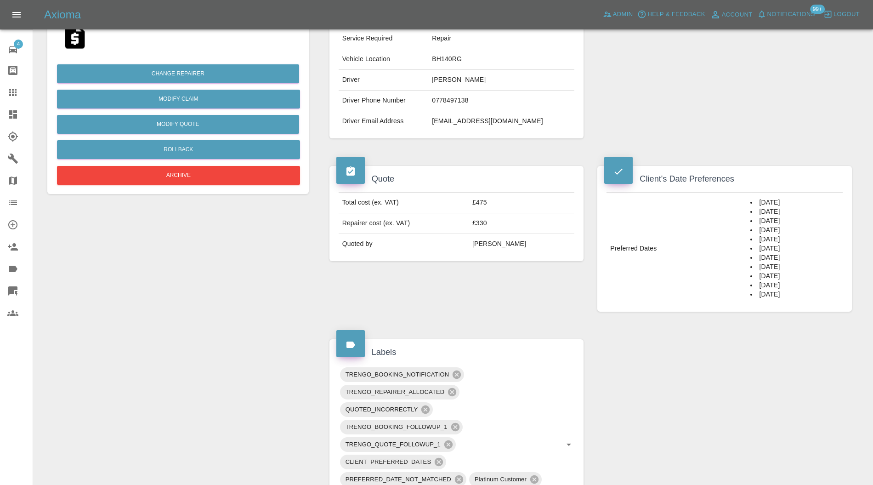
scroll to position [408, 0]
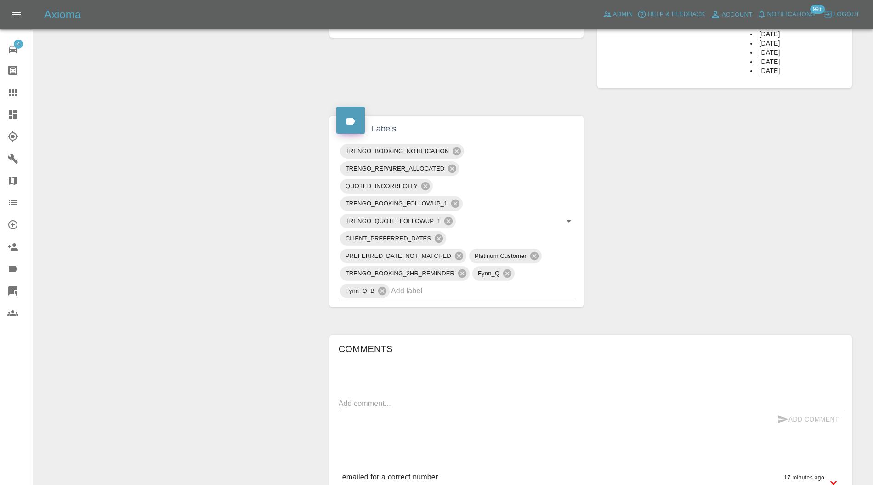
click at [542, 287] on input "text" at bounding box center [470, 290] width 158 height 14
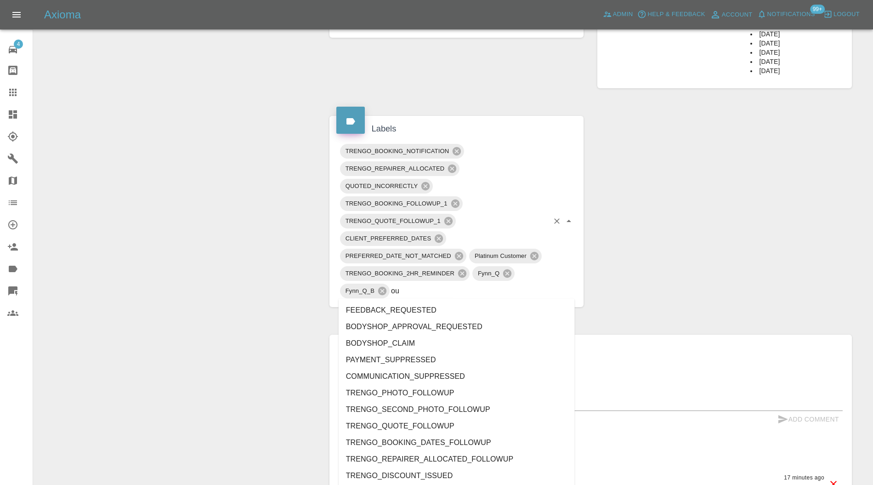
type input "out"
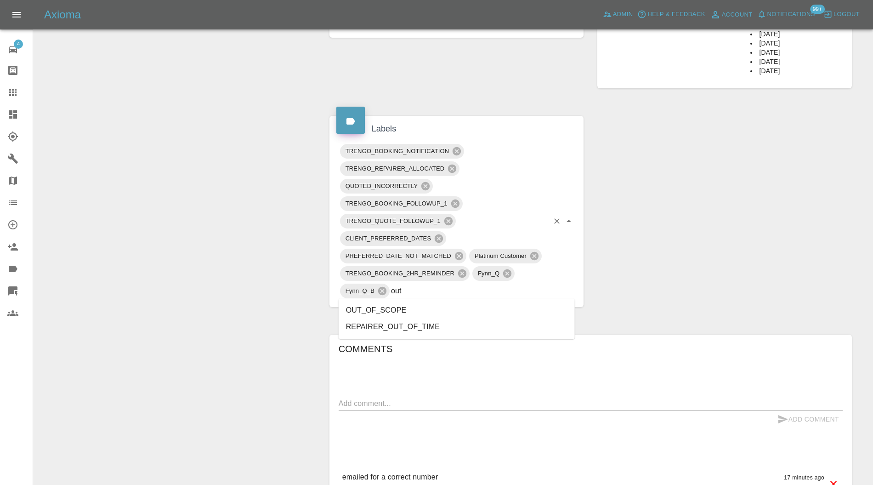
click at [409, 304] on li "OUT_OF_SCOPE" at bounding box center [456, 310] width 236 height 17
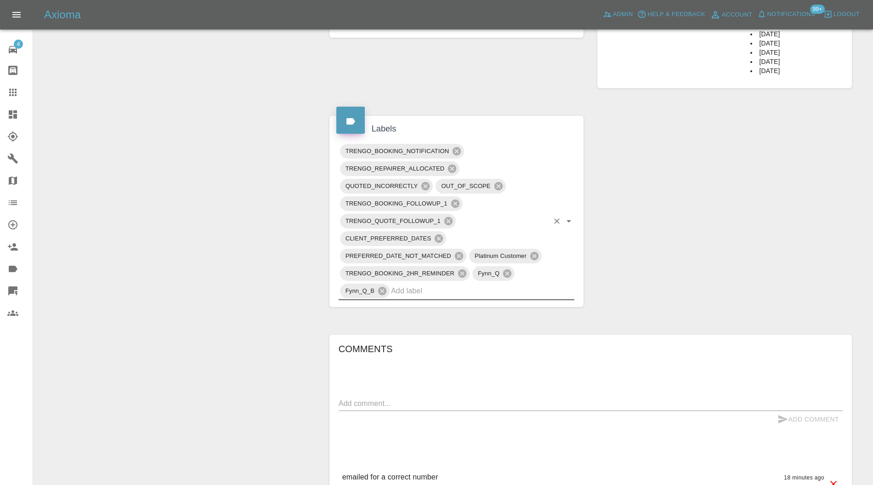
click at [443, 402] on textarea at bounding box center [590, 403] width 504 height 11
type textarea "OOS. Needs a wing"
click at [802, 415] on button "Add Comment" at bounding box center [807, 419] width 69 height 17
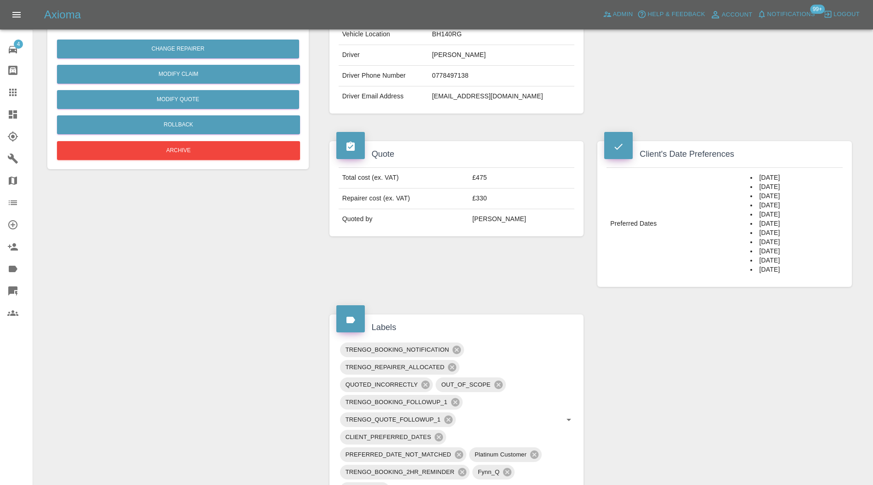
scroll to position [0, 0]
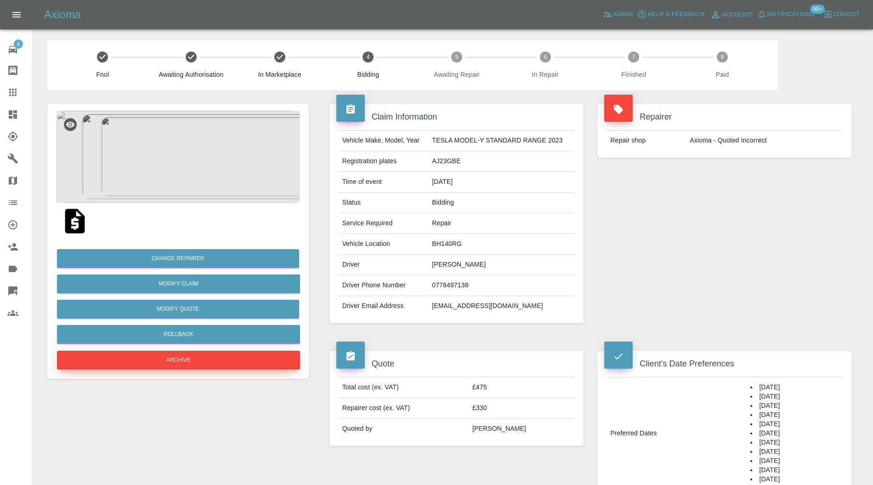
click at [225, 358] on button "Archive" at bounding box center [178, 359] width 243 height 19
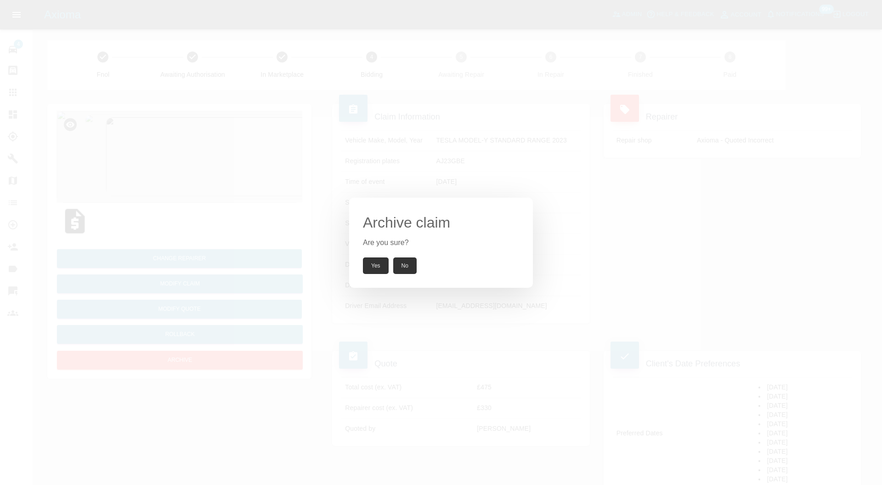
click at [367, 266] on button "Yes" at bounding box center [376, 265] width 26 height 17
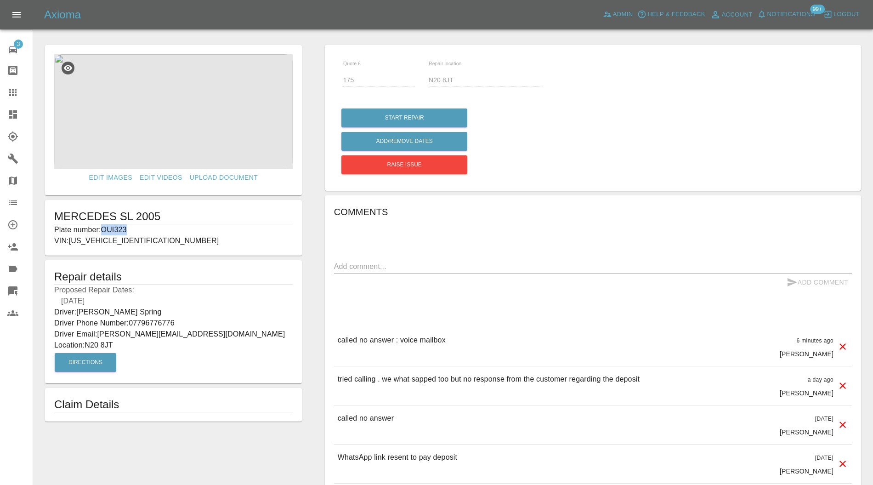
drag, startPoint x: 133, startPoint y: 230, endPoint x: 105, endPoint y: 232, distance: 28.1
click at [105, 232] on p "Plate number: OUI323" at bounding box center [173, 229] width 238 height 11
copy p "OUI323"
click at [18, 87] on icon at bounding box center [12, 92] width 11 height 11
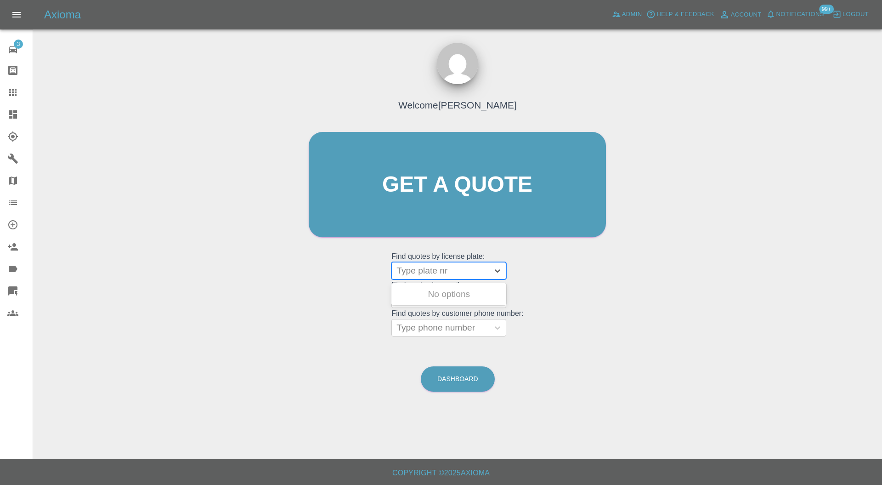
click at [426, 264] on div "Type plate nr" at bounding box center [440, 270] width 97 height 17
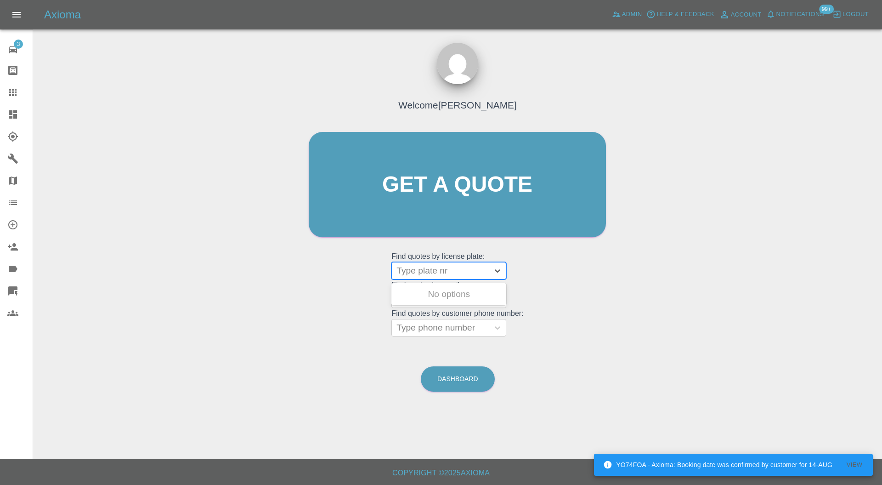
paste input "OUI323"
type input "OUI323"
click at [437, 291] on div "OUI323, Awaiting Repair" at bounding box center [448, 294] width 115 height 18
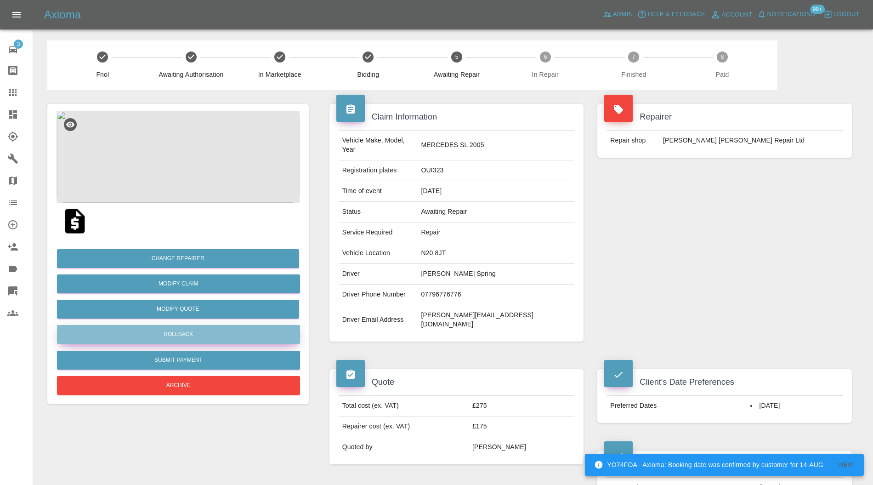
click at [204, 333] on button "Rollback" at bounding box center [178, 334] width 243 height 19
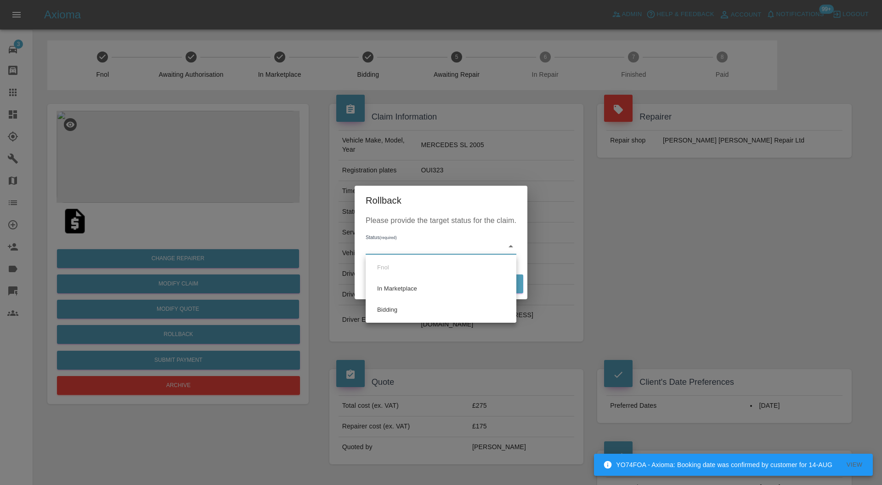
click at [425, 307] on li "Bidding" at bounding box center [441, 309] width 146 height 21
type input "bidding"
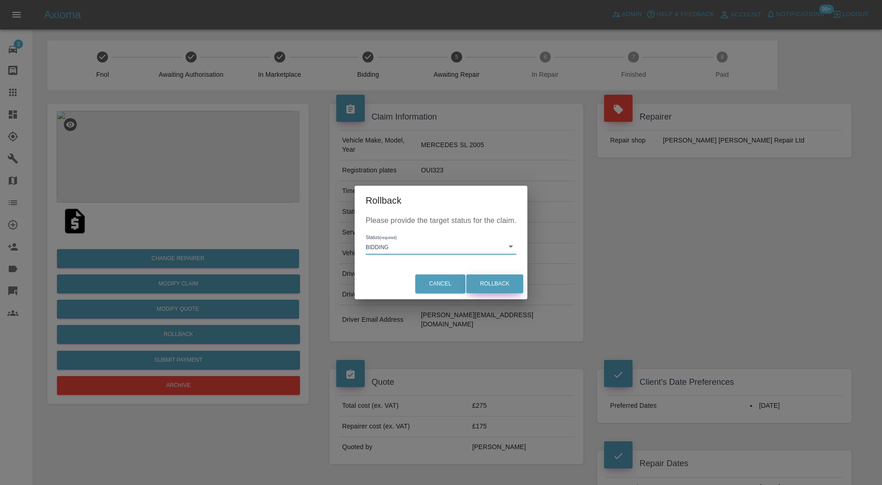
click at [496, 284] on button "Rollback" at bounding box center [494, 283] width 57 height 19
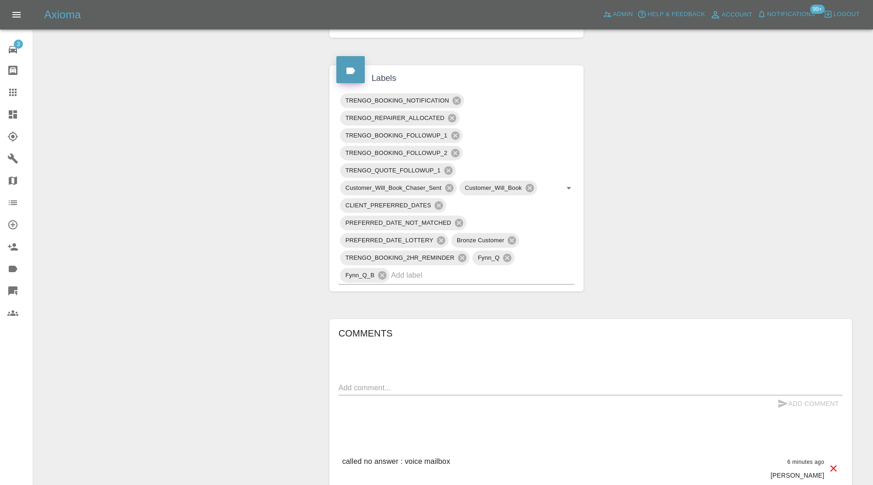
scroll to position [245, 0]
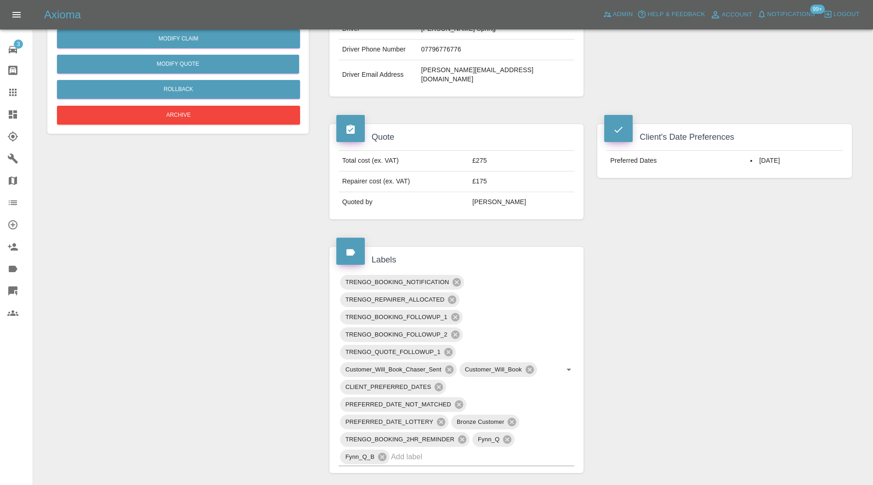
click at [457, 278] on icon at bounding box center [456, 282] width 8 height 8
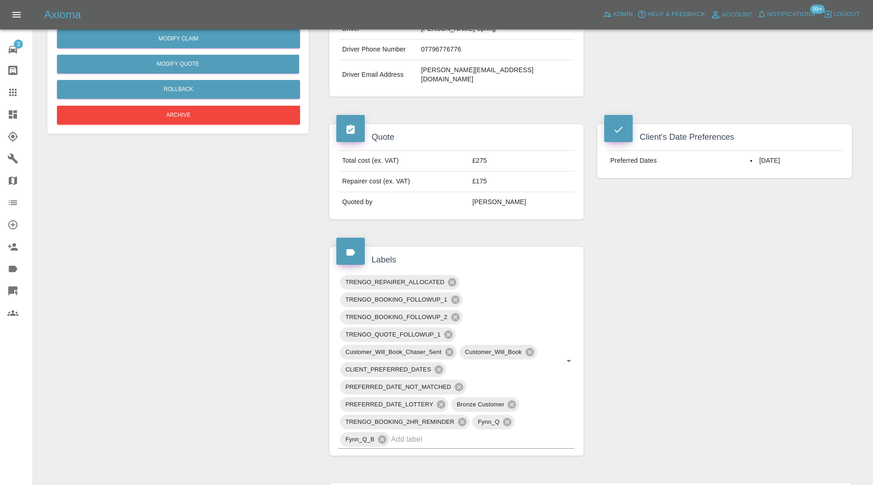
click at [454, 294] on icon at bounding box center [455, 299] width 10 height 10
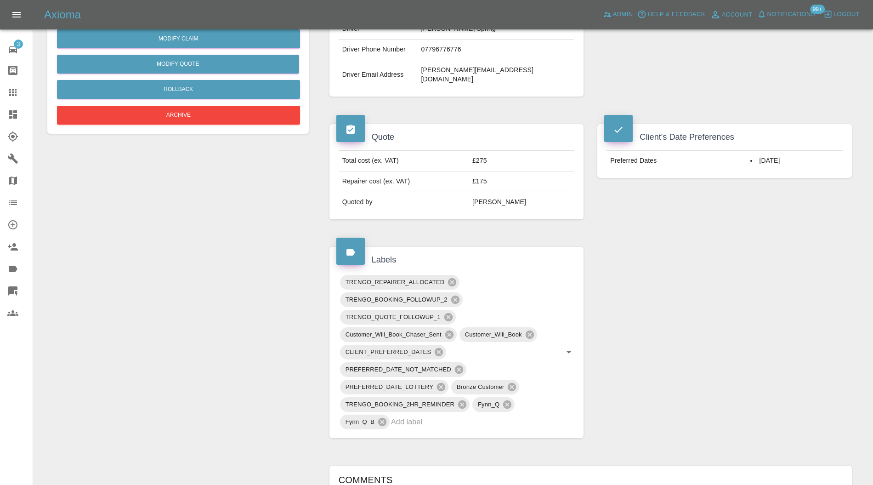
click at [456, 295] on icon at bounding box center [455, 299] width 8 height 8
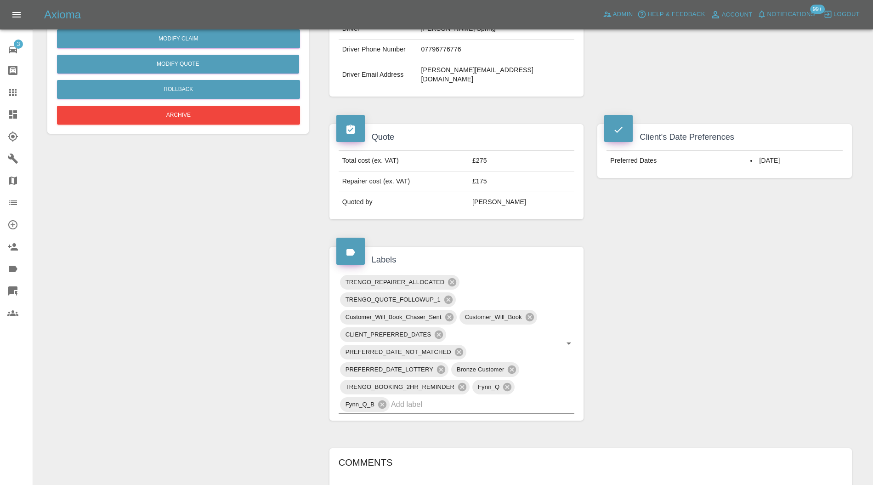
click at [450, 313] on icon at bounding box center [449, 317] width 8 height 8
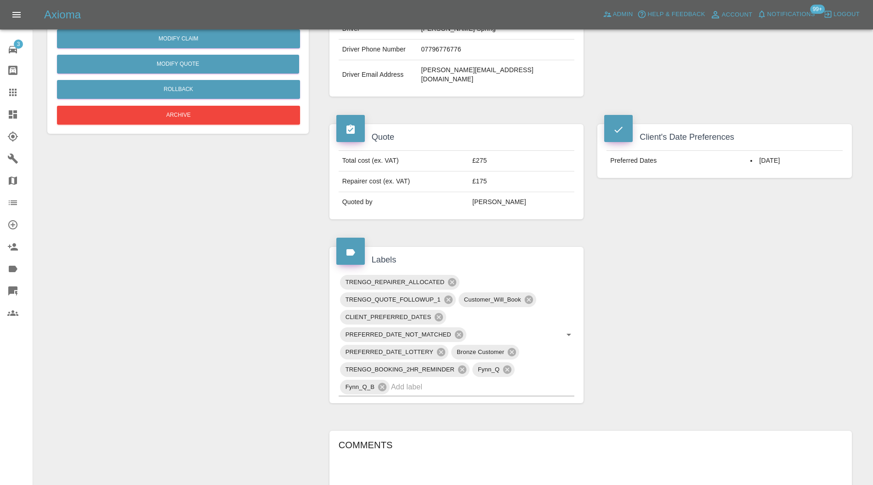
click at [461, 364] on icon at bounding box center [462, 369] width 10 height 10
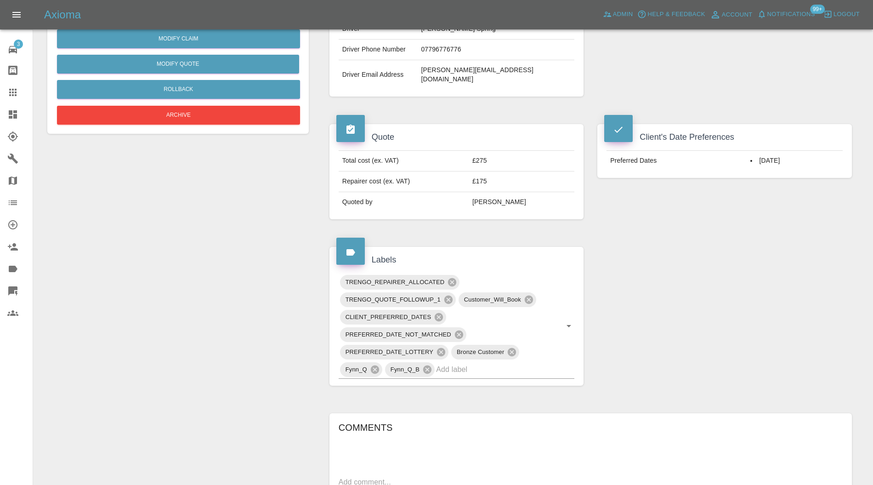
click at [526, 295] on icon at bounding box center [528, 299] width 8 height 8
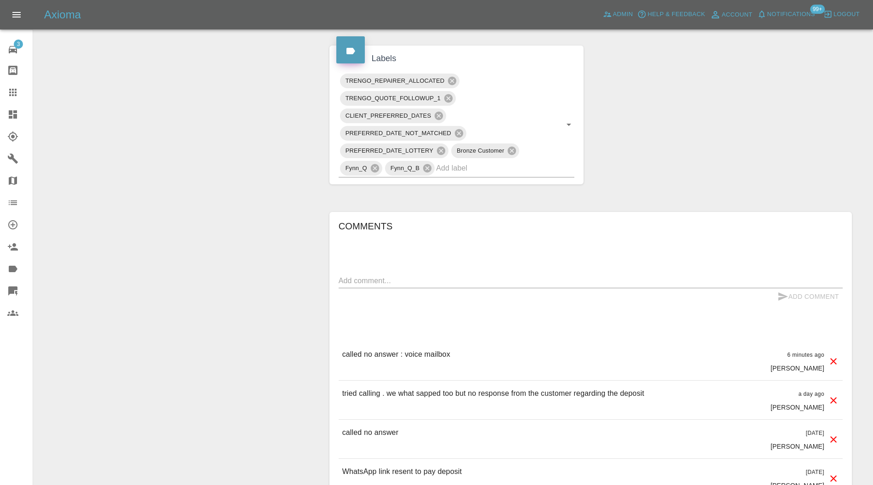
scroll to position [490, 0]
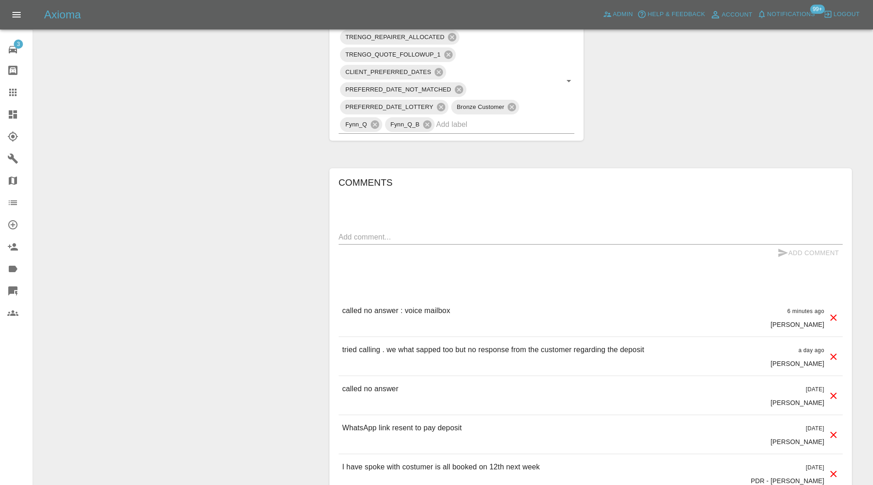
click at [423, 231] on textarea at bounding box center [590, 236] width 504 height 11
type textarea "booking friday 15th"
click at [825, 244] on button "Add Comment" at bounding box center [807, 252] width 69 height 17
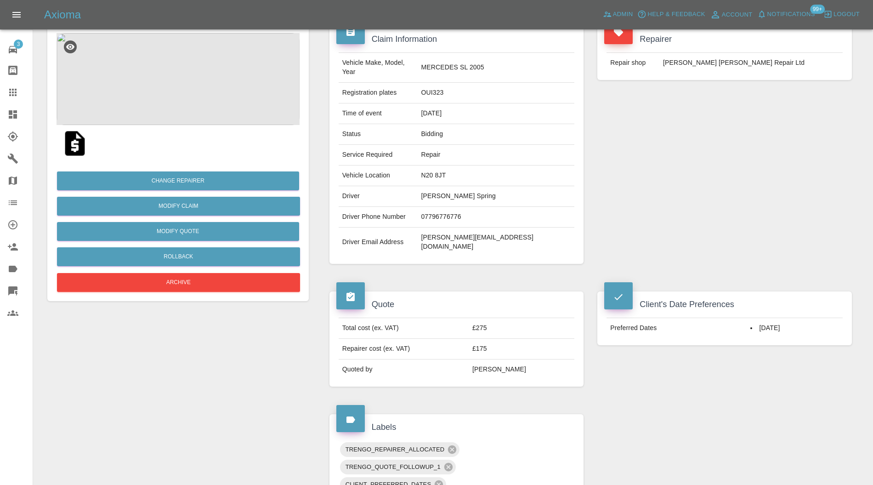
scroll to position [0, 0]
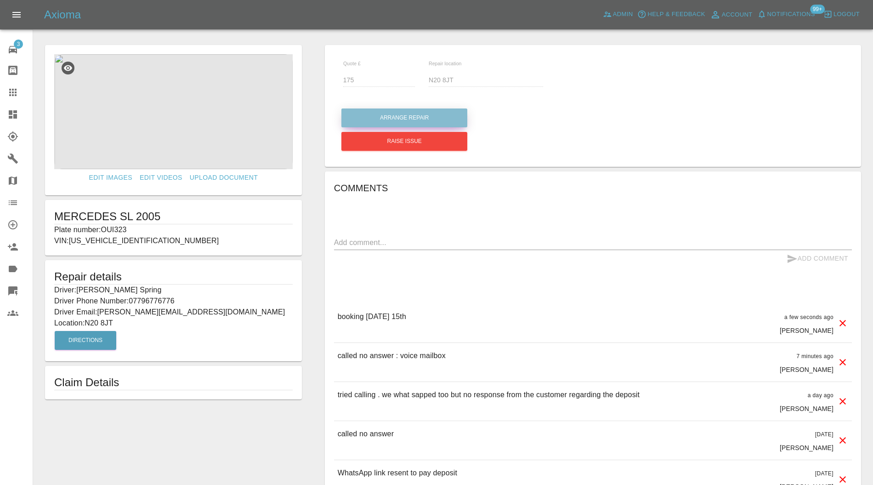
click at [416, 113] on button "Arrange Repair" at bounding box center [404, 117] width 126 height 19
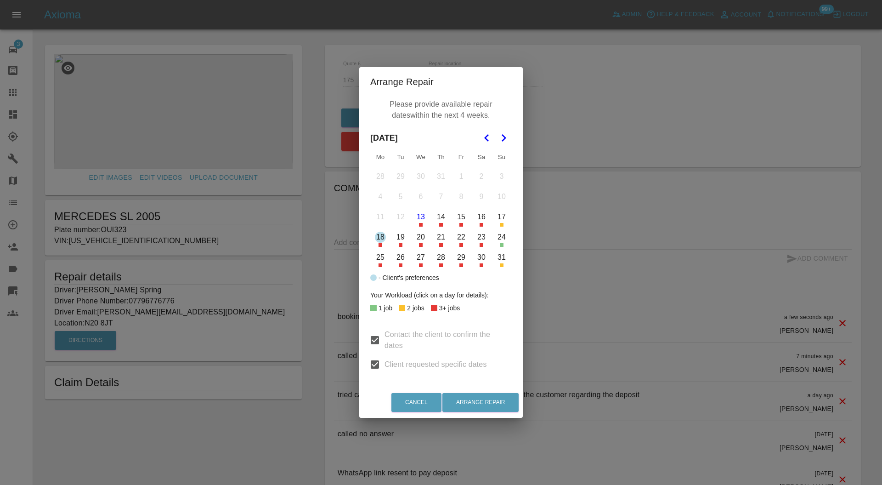
click at [461, 223] on button "15" at bounding box center [460, 216] width 19 height 19
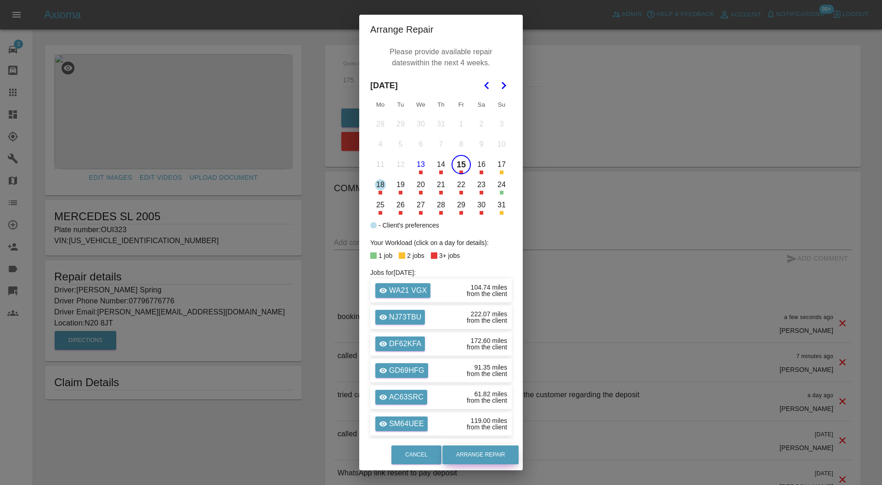
click at [479, 451] on button "Arrange Repair" at bounding box center [480, 454] width 76 height 19
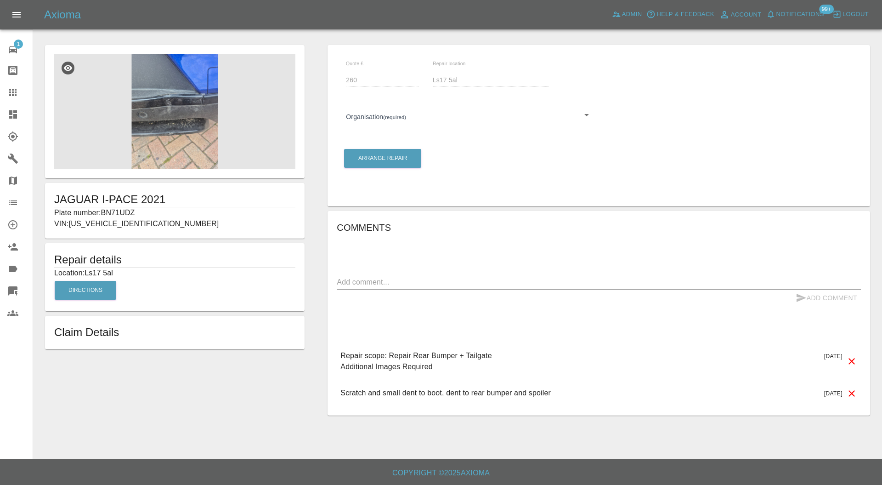
click at [515, 117] on body "Axioma Admin Help & Feedback Account Notifications 99+ Logout 1 Repair home Bod…" at bounding box center [441, 242] width 882 height 485
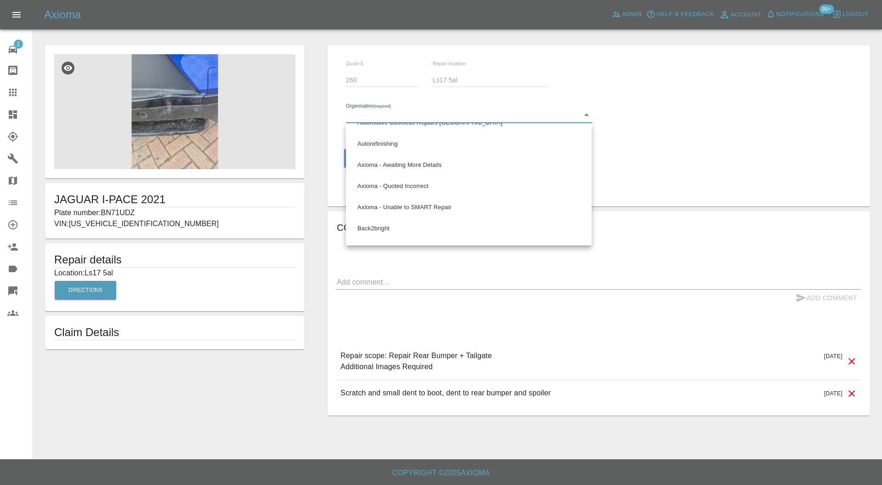
scroll to position [490, 0]
click at [480, 150] on li "Axioma - Awaiting More Details" at bounding box center [468, 153] width 241 height 21
type input "66cdd8825c84a2557c7b9596"
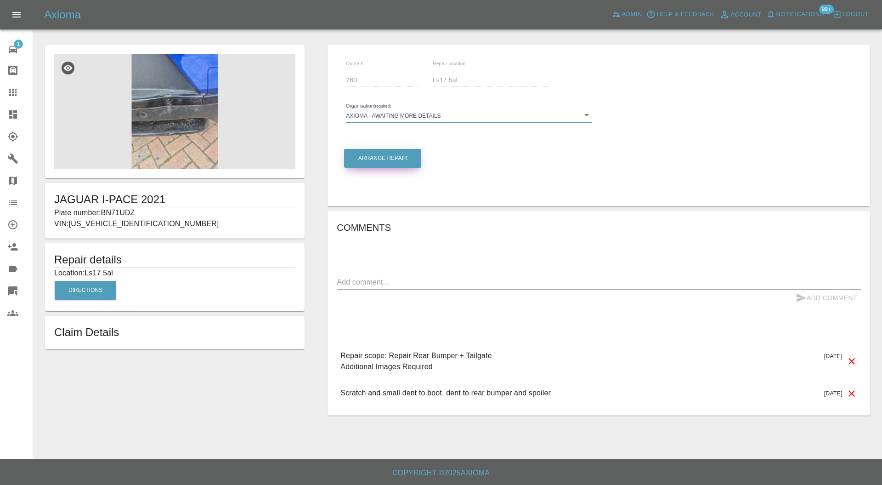
click at [391, 154] on button "Arrange Repair" at bounding box center [382, 158] width 77 height 19
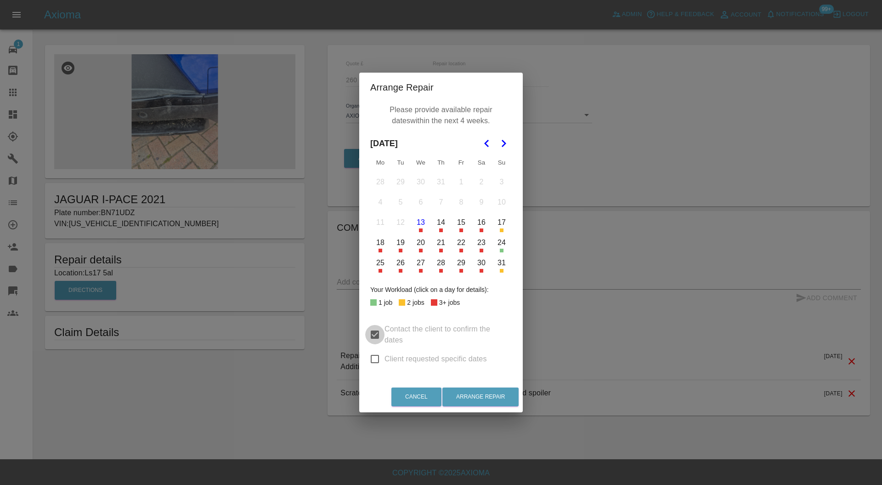
click at [377, 330] on input "Contact the client to confirm the dates" at bounding box center [374, 334] width 19 height 19
checkbox input "false"
click at [420, 225] on button "13" at bounding box center [420, 222] width 19 height 19
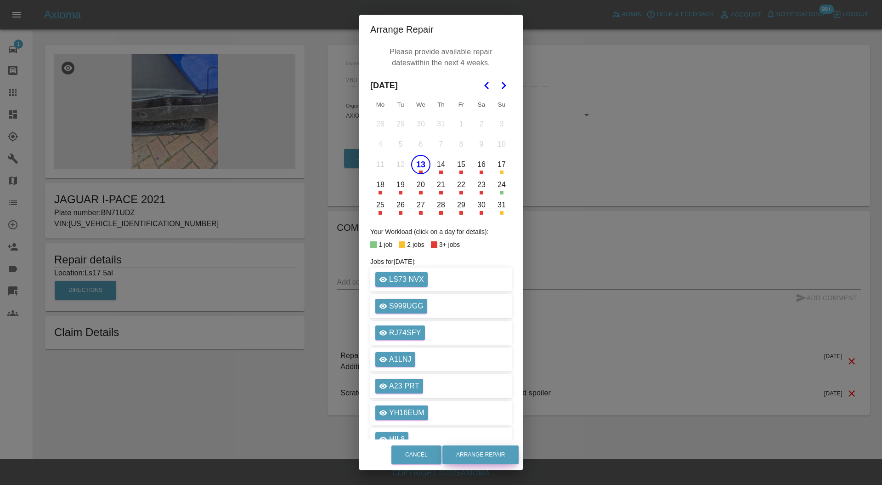
click at [484, 444] on div "Cancel Arrange Repair" at bounding box center [440, 454] width 163 height 31
click at [489, 453] on button "Arrange Repair" at bounding box center [480, 454] width 76 height 19
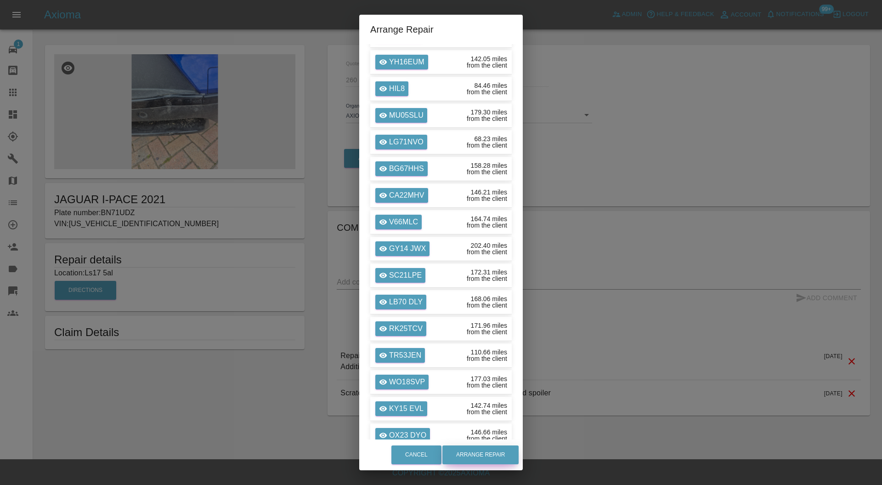
scroll to position [0, 0]
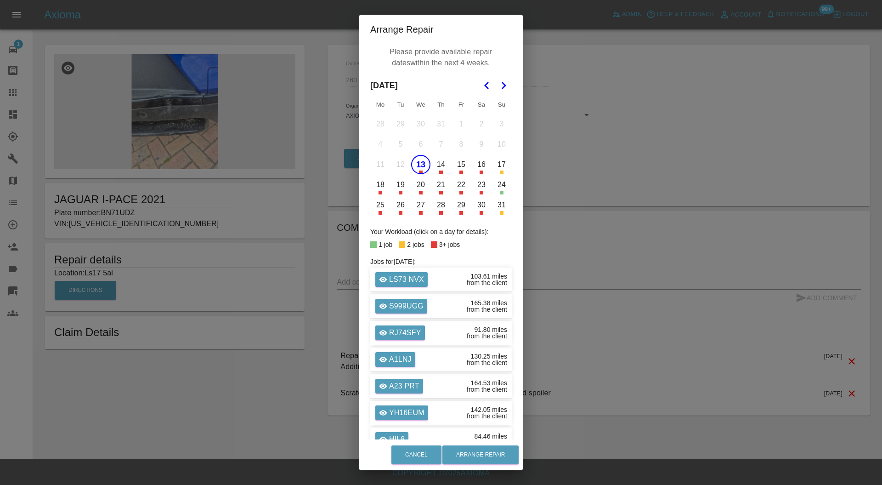
click at [438, 167] on button "14" at bounding box center [440, 164] width 19 height 19
click at [456, 165] on button "15" at bounding box center [460, 164] width 19 height 19
click at [493, 451] on button "Arrange Repair" at bounding box center [480, 454] width 76 height 19
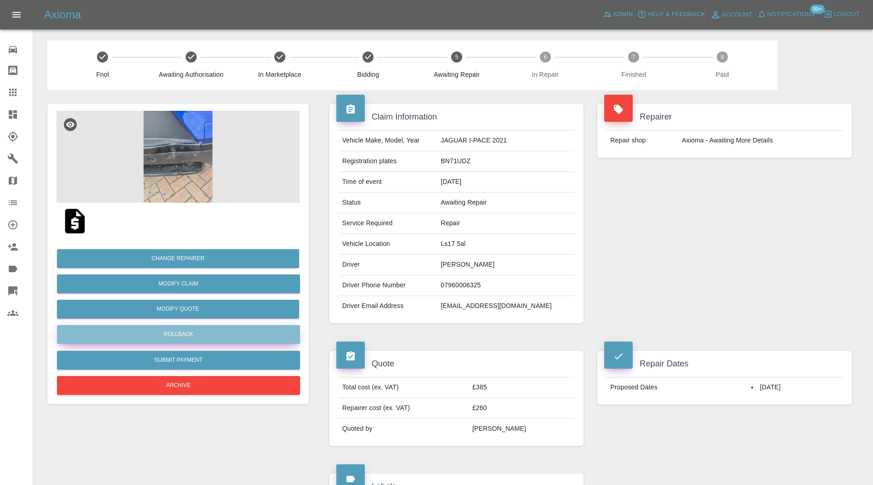
click at [216, 329] on button "Rollback" at bounding box center [178, 334] width 243 height 19
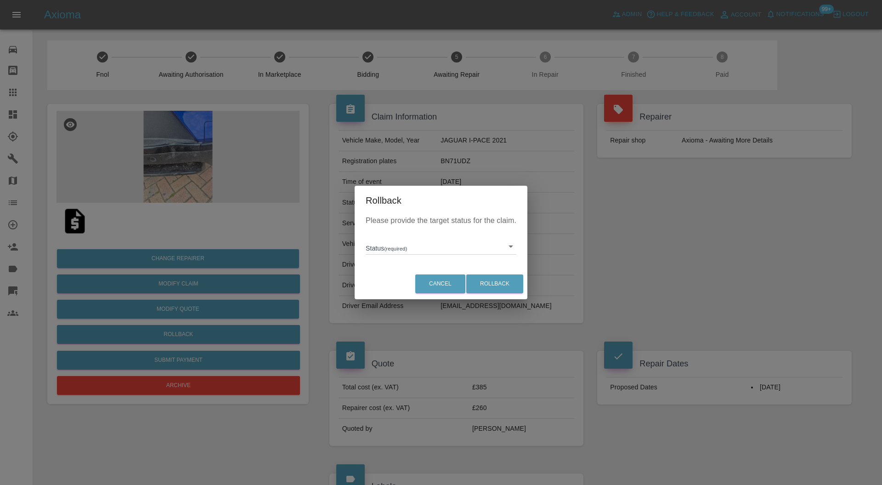
click at [385, 250] on body "Axioma Admin Help & Feedback Account Notifications 99+ Logout Repair home Bodys…" at bounding box center [441, 430] width 882 height 861
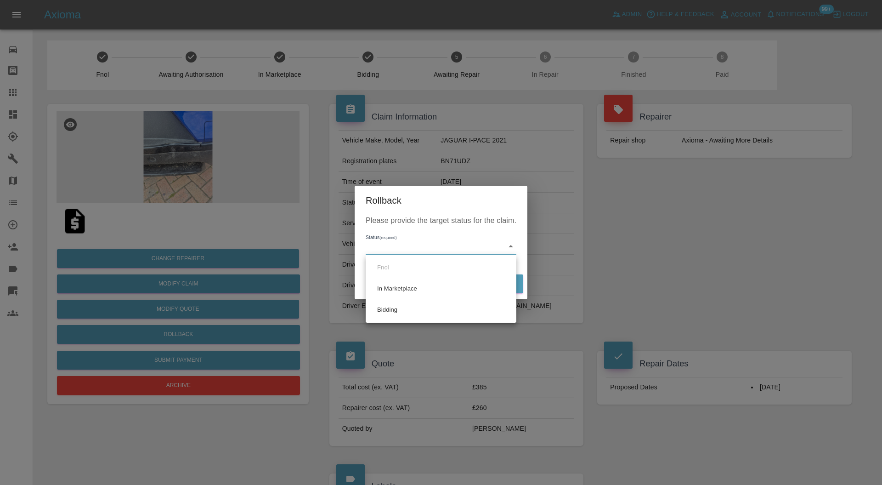
click at [406, 313] on li "Bidding" at bounding box center [441, 309] width 146 height 21
type input "bidding"
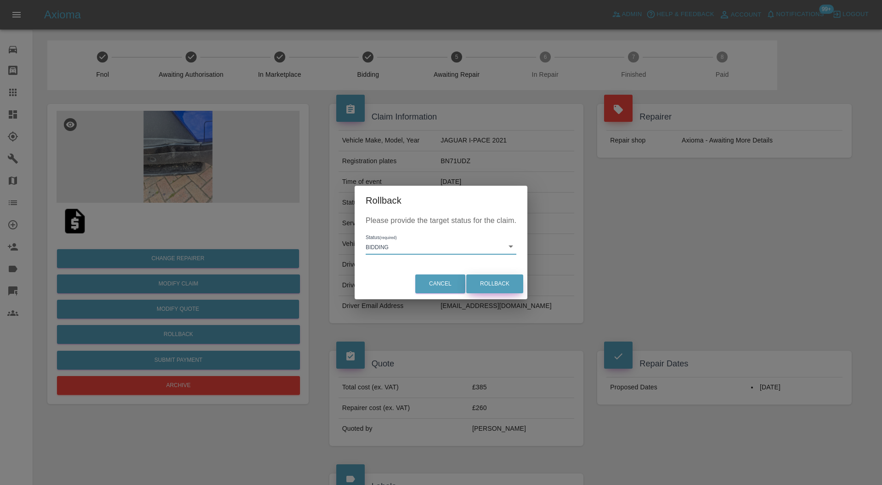
click at [493, 282] on button "Rollback" at bounding box center [494, 283] width 57 height 19
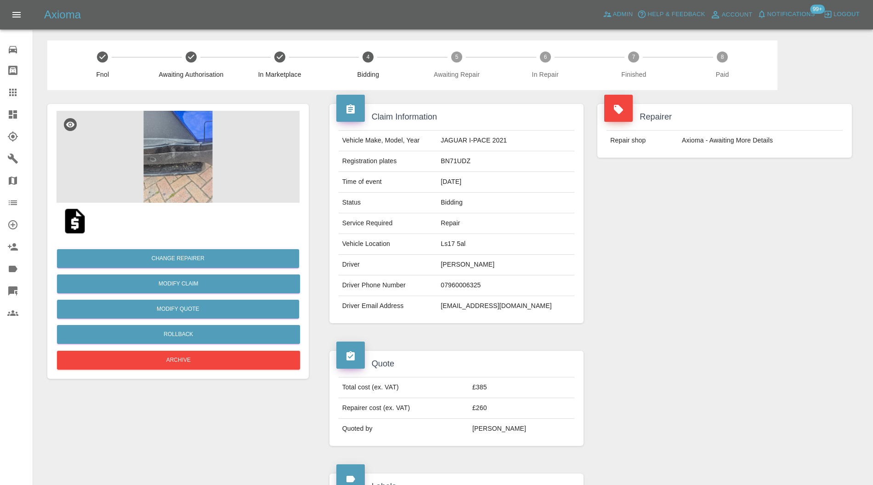
click at [11, 118] on icon at bounding box center [13, 114] width 8 height 8
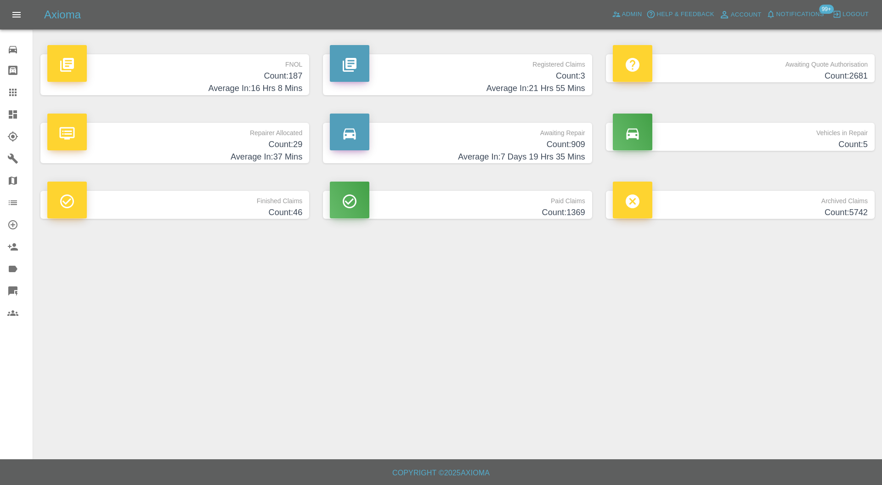
click at [272, 138] on h4 "Count: 29" at bounding box center [174, 144] width 255 height 12
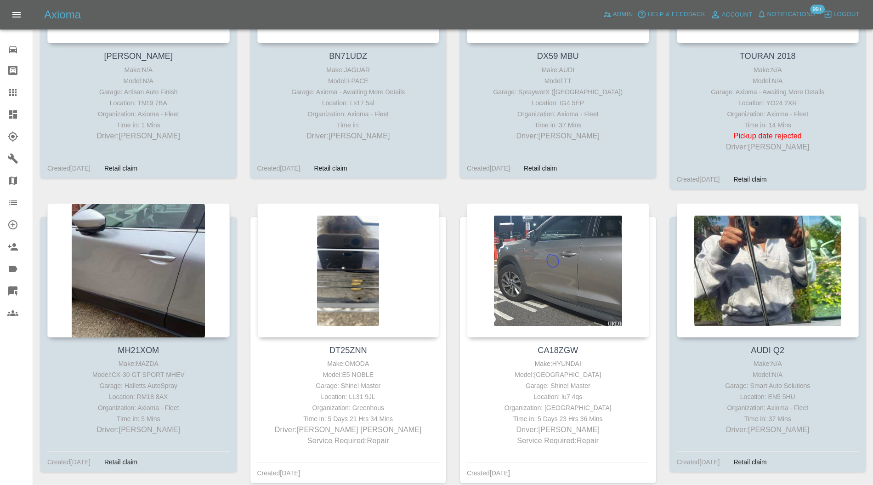
scroll to position [991, 0]
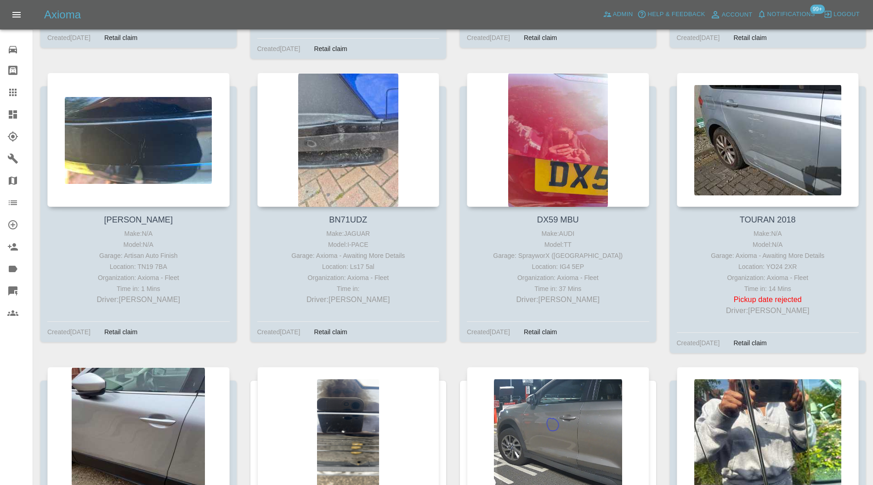
click at [765, 132] on div at bounding box center [767, 140] width 182 height 134
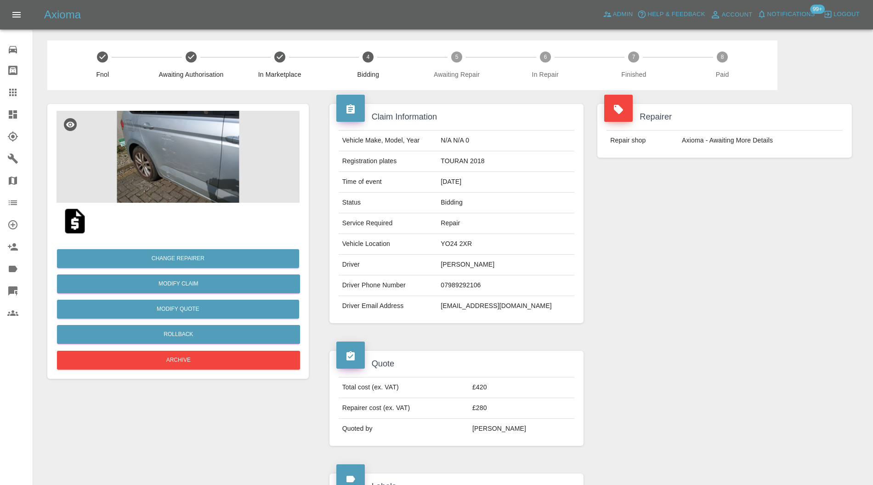
click at [175, 140] on img at bounding box center [177, 157] width 243 height 92
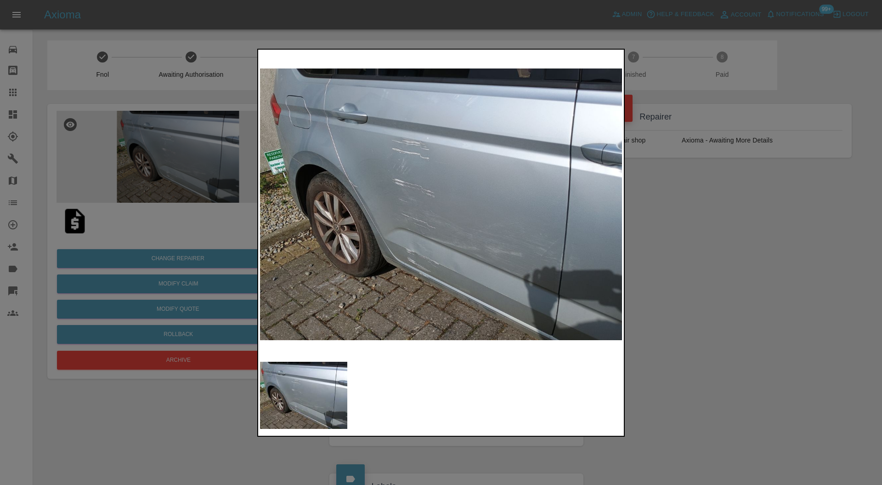
click at [641, 238] on div at bounding box center [441, 242] width 882 height 485
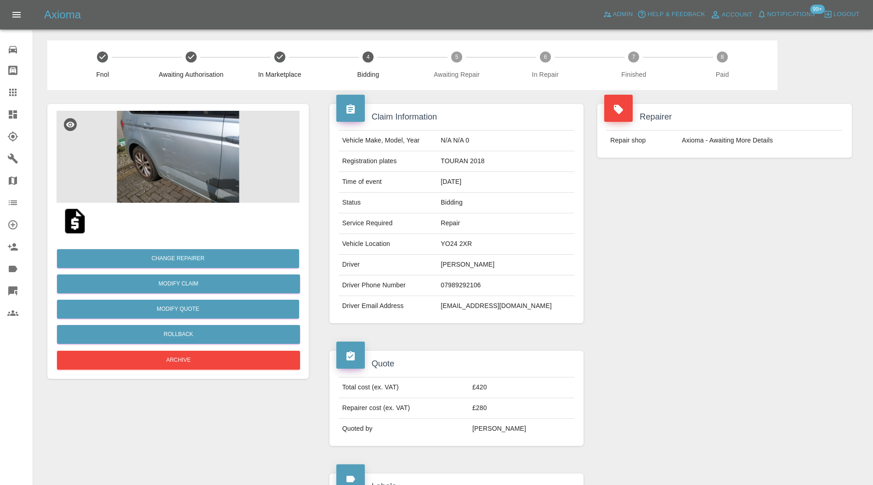
click at [167, 165] on img at bounding box center [177, 157] width 243 height 92
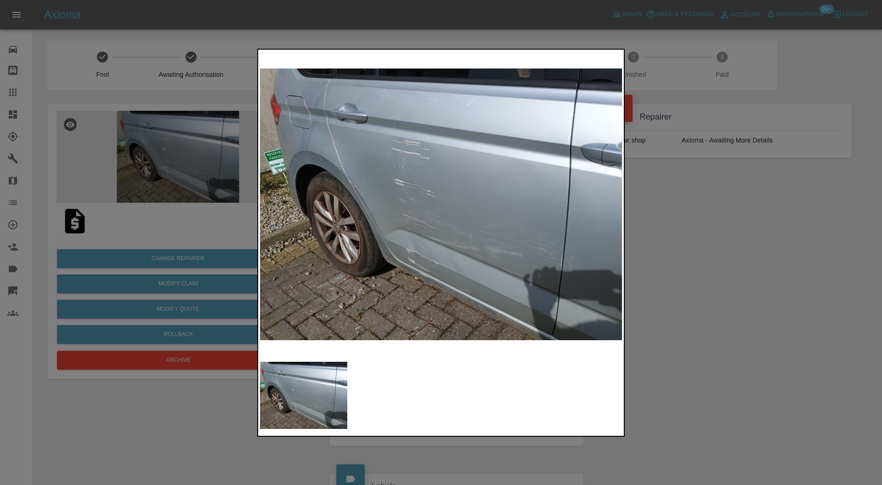
click at [690, 218] on div at bounding box center [441, 242] width 882 height 485
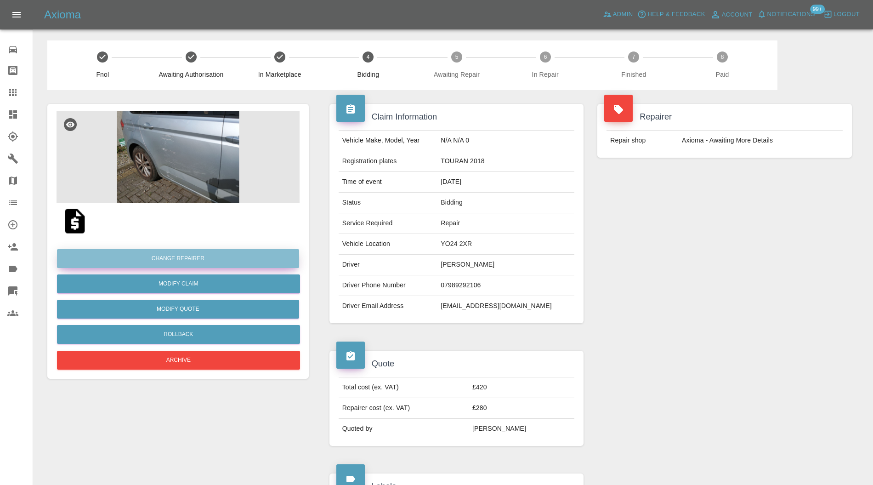
click at [249, 255] on button "Change Repairer" at bounding box center [178, 258] width 242 height 19
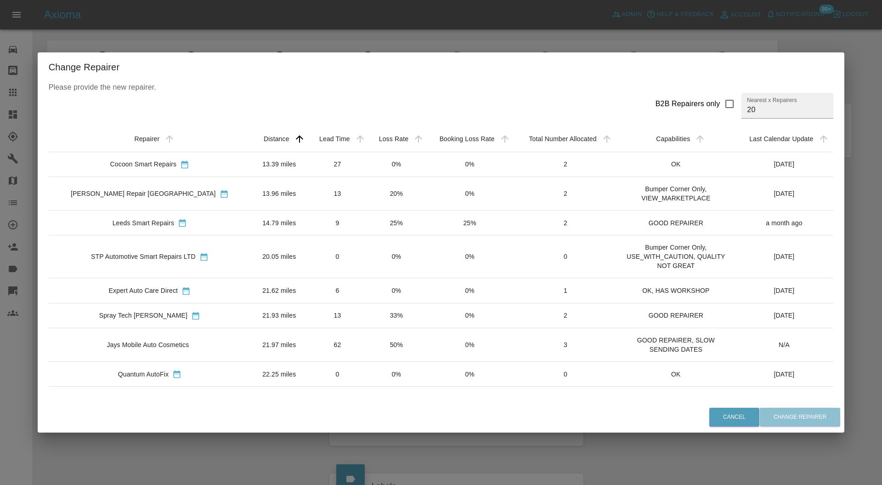
click at [845, 259] on div "Change Repairer Please provide the new repairer. B2B Repairers only Nearest x R…" at bounding box center [441, 242] width 882 height 485
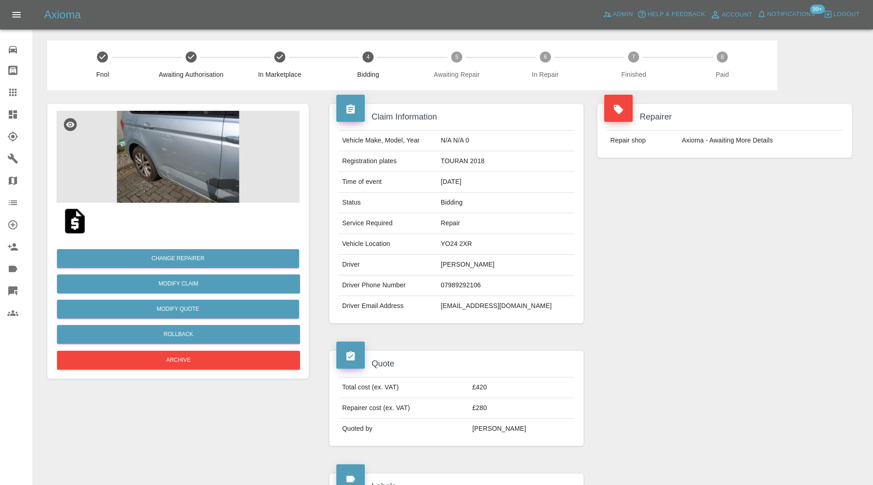
click at [172, 155] on img at bounding box center [177, 157] width 243 height 92
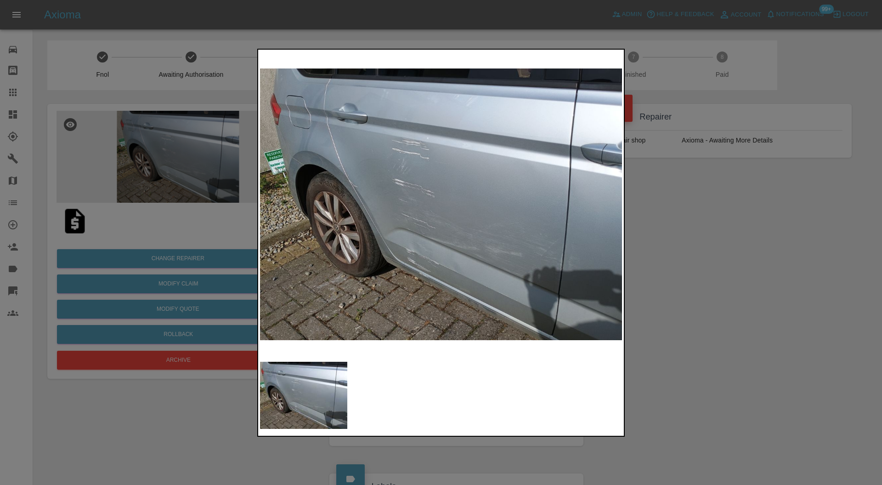
click at [717, 182] on div at bounding box center [441, 242] width 882 height 485
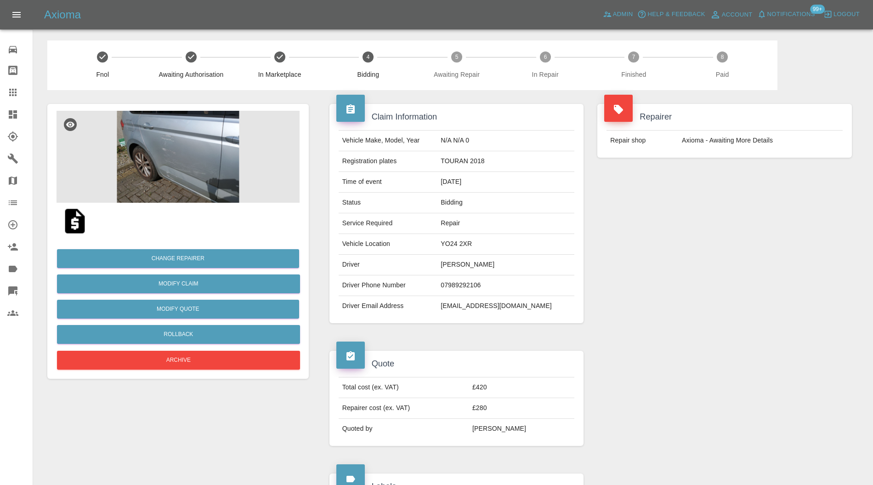
click at [19, 110] on div at bounding box center [20, 114] width 26 height 11
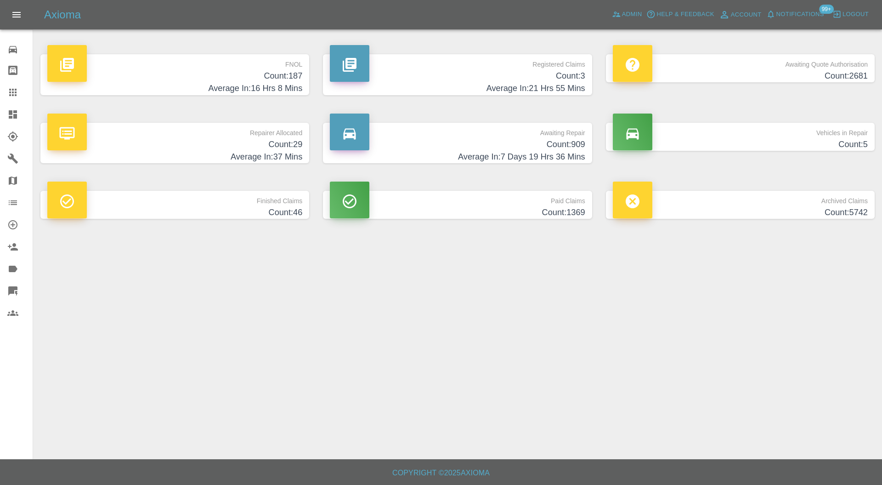
click at [658, 139] on h4 "Count: 5" at bounding box center [740, 144] width 255 height 12
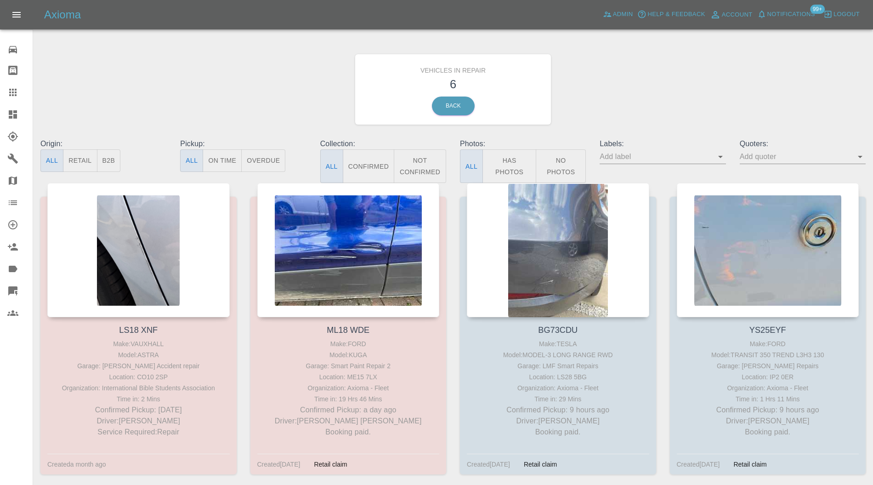
click at [188, 229] on div at bounding box center [138, 250] width 182 height 134
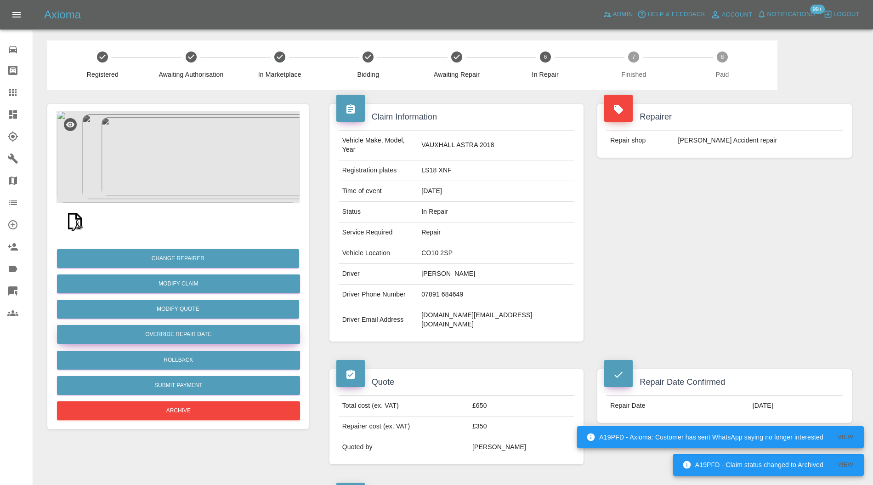
click at [234, 334] on button "Override Repair Date" at bounding box center [178, 334] width 243 height 19
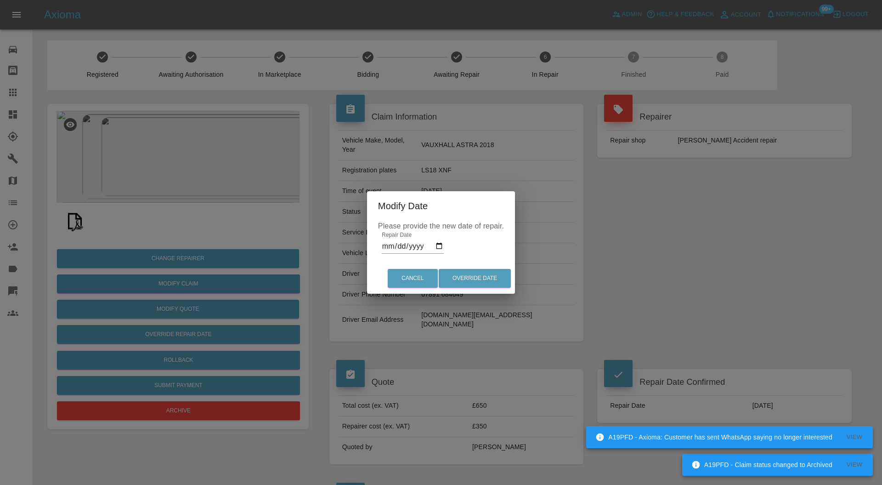
click at [436, 246] on input "2025-08-06" at bounding box center [413, 246] width 62 height 15
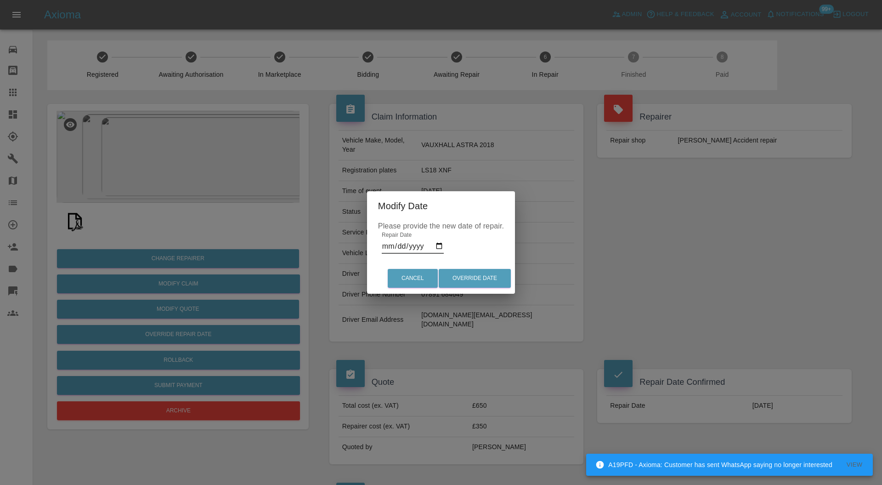
type input "2025-08-13"
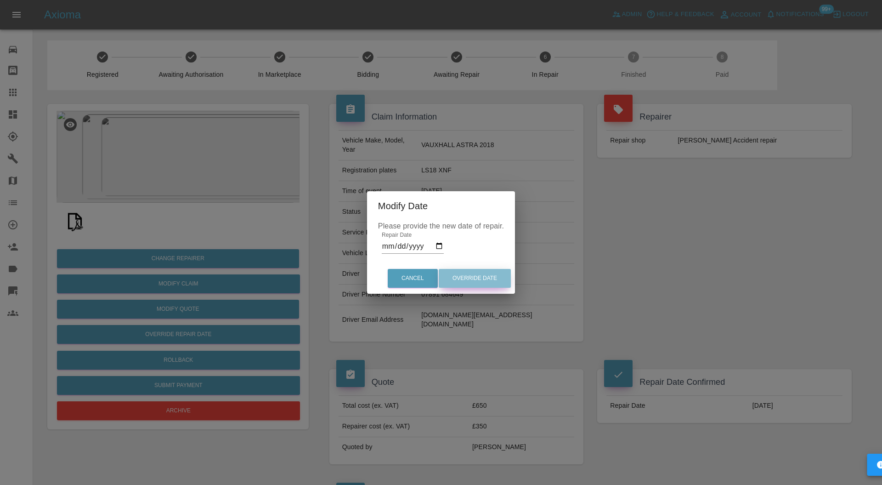
click at [475, 280] on button "Override Date" at bounding box center [475, 278] width 72 height 19
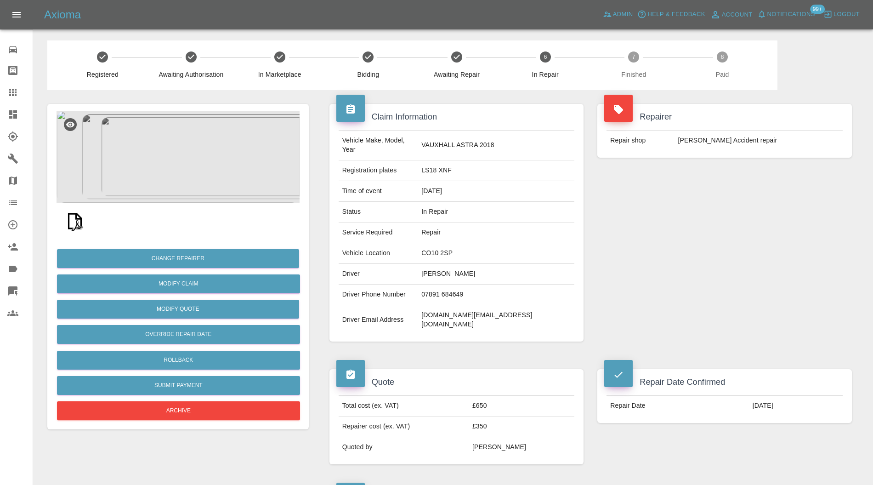
click at [16, 109] on icon at bounding box center [12, 114] width 11 height 11
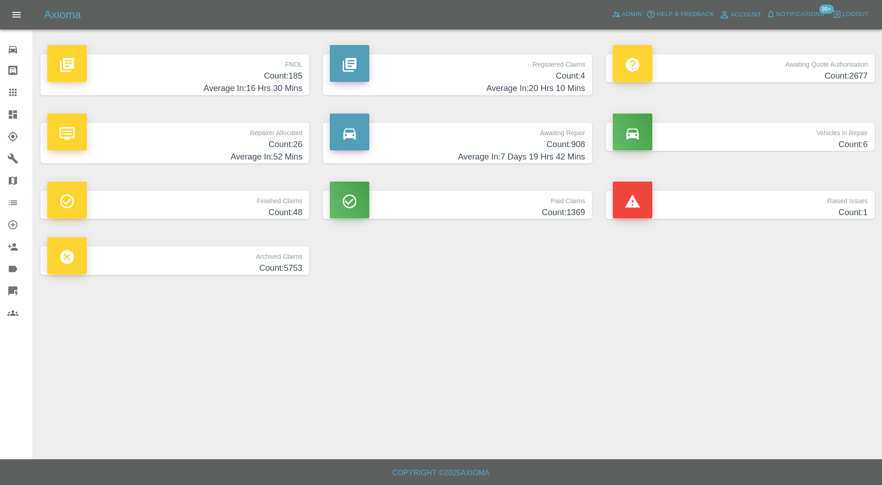
click at [675, 205] on p "Raised Issues" at bounding box center [740, 199] width 255 height 16
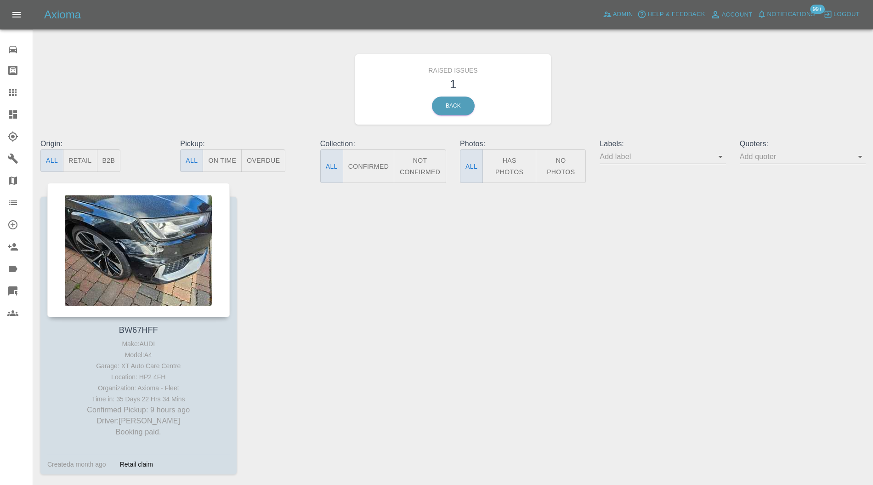
click at [187, 224] on div at bounding box center [138, 250] width 182 height 134
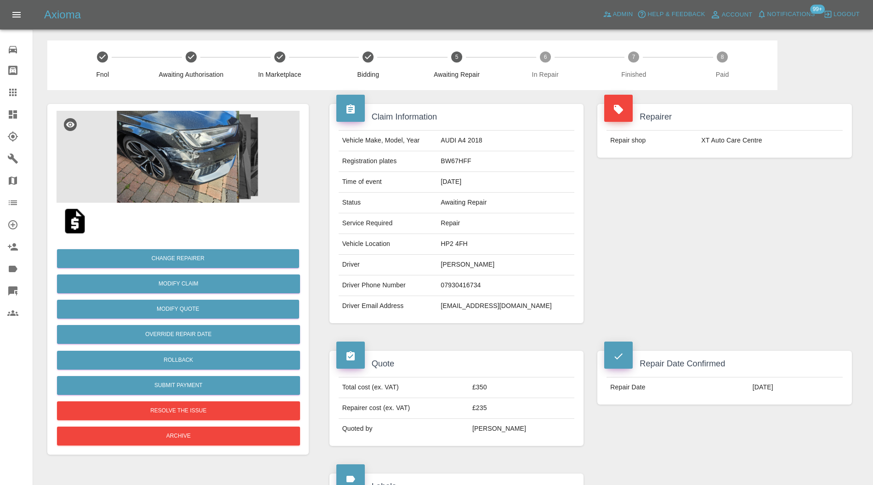
click at [203, 157] on img at bounding box center [177, 157] width 243 height 92
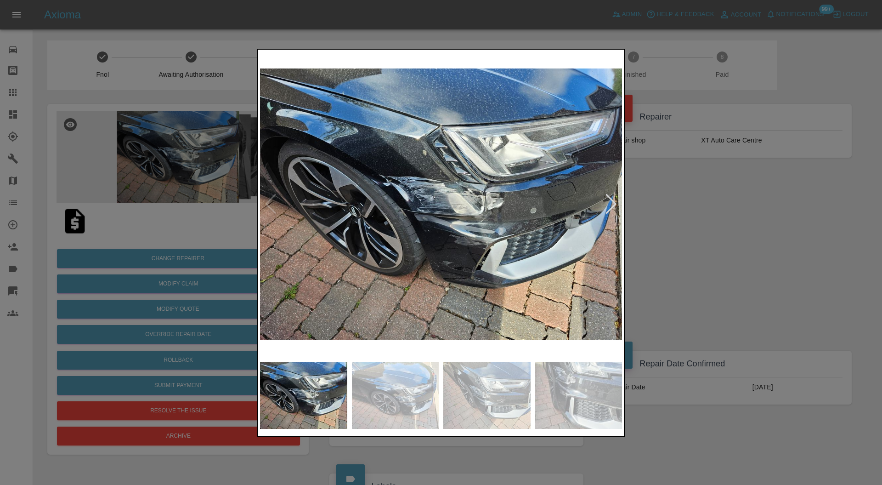
click at [610, 209] on div at bounding box center [611, 204] width 12 height 20
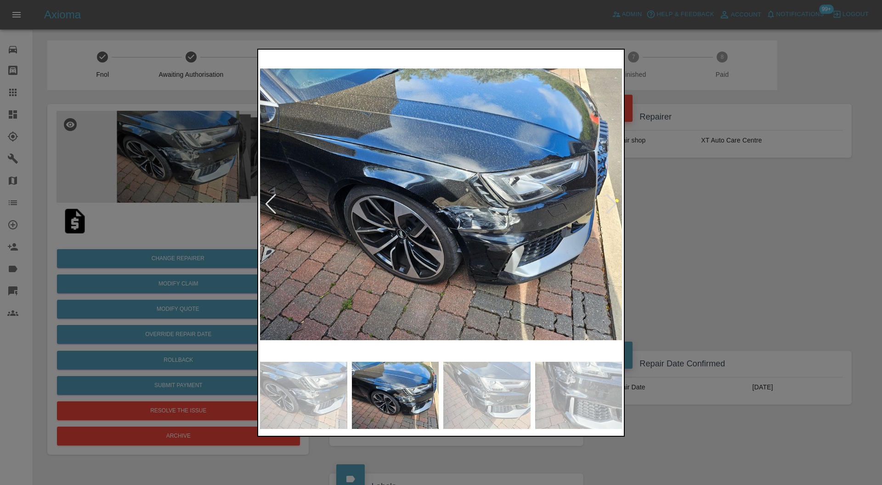
click at [610, 209] on div at bounding box center [611, 204] width 12 height 20
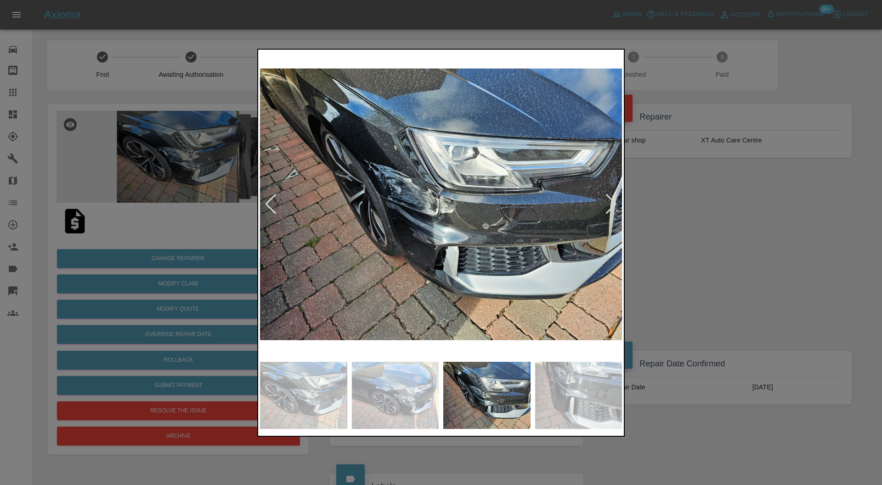
click at [387, 215] on img at bounding box center [441, 204] width 362 height 306
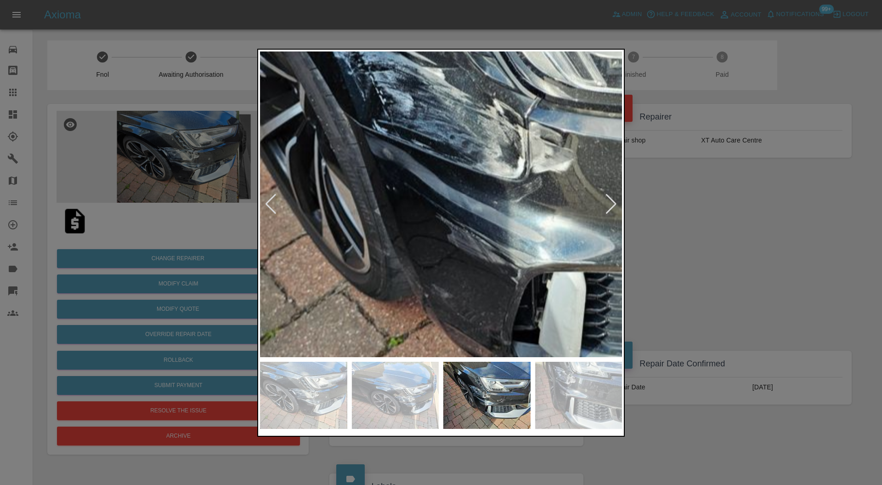
click at [416, 179] on img at bounding box center [532, 146] width 1086 height 917
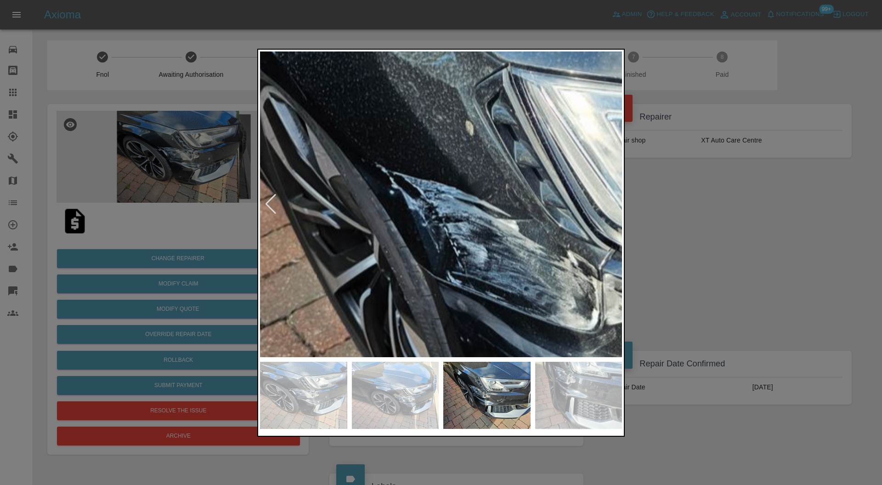
click at [520, 329] on img at bounding box center [606, 297] width 1086 height 917
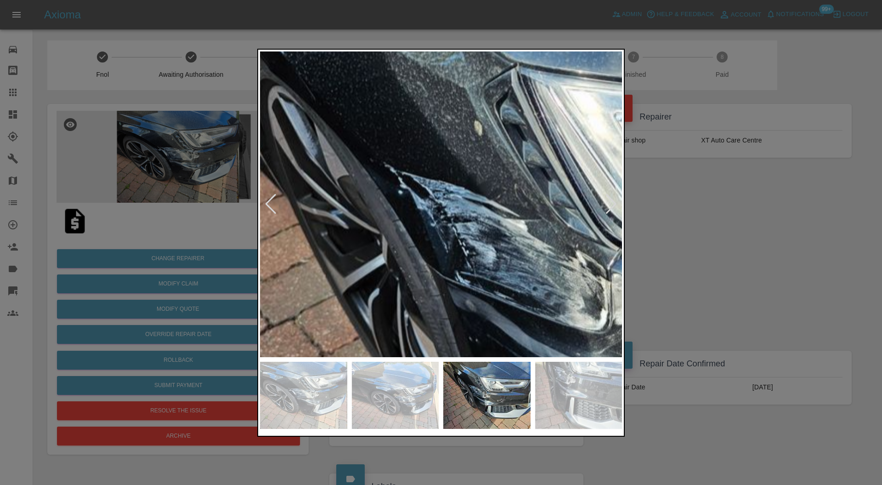
click at [720, 289] on div at bounding box center [441, 242] width 882 height 485
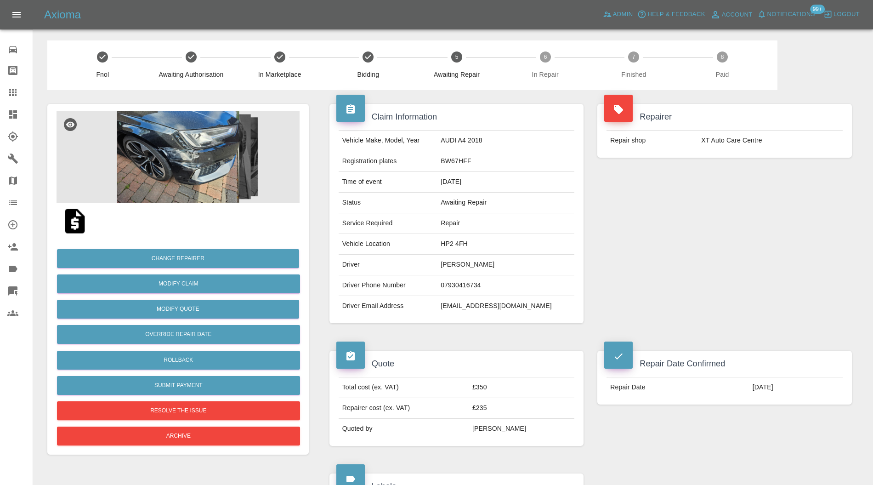
click at [812, 220] on div "Repairer Repair shop XT Auto Care Centre" at bounding box center [724, 213] width 268 height 247
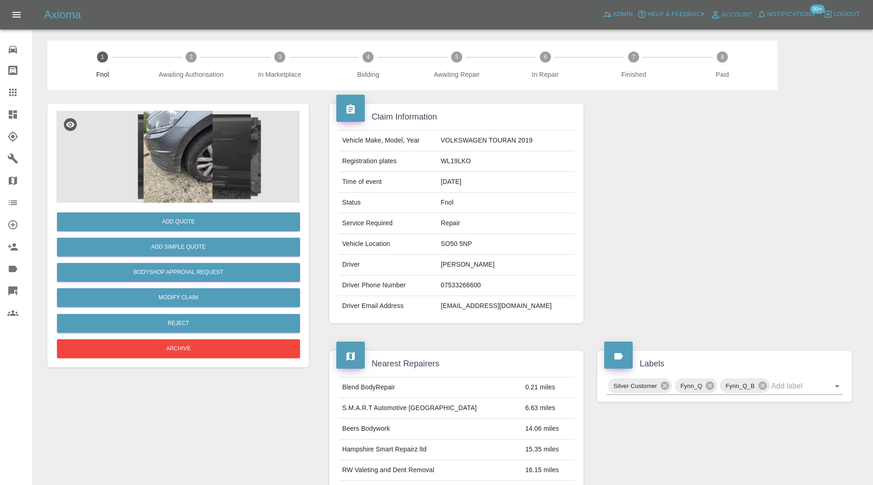
click at [197, 141] on img at bounding box center [177, 157] width 243 height 92
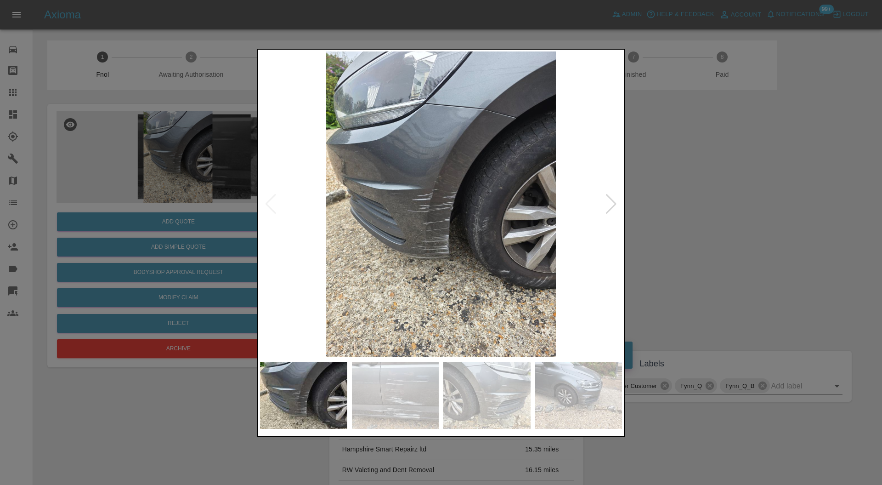
click at [616, 205] on div at bounding box center [611, 204] width 12 height 20
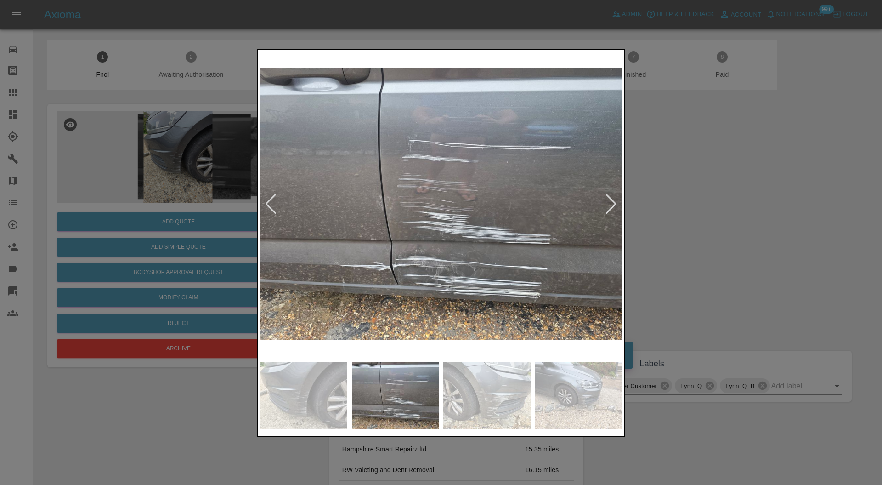
click at [616, 205] on div at bounding box center [611, 204] width 12 height 20
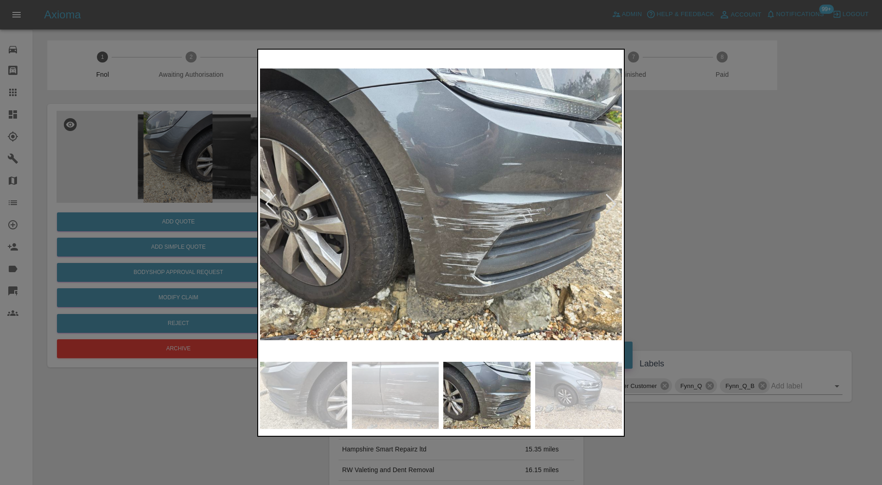
click at [616, 205] on div at bounding box center [611, 204] width 12 height 20
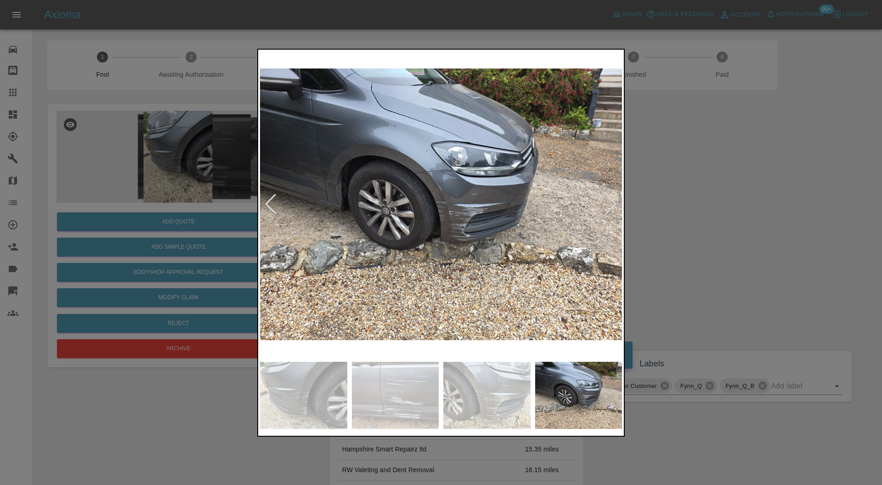
click at [616, 205] on div at bounding box center [611, 204] width 12 height 20
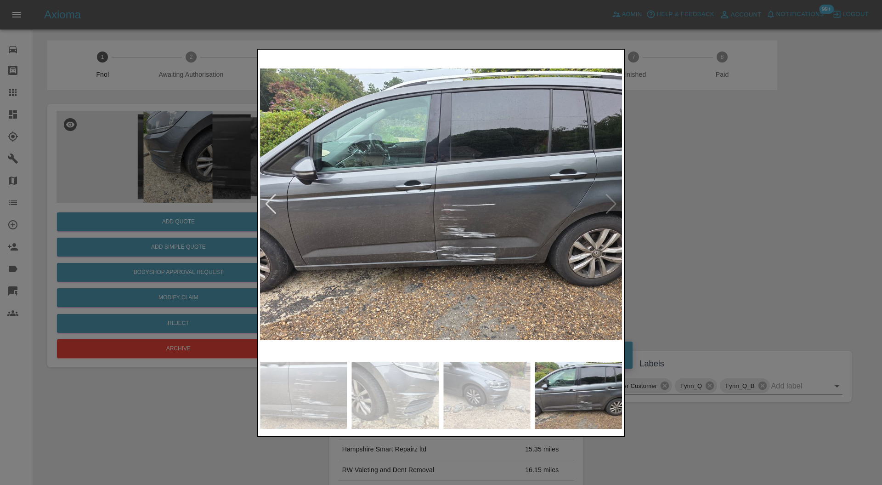
click at [616, 205] on img at bounding box center [441, 204] width 362 height 306
click at [472, 250] on img at bounding box center [441, 204] width 362 height 306
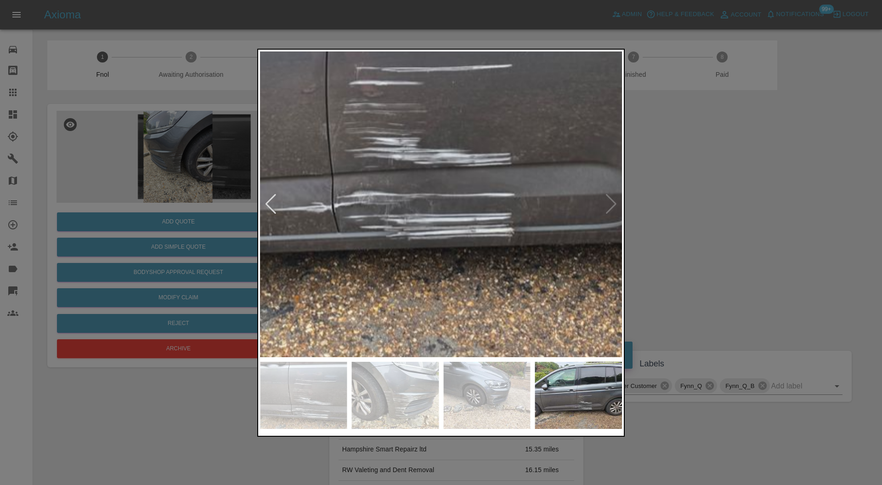
click at [683, 221] on div at bounding box center [441, 242] width 882 height 485
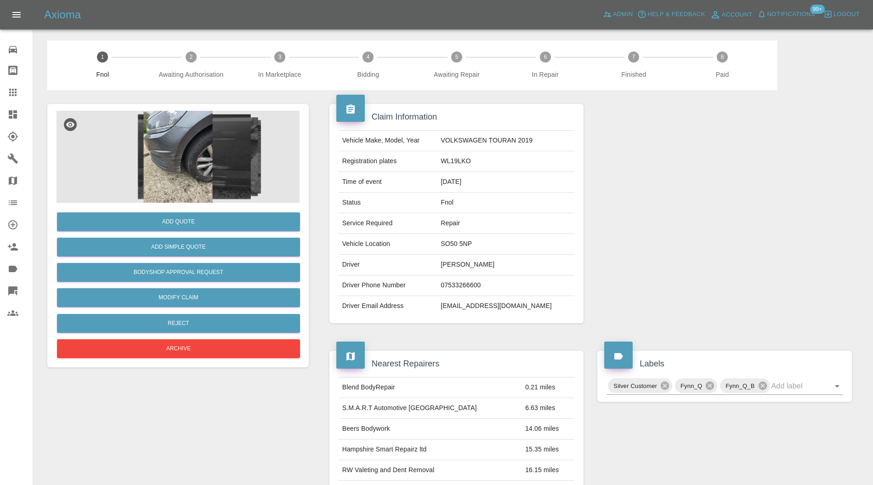
click at [190, 153] on img at bounding box center [177, 157] width 243 height 92
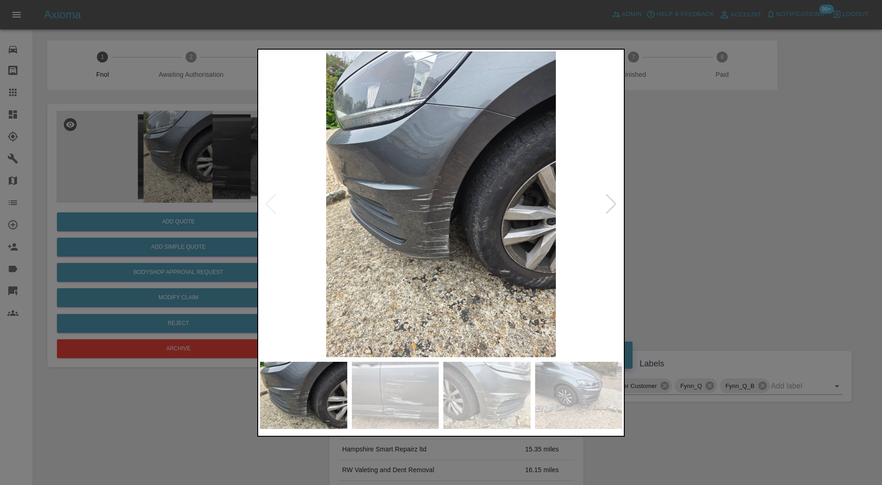
click at [610, 203] on div at bounding box center [611, 204] width 12 height 20
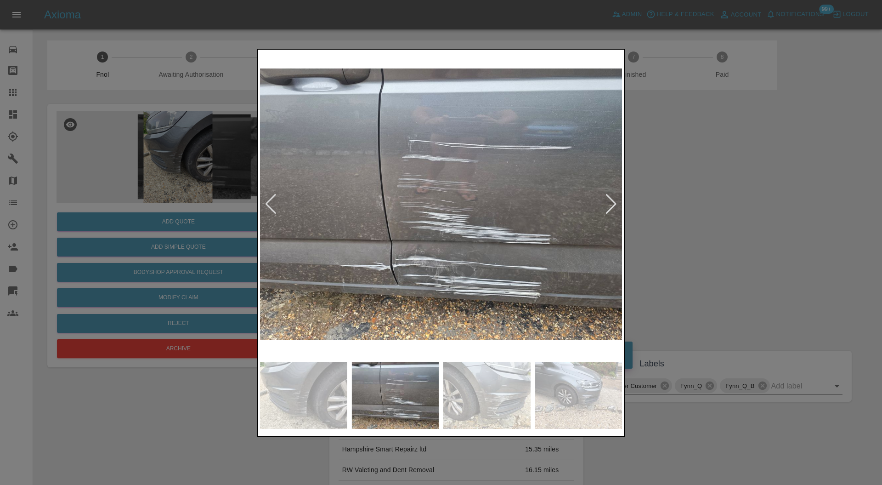
click at [610, 203] on div at bounding box center [611, 204] width 12 height 20
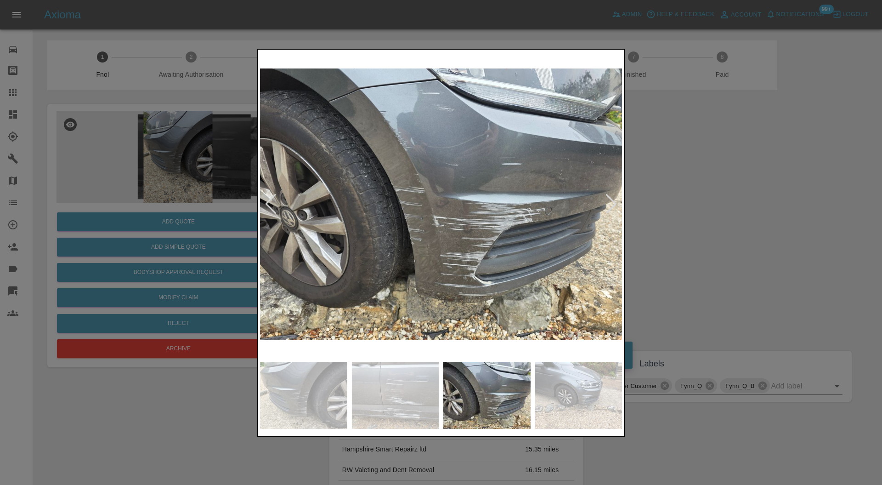
click at [610, 203] on div at bounding box center [611, 204] width 12 height 20
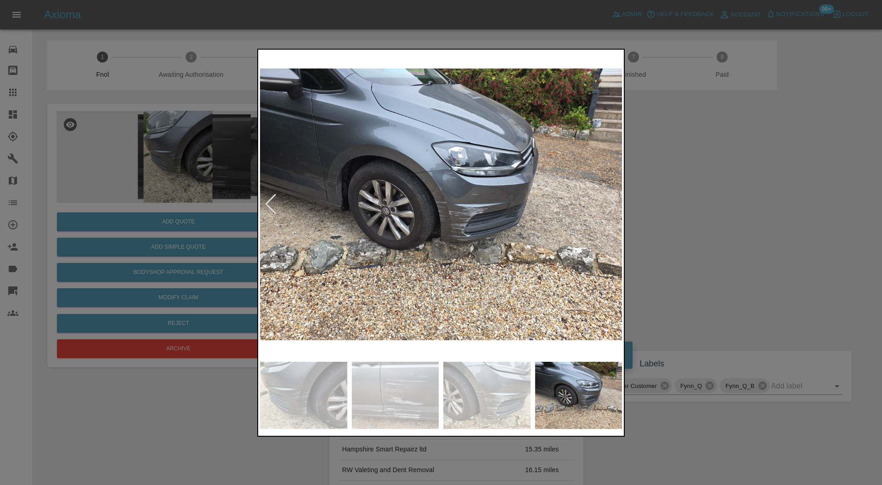
click at [610, 203] on div at bounding box center [611, 204] width 12 height 20
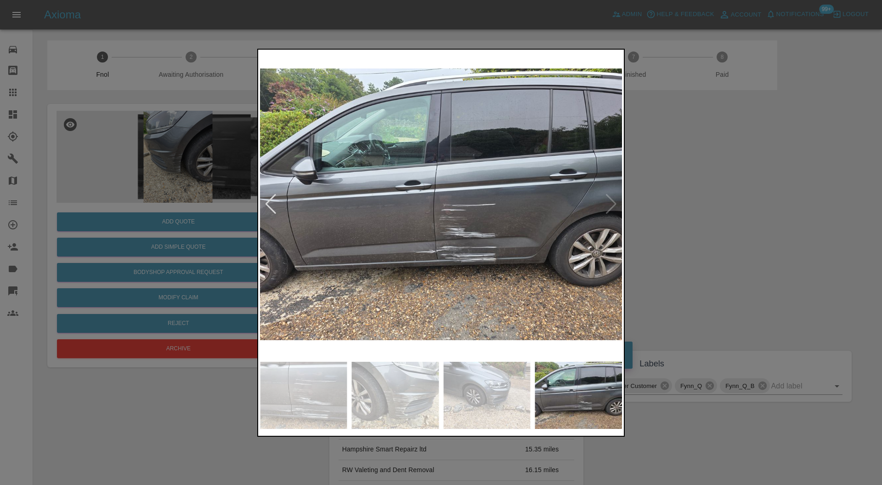
click at [663, 228] on div at bounding box center [441, 242] width 882 height 485
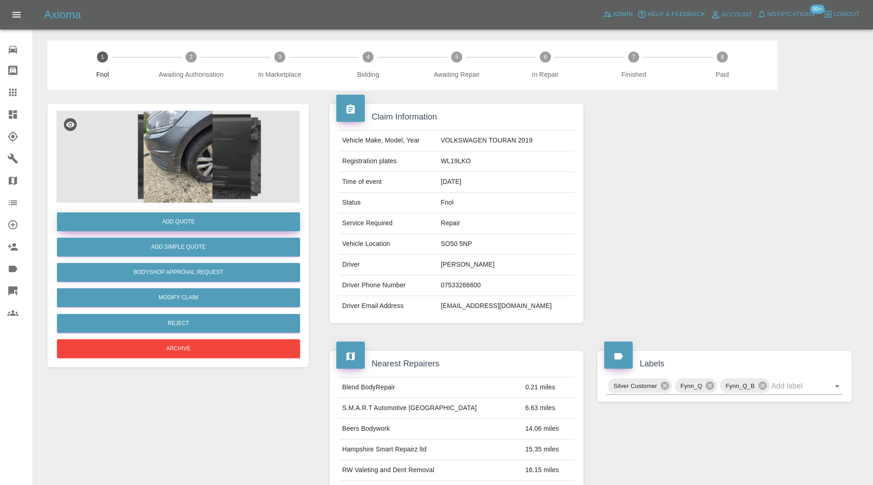
click at [204, 223] on button "Add Quote" at bounding box center [178, 221] width 243 height 19
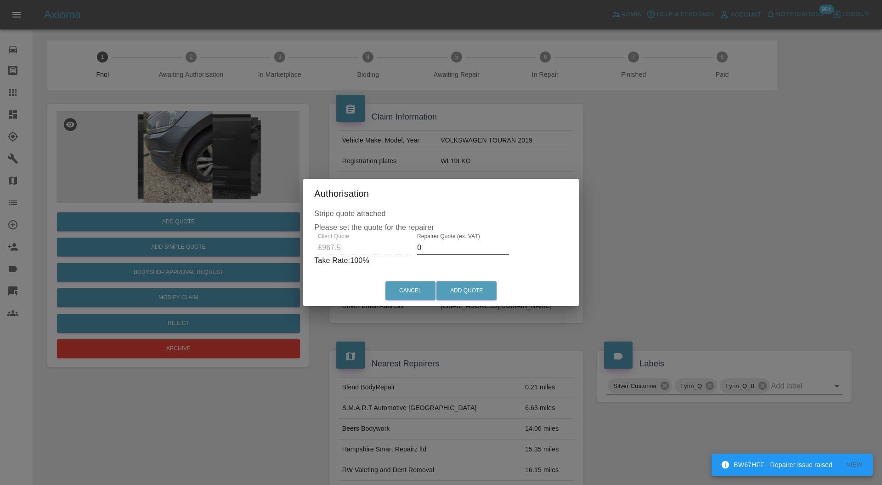
click at [467, 246] on input "0" at bounding box center [463, 247] width 92 height 15
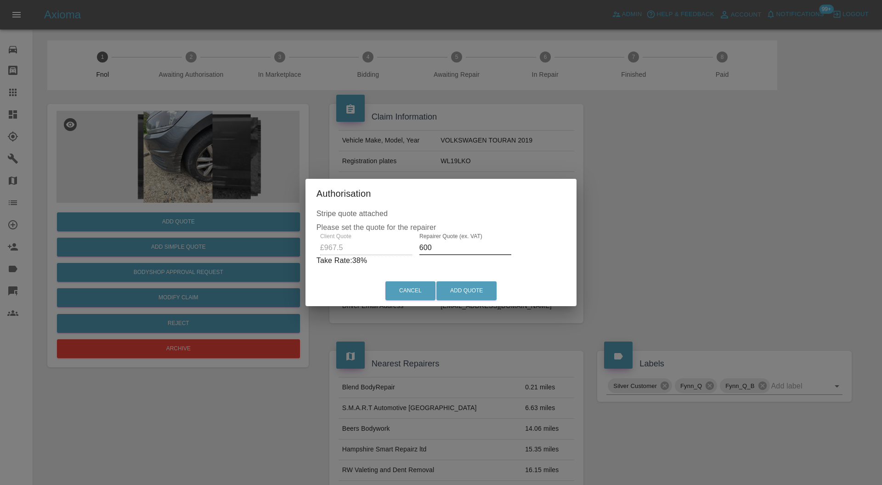
type input "600"
click at [475, 290] on button "Add Quote" at bounding box center [466, 290] width 60 height 19
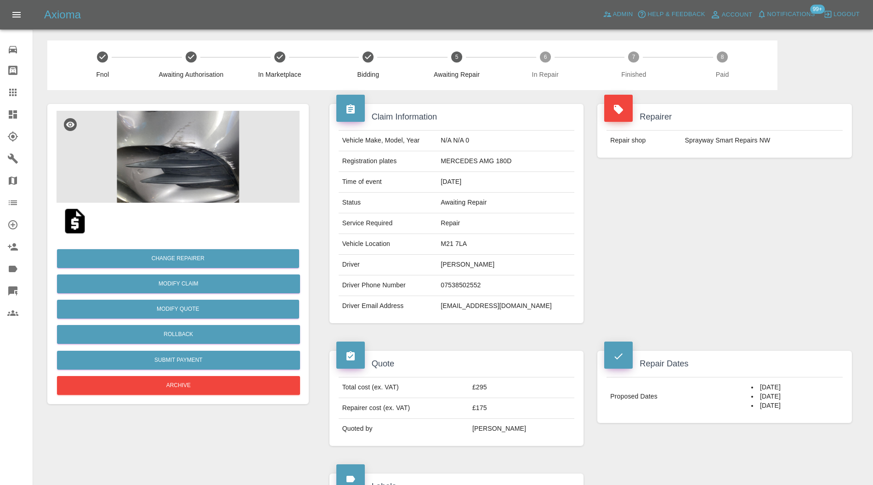
click at [185, 161] on img at bounding box center [177, 157] width 243 height 92
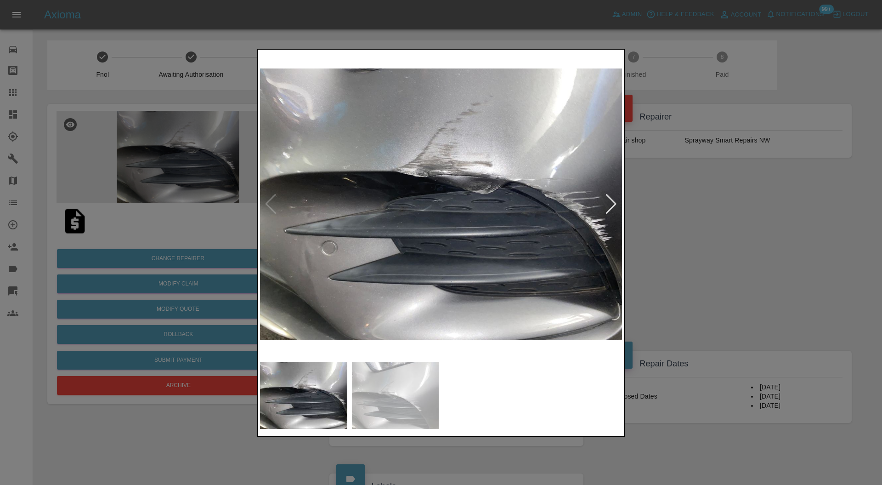
click at [371, 377] on img at bounding box center [395, 394] width 87 height 67
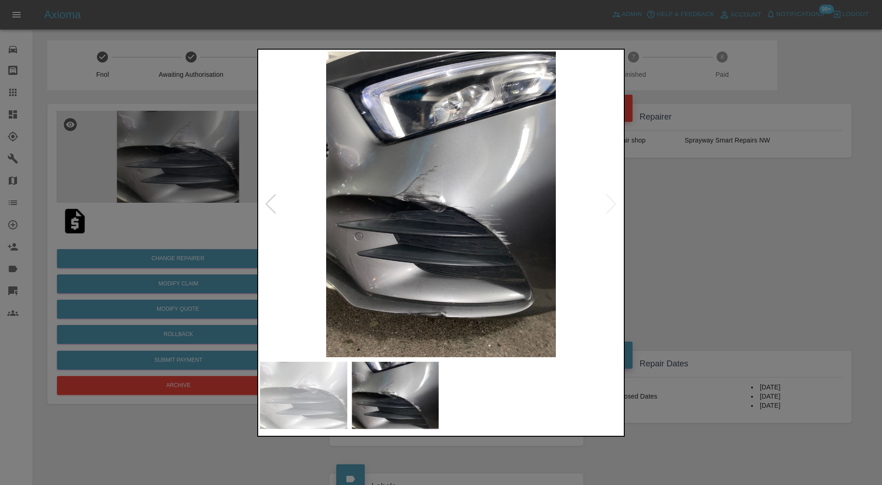
click at [317, 398] on img at bounding box center [303, 394] width 87 height 67
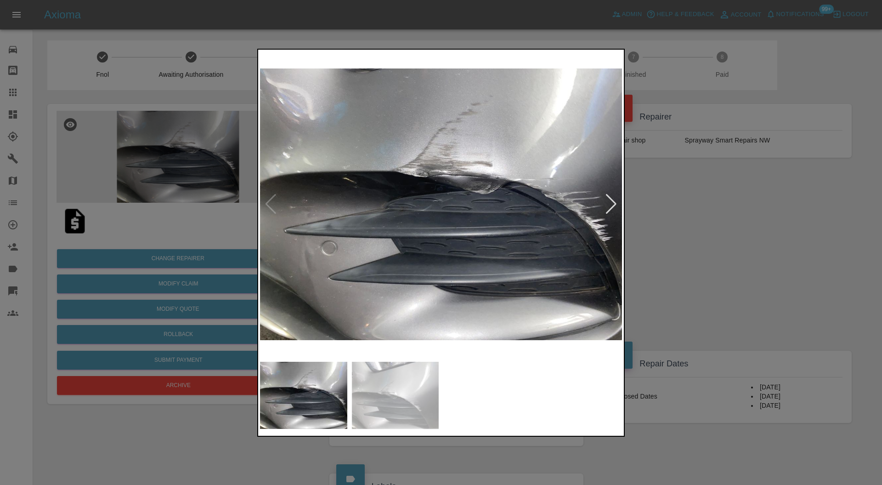
click at [722, 266] on div at bounding box center [441, 242] width 882 height 485
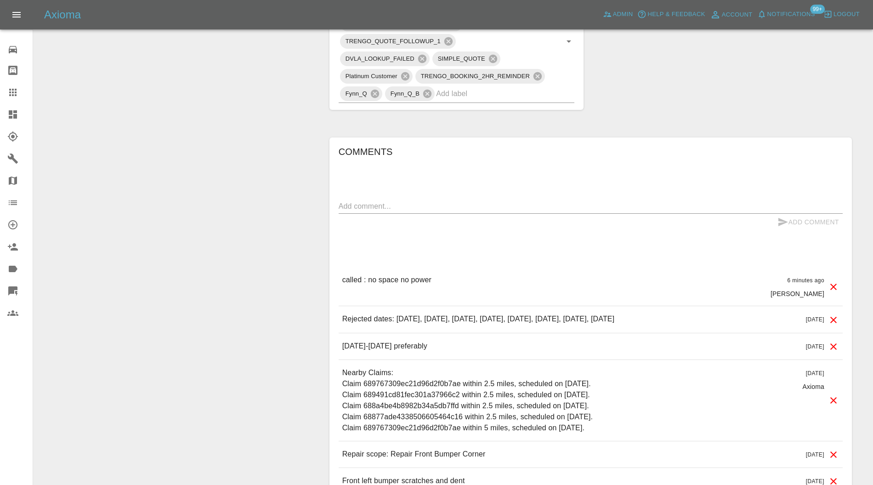
scroll to position [538, 0]
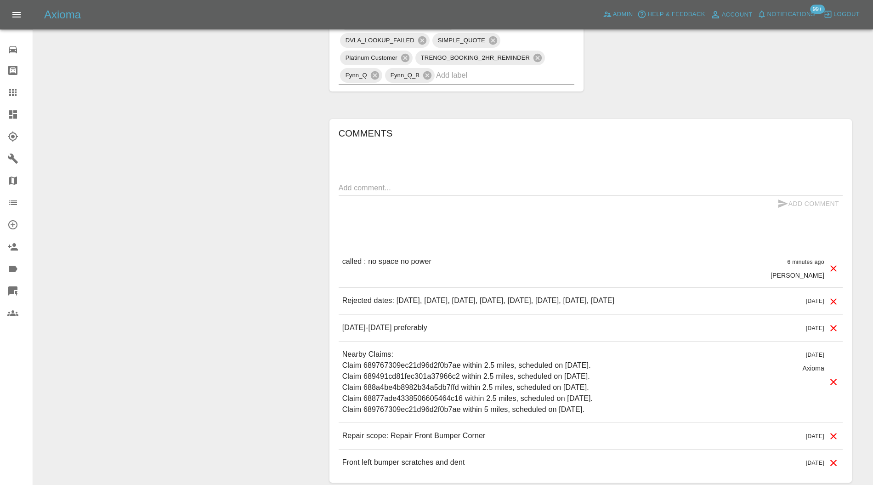
click at [531, 184] on textarea at bounding box center [590, 187] width 504 height 11
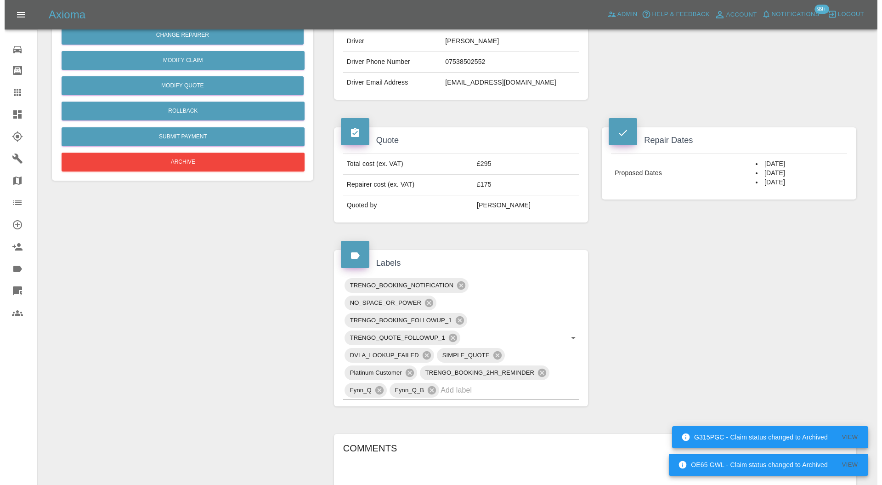
scroll to position [0, 0]
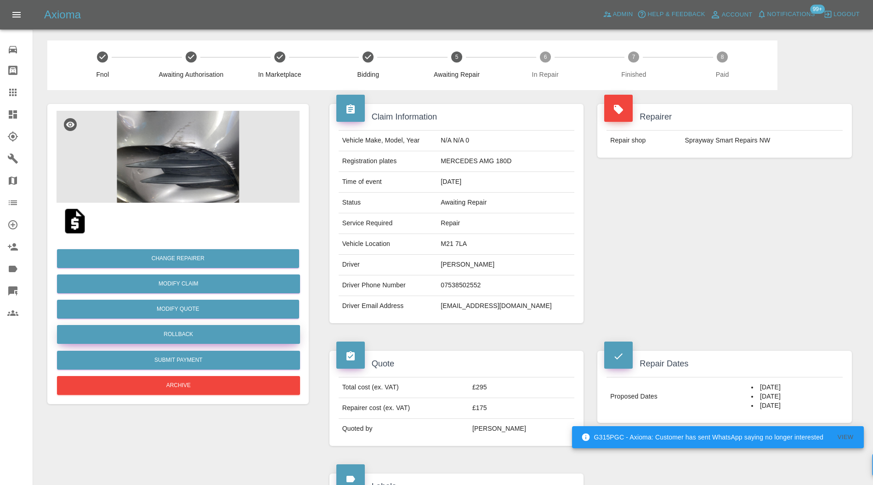
click at [244, 329] on button "Rollback" at bounding box center [178, 334] width 243 height 19
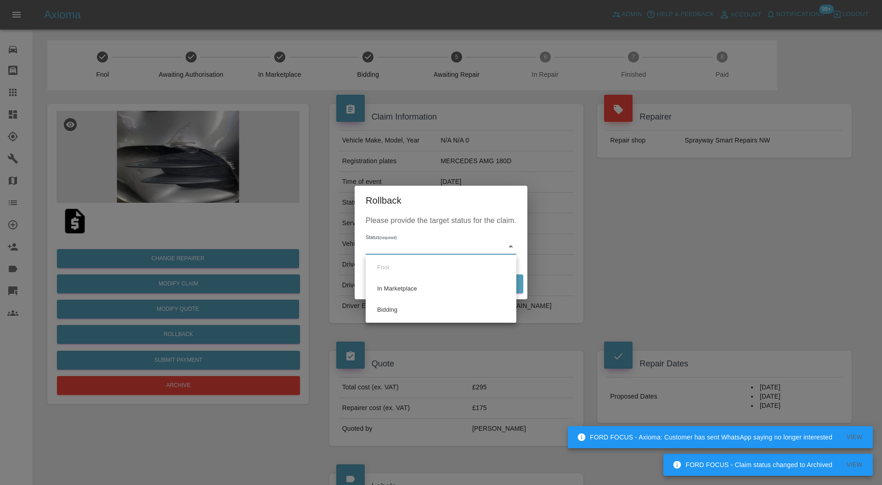
click at [631, 281] on div at bounding box center [441, 242] width 882 height 485
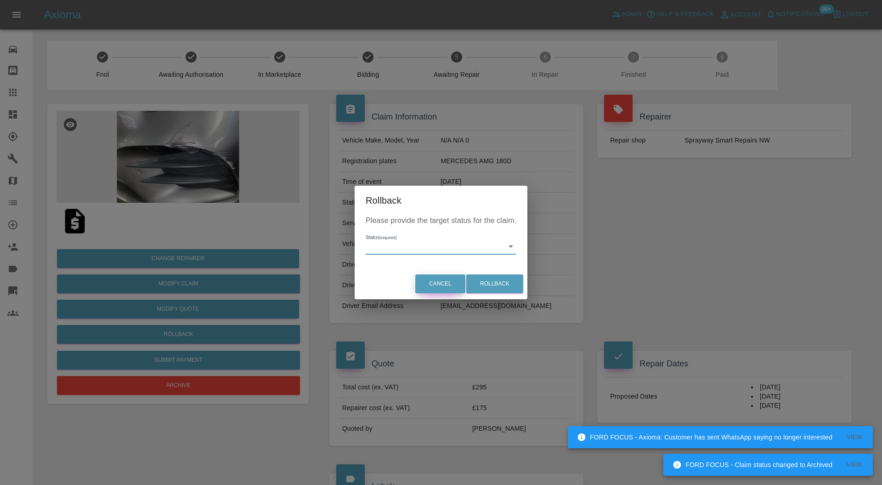
click at [421, 280] on button "Cancel" at bounding box center [440, 283] width 50 height 19
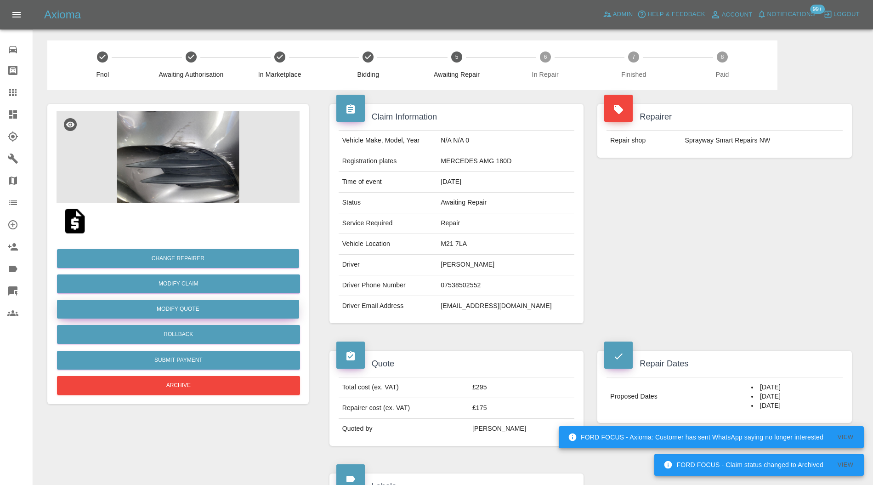
click at [263, 305] on button "Modify Quote" at bounding box center [178, 308] width 242 height 19
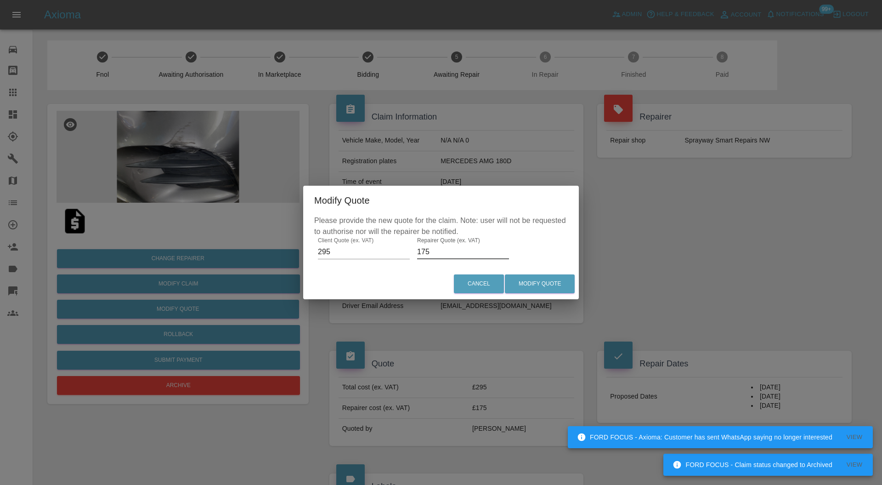
drag, startPoint x: 441, startPoint y: 254, endPoint x: 396, endPoint y: 250, distance: 45.7
click at [396, 250] on div "Please provide the new quote for the claim. Note: user will not be requested to…" at bounding box center [441, 241] width 276 height 53
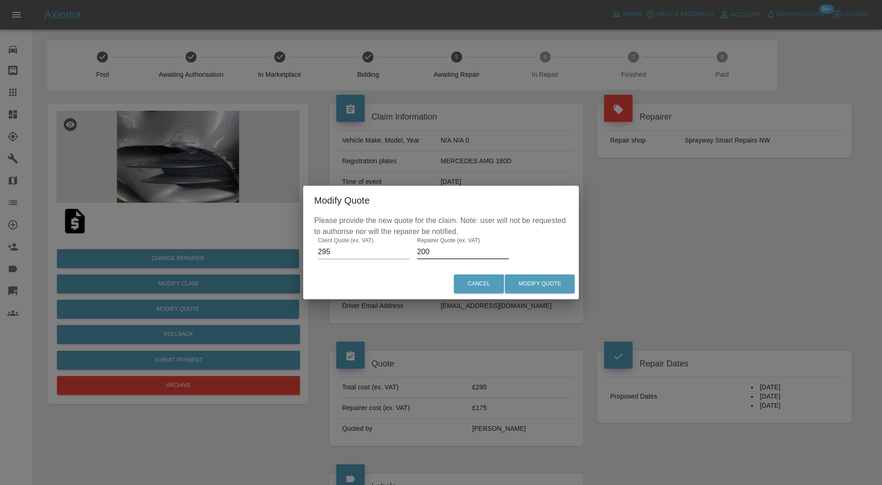
type input "200"
click at [562, 281] on button "Modify Quote" at bounding box center [540, 283] width 70 height 19
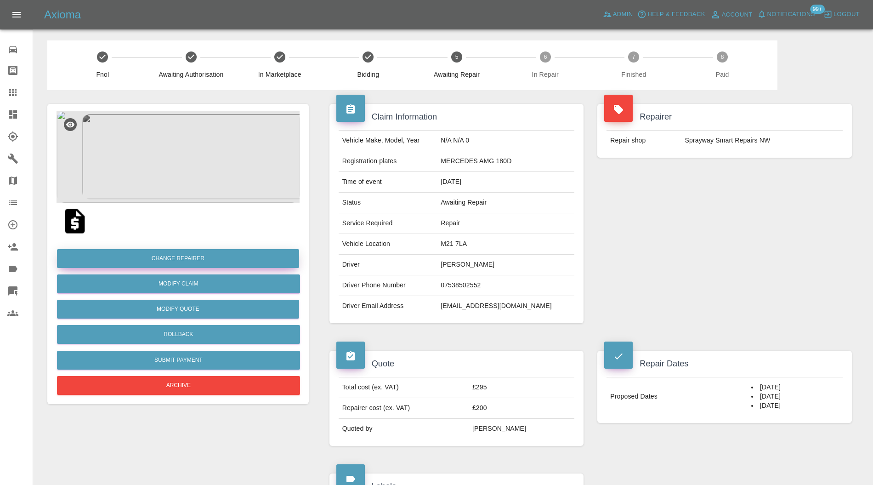
click at [232, 258] on button "Change Repairer" at bounding box center [178, 258] width 242 height 19
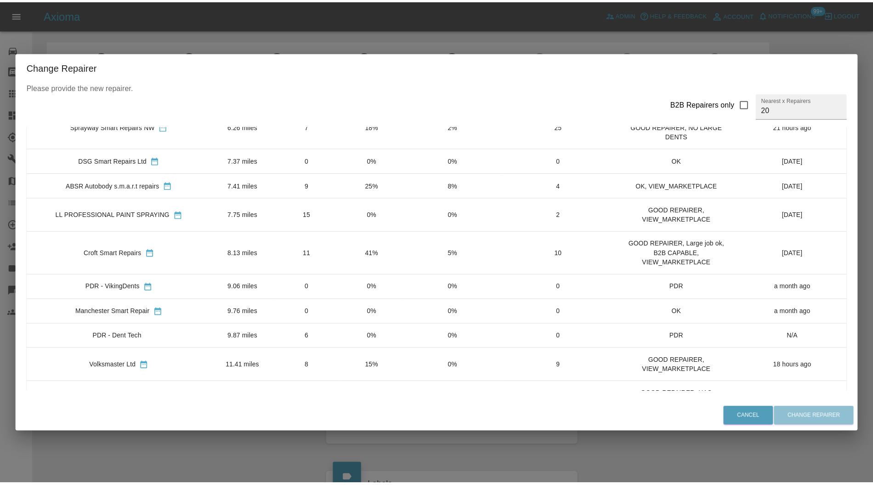
scroll to position [327, 0]
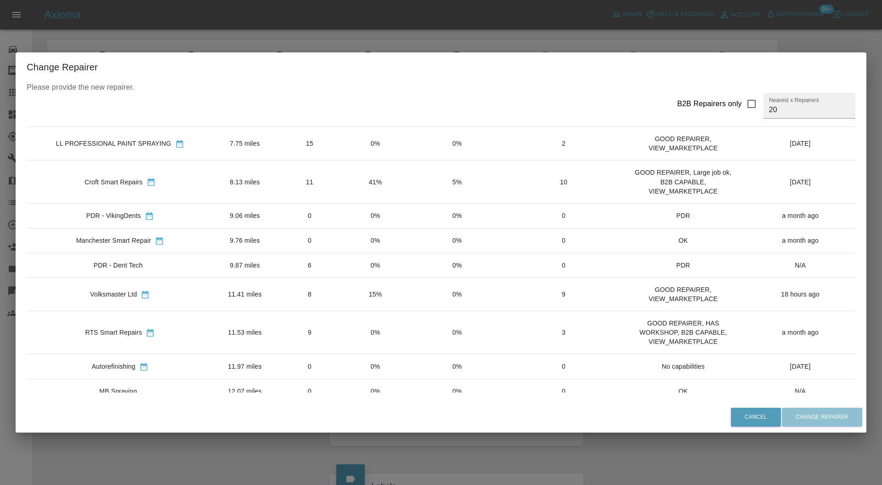
click at [754, 417] on button "Cancel" at bounding box center [756, 416] width 50 height 19
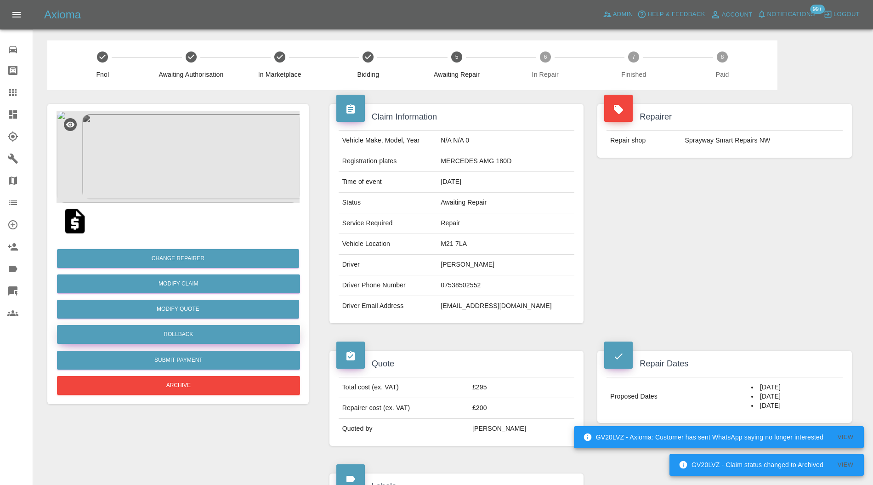
click at [197, 333] on button "Rollback" at bounding box center [178, 334] width 243 height 19
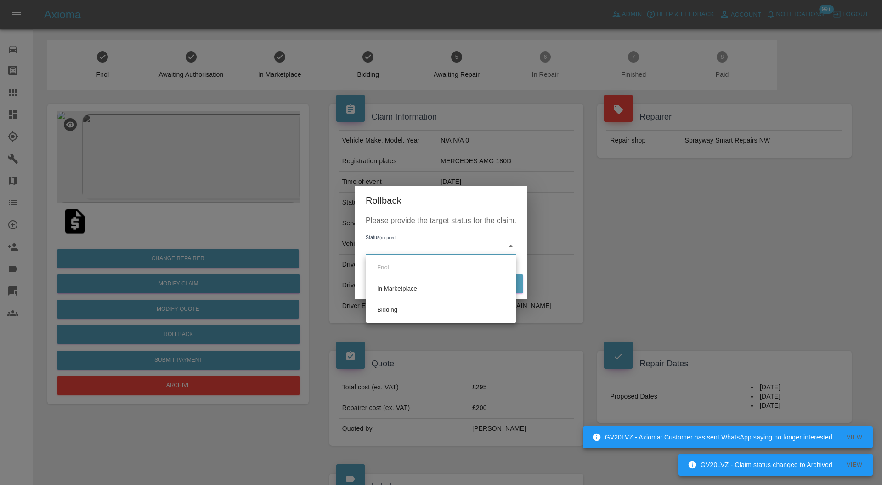
click at [403, 299] on li "Bidding" at bounding box center [441, 309] width 146 height 21
type input "bidding"
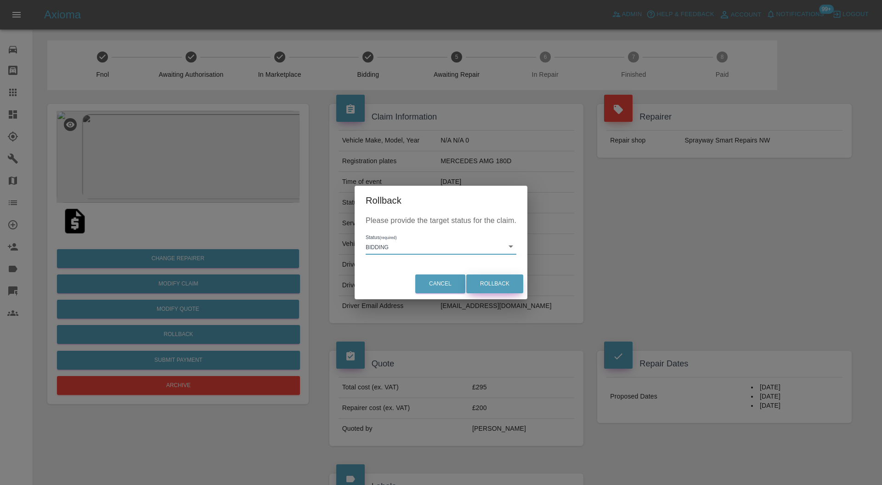
click at [481, 277] on button "Rollback" at bounding box center [494, 283] width 57 height 19
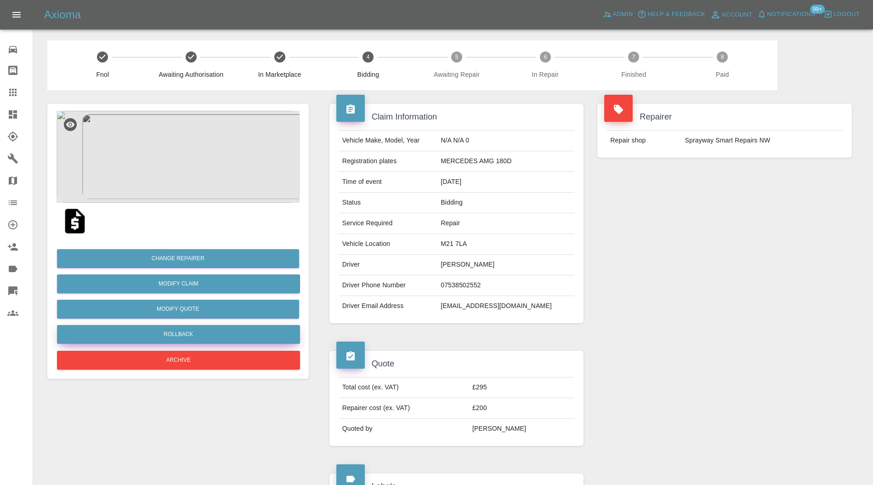
click at [228, 335] on button "Rollback" at bounding box center [178, 334] width 243 height 19
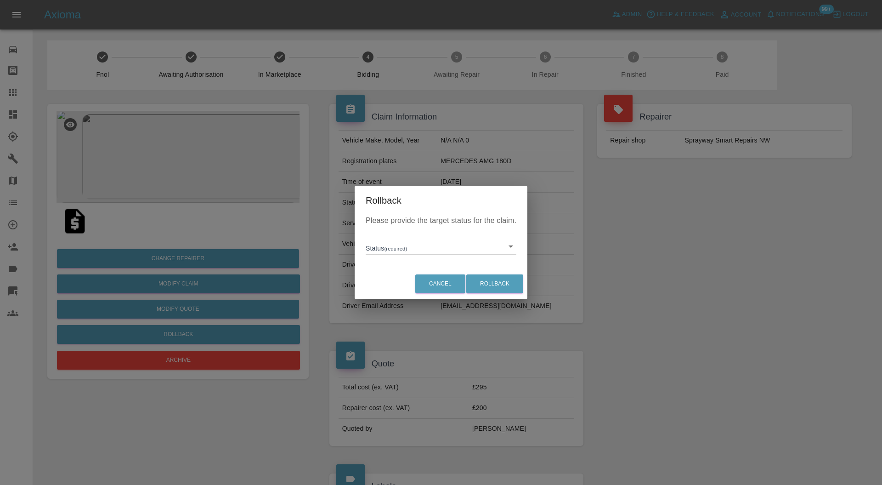
click at [410, 284] on li "In Marketplace" at bounding box center [441, 288] width 146 height 21
type input "in-marketplace"
click at [491, 279] on button "Rollback" at bounding box center [494, 283] width 57 height 19
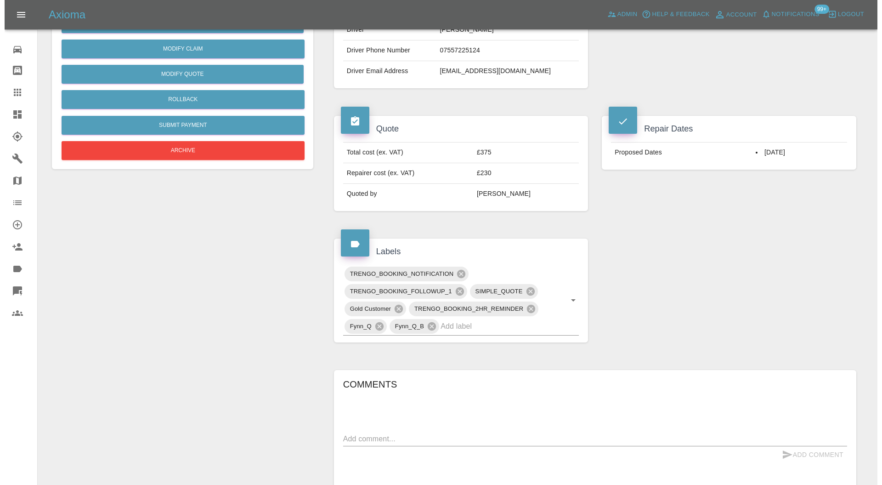
scroll to position [408, 0]
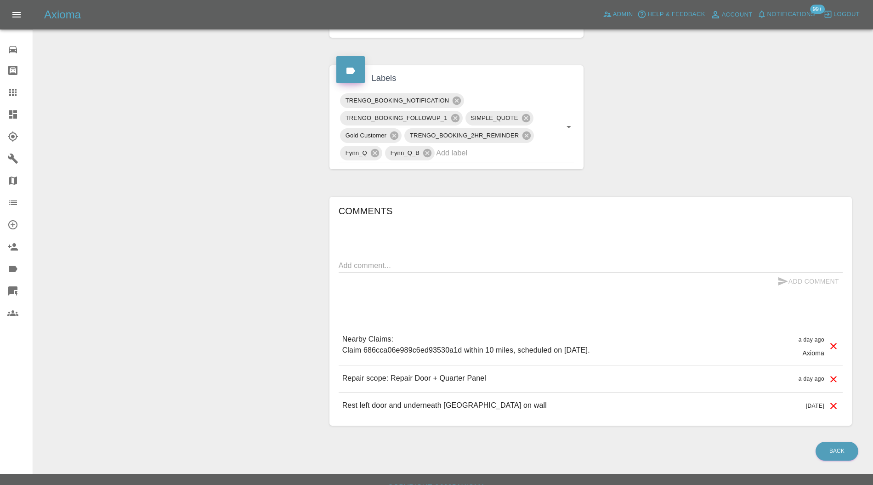
click at [833, 374] on icon at bounding box center [833, 378] width 11 height 11
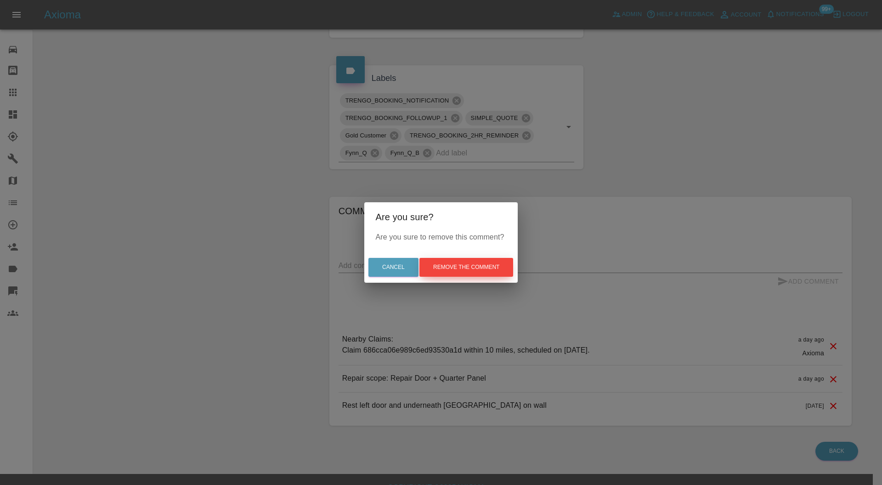
click at [493, 265] on button "Remove the comment" at bounding box center [466, 267] width 94 height 19
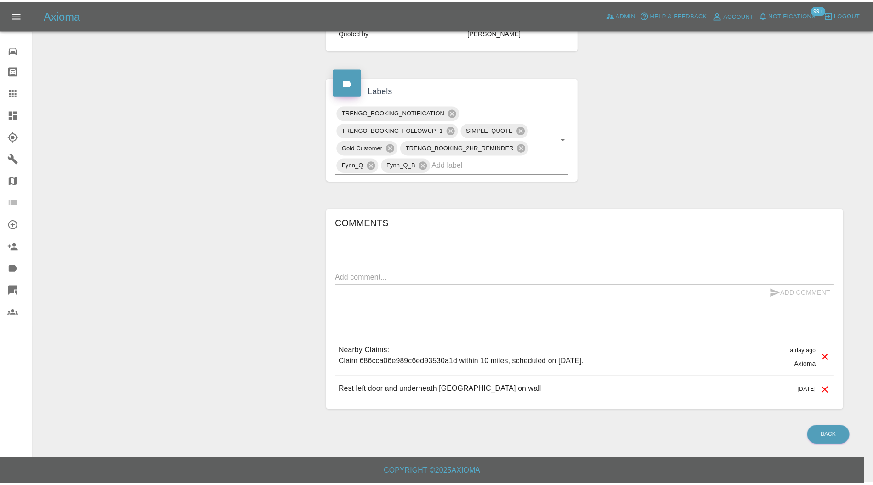
scroll to position [394, 0]
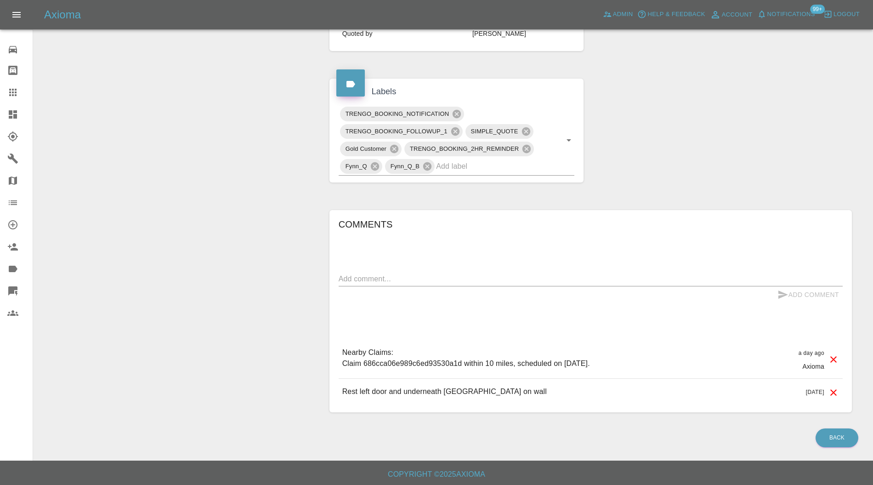
click at [475, 276] on textarea at bounding box center [590, 278] width 504 height 11
paste textarea "Repair scope: Repair Door + Quarter Panel + Sill"
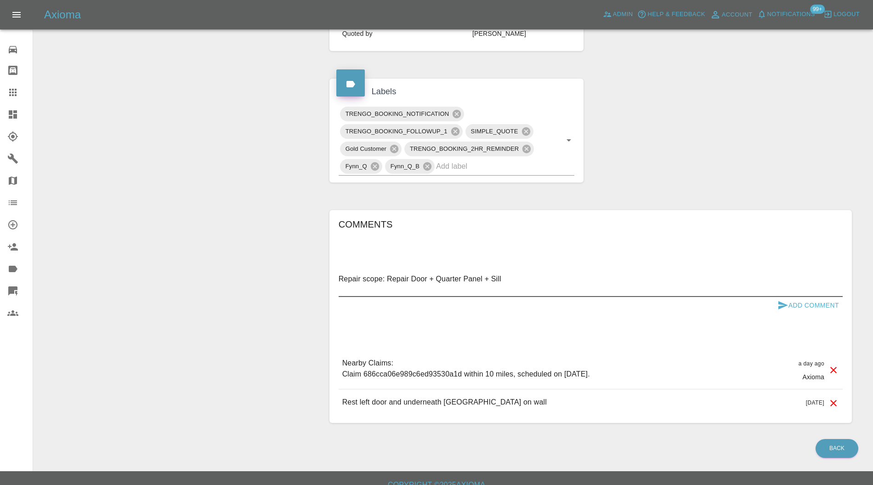
type textarea "Repair scope: Repair Door + Quarter Panel + Sill"
click at [785, 301] on icon "submit" at bounding box center [782, 304] width 11 height 11
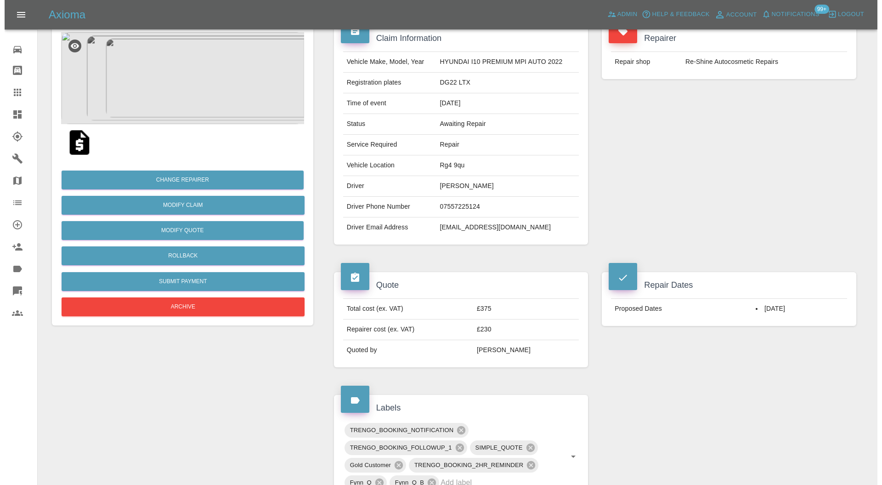
scroll to position [68, 0]
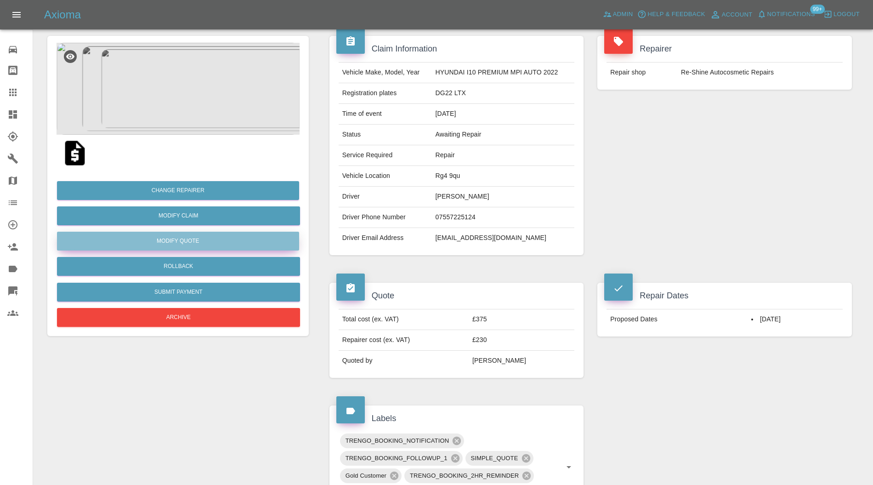
click at [198, 239] on button "Modify Quote" at bounding box center [178, 240] width 242 height 19
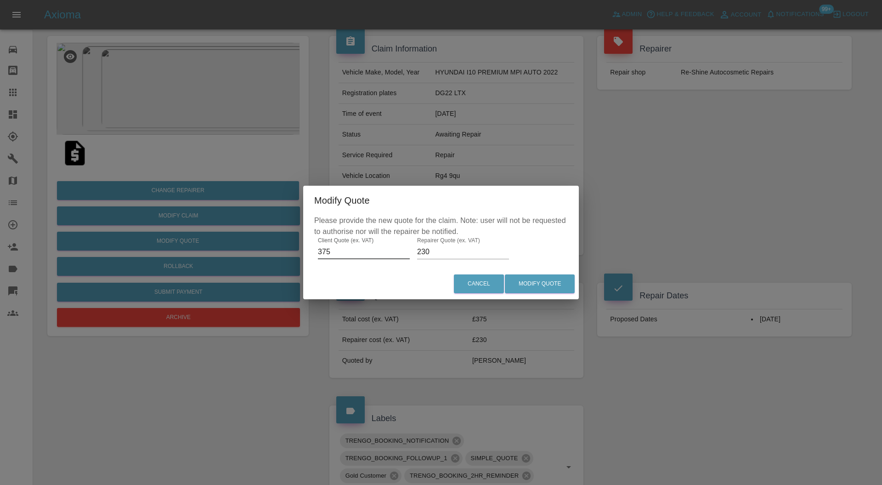
drag, startPoint x: 336, startPoint y: 252, endPoint x: 301, endPoint y: 251, distance: 35.4
click at [301, 251] on div "Modify Quote Please provide the new quote for the claim. Note: user will not be…" at bounding box center [441, 242] width 882 height 485
type input "595"
drag, startPoint x: 432, startPoint y: 254, endPoint x: 412, endPoint y: 254, distance: 19.3
click at [412, 254] on div "Please provide the new quote for the claim. Note: user will not be requested to…" at bounding box center [441, 241] width 276 height 53
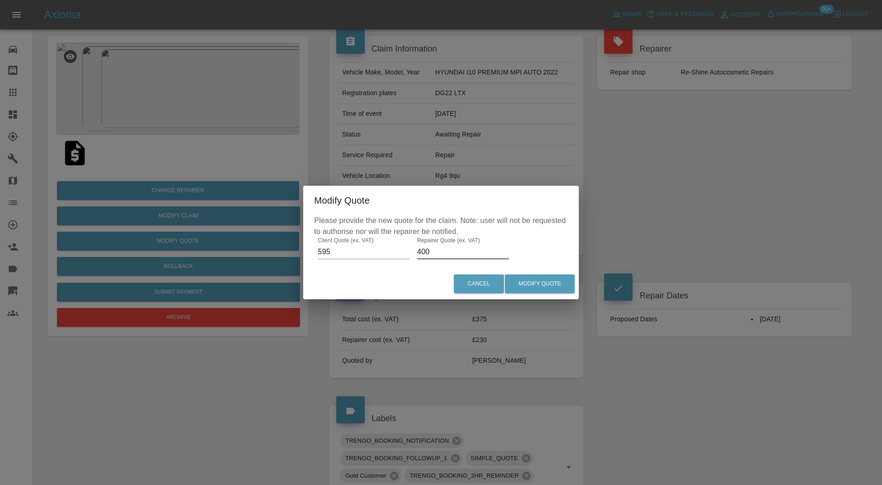
type input "400"
click at [540, 279] on button "Modify Quote" at bounding box center [540, 283] width 70 height 19
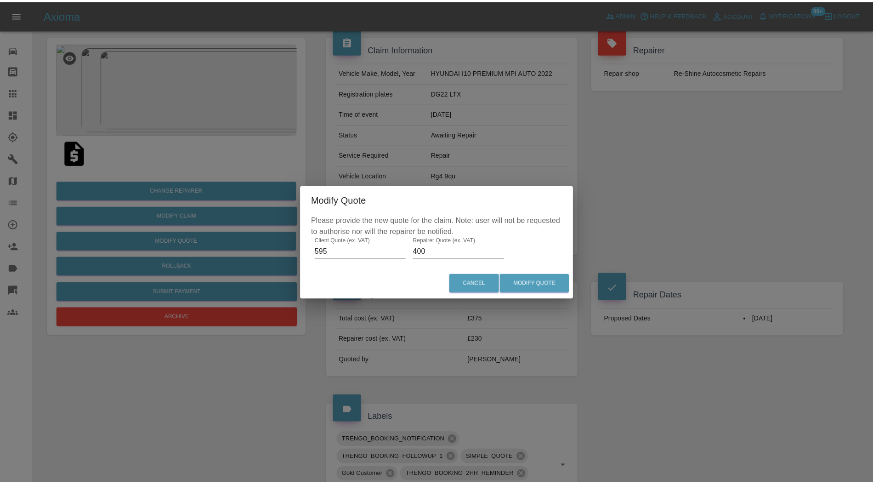
scroll to position [0, 0]
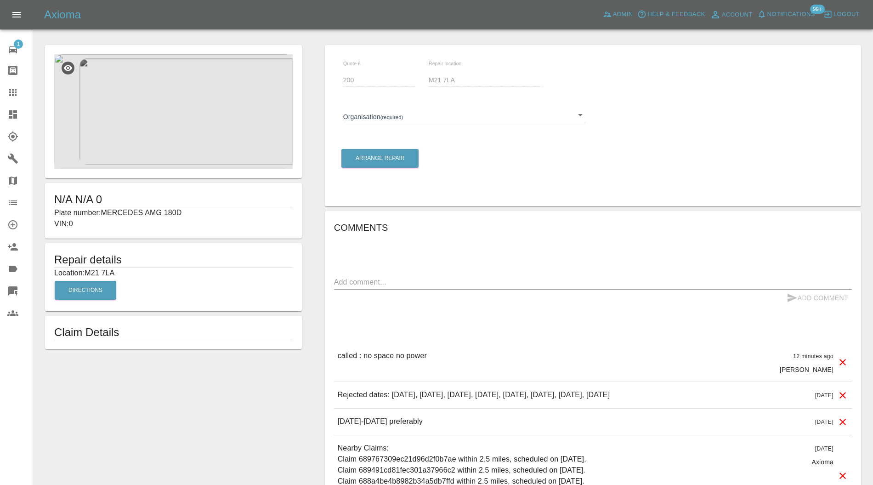
click at [411, 116] on body "Axioma Admin Help & Feedback Account Notifications 99+ Logout 1 Repair home Bod…" at bounding box center [436, 309] width 873 height 619
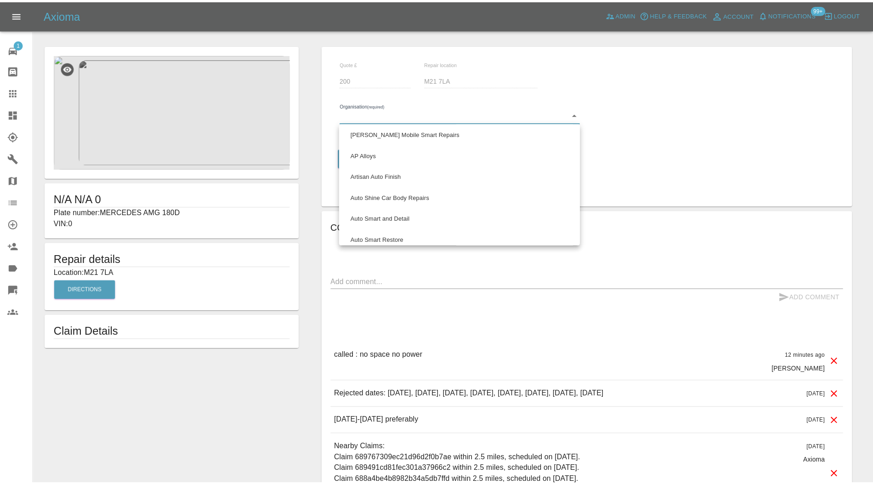
scroll to position [490, 0]
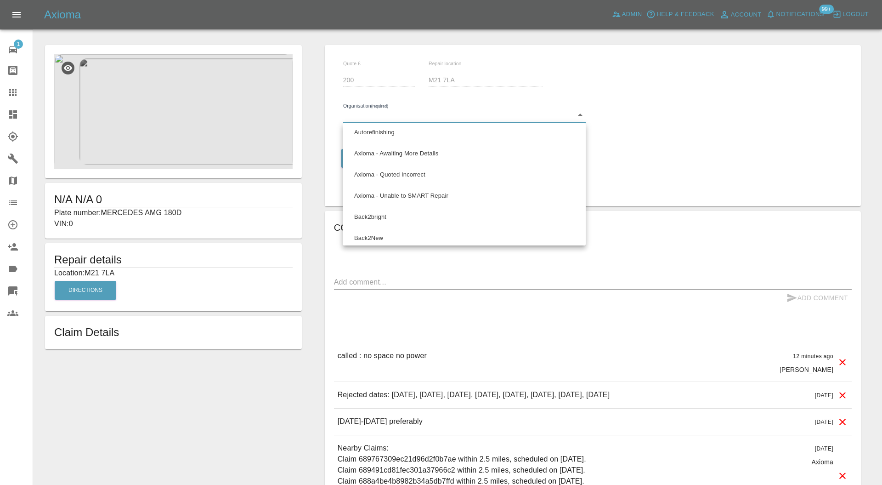
click at [445, 159] on li "Axioma - Awaiting More Details" at bounding box center [464, 153] width 238 height 21
type input "66cdd8825c84a2557c7b9596"
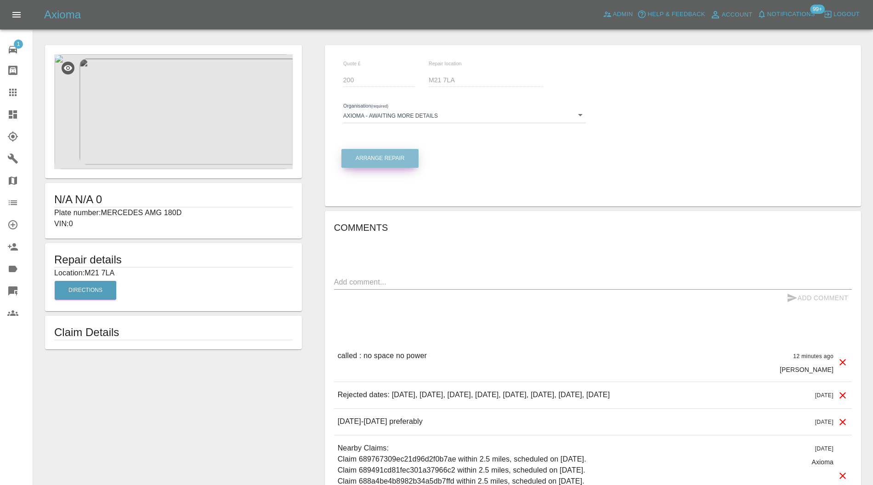
click at [409, 162] on button "Arrange Repair" at bounding box center [379, 158] width 77 height 19
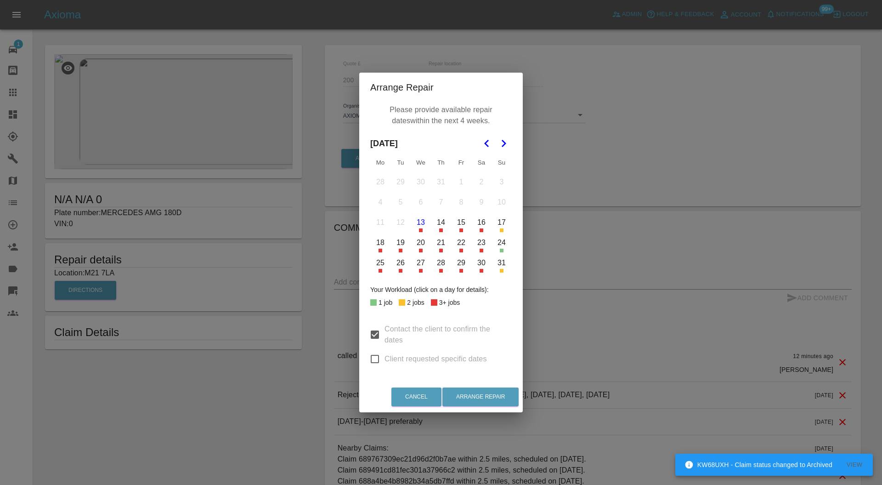
click at [374, 332] on input "Contact the client to confirm the dates" at bounding box center [374, 334] width 19 height 19
checkbox input "false"
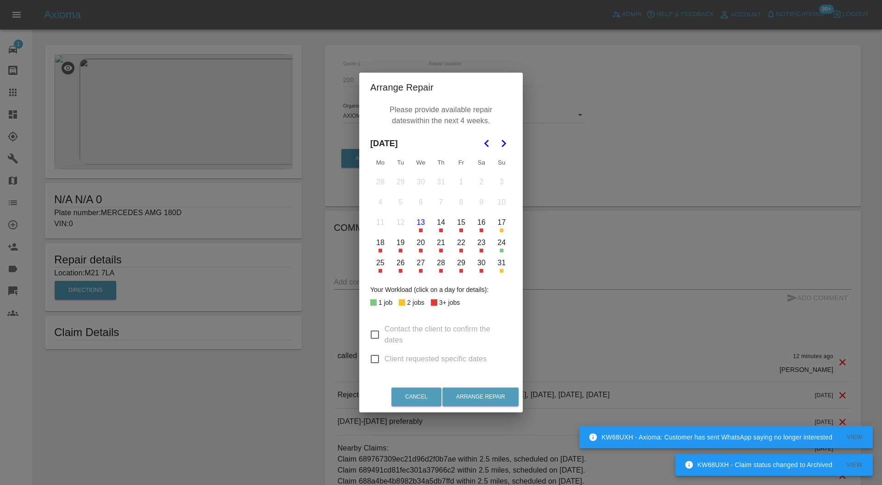
click at [421, 223] on button "13" at bounding box center [420, 222] width 19 height 19
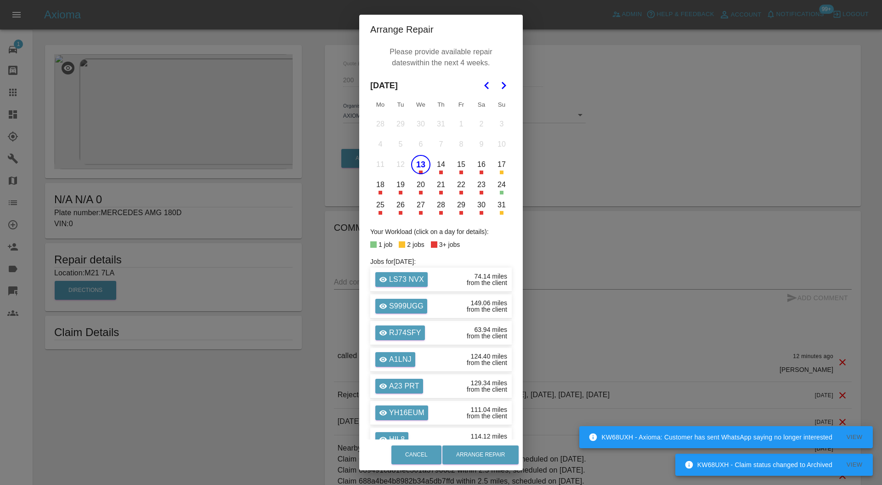
click at [440, 168] on button "14" at bounding box center [440, 164] width 19 height 19
click at [454, 163] on button "15" at bounding box center [460, 164] width 19 height 19
click at [488, 449] on button "Arrange Repair" at bounding box center [480, 454] width 76 height 19
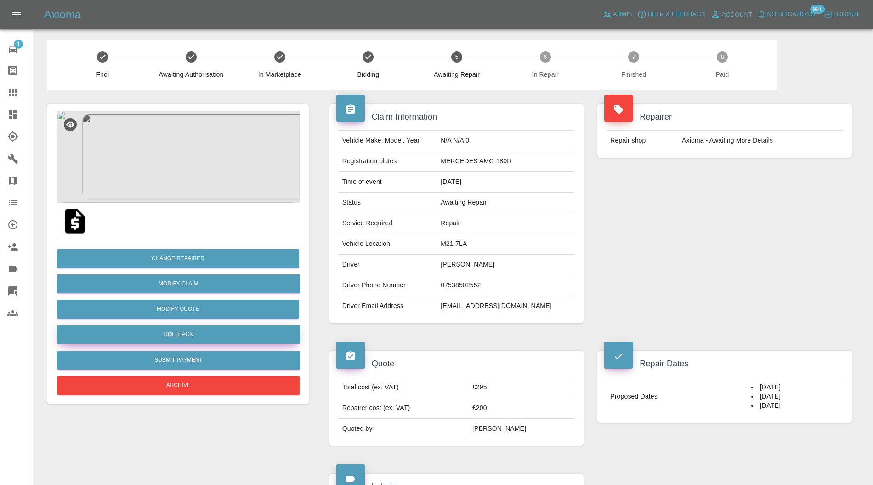
click at [200, 331] on button "Rollback" at bounding box center [178, 334] width 243 height 19
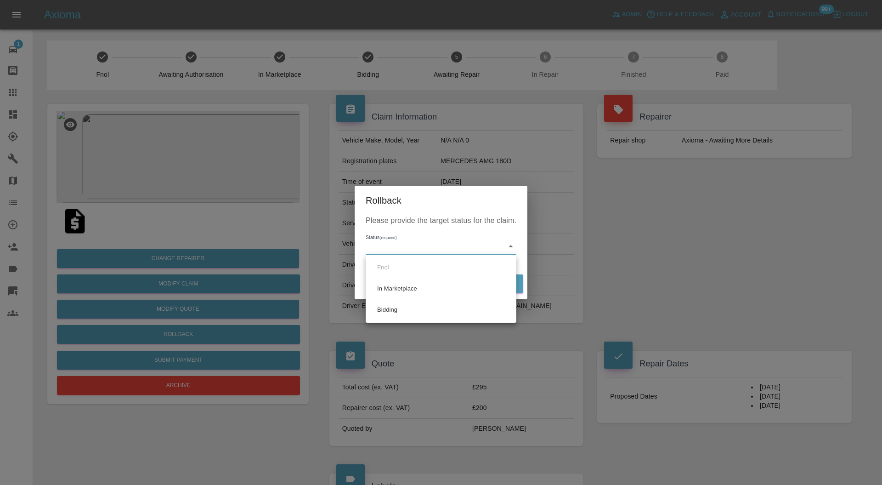
click at [398, 303] on li "Bidding" at bounding box center [441, 309] width 146 height 21
type input "bidding"
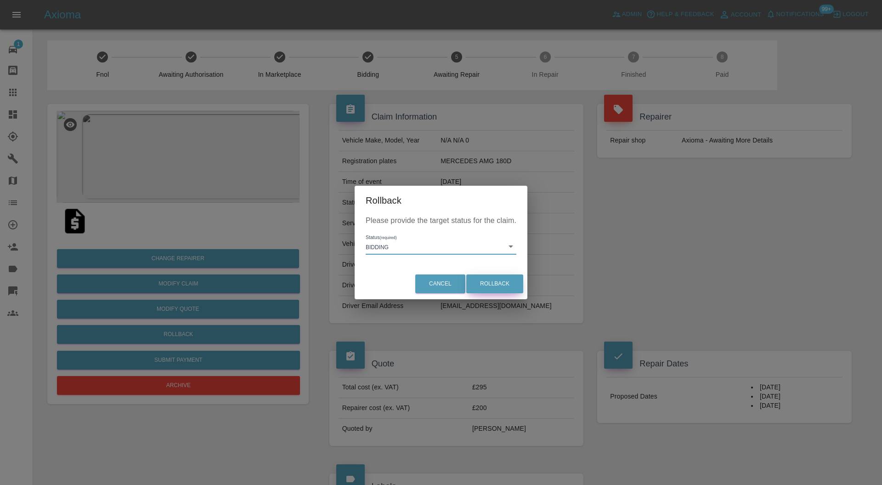
click at [485, 285] on button "Rollback" at bounding box center [494, 283] width 57 height 19
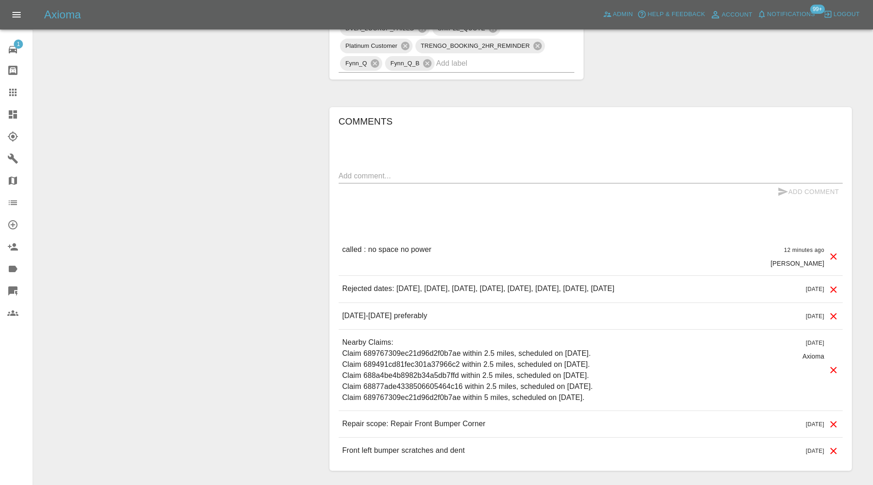
scroll to position [538, 0]
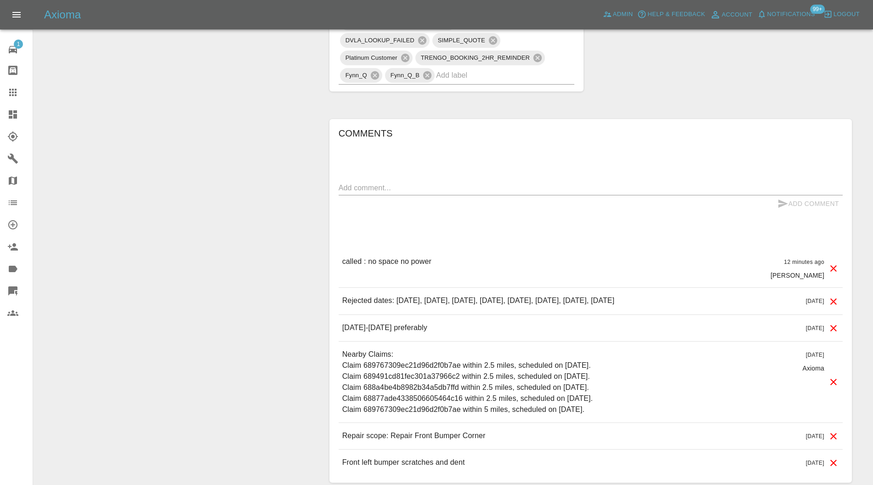
click at [476, 190] on textarea at bounding box center [590, 187] width 504 height 11
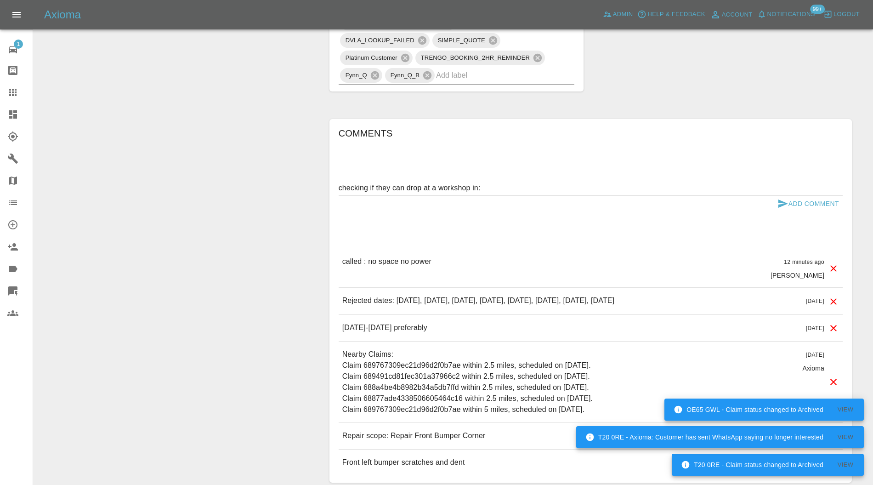
click at [511, 190] on textarea "checking if they can drop at a workshop in:" at bounding box center [590, 187] width 504 height 11
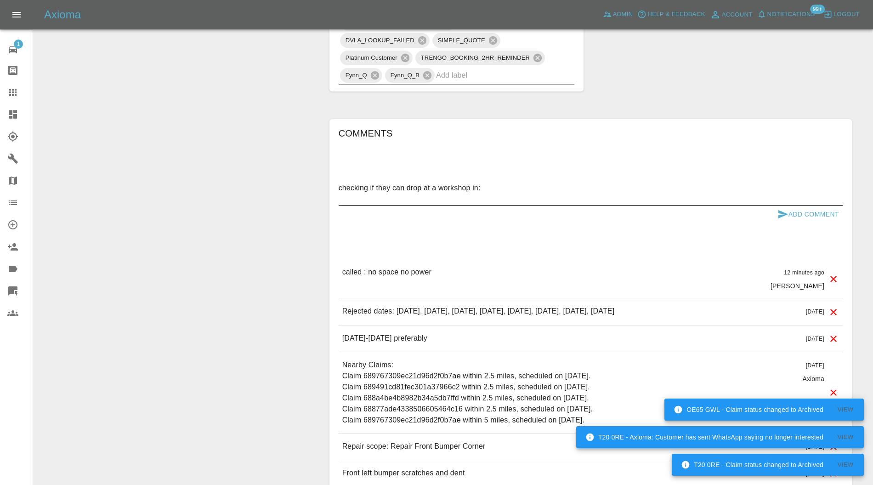
paste textarea "Morton Street Middleton M24 6an"
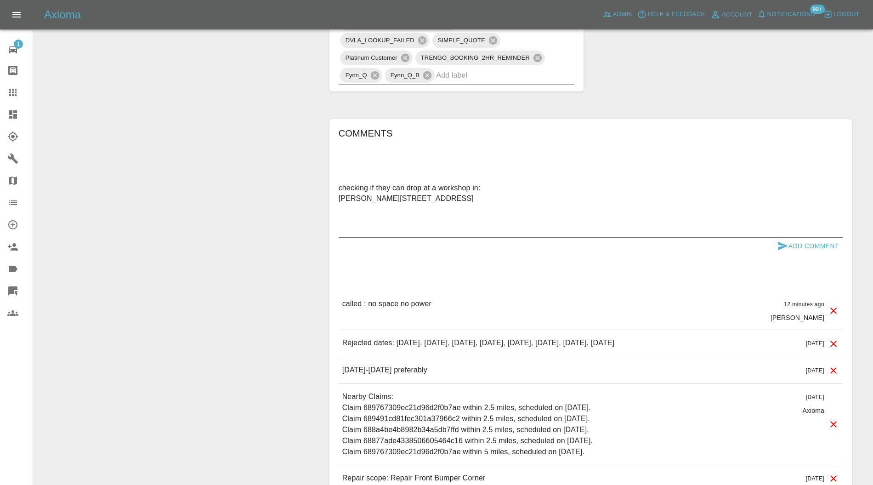
type textarea "checking if they can drop at a workshop in: Morton Street Middleton M24 6an"
click at [812, 249] on button "Add Comment" at bounding box center [807, 245] width 69 height 17
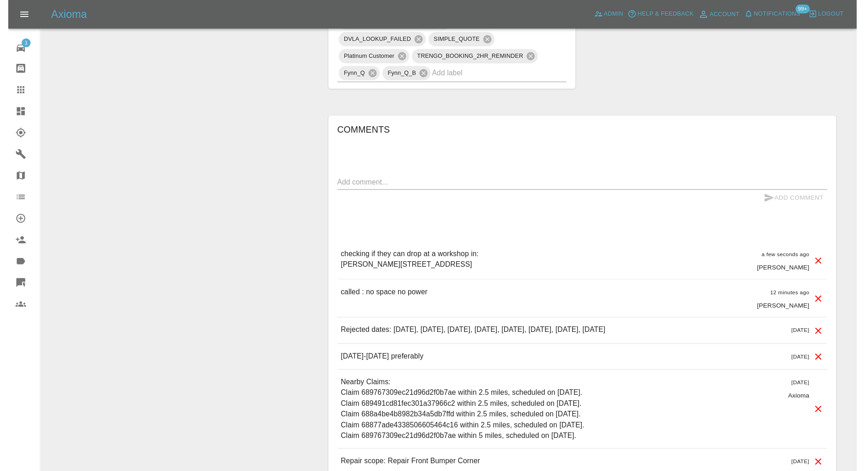
scroll to position [538, 0]
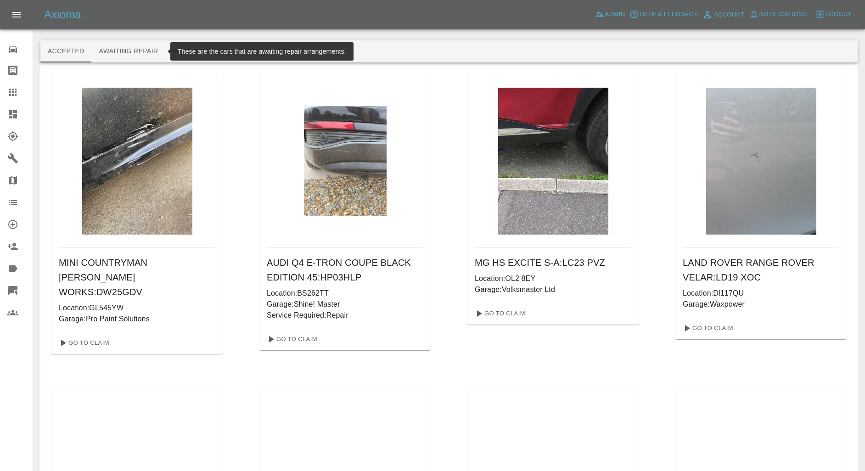
click at [123, 52] on button "Awaiting Repair" at bounding box center [128, 51] width 74 height 22
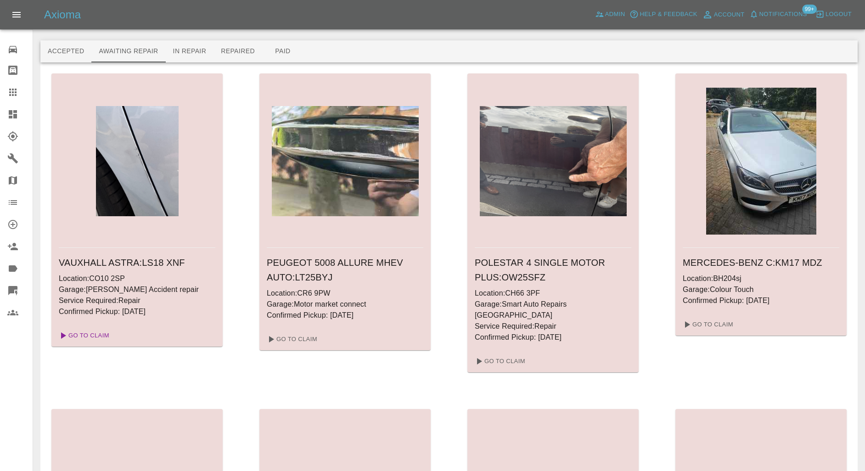
click at [96, 333] on link "Go To Claim" at bounding box center [83, 335] width 56 height 15
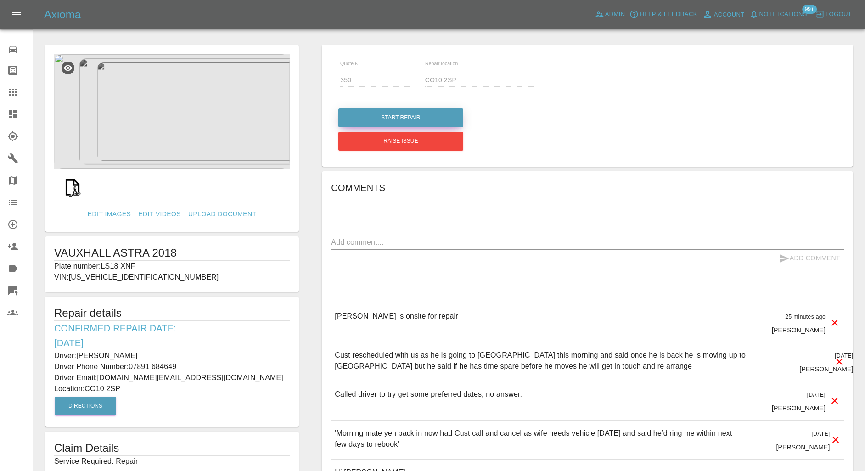
click at [434, 118] on button "Start Repair" at bounding box center [400, 117] width 125 height 19
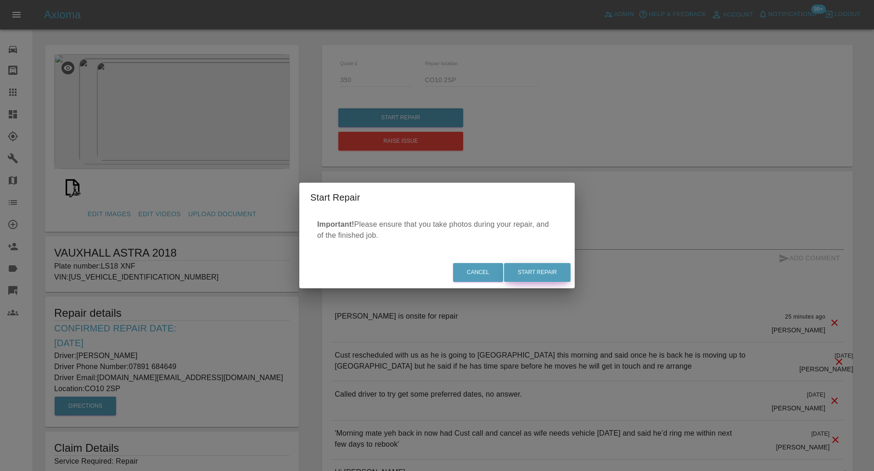
click at [522, 276] on button "Start Repair" at bounding box center [537, 272] width 67 height 19
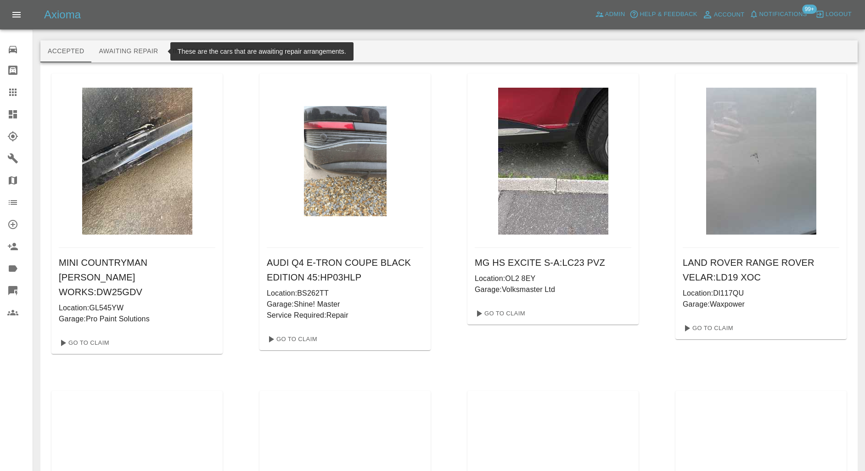
click at [125, 54] on button "Awaiting Repair" at bounding box center [128, 51] width 74 height 22
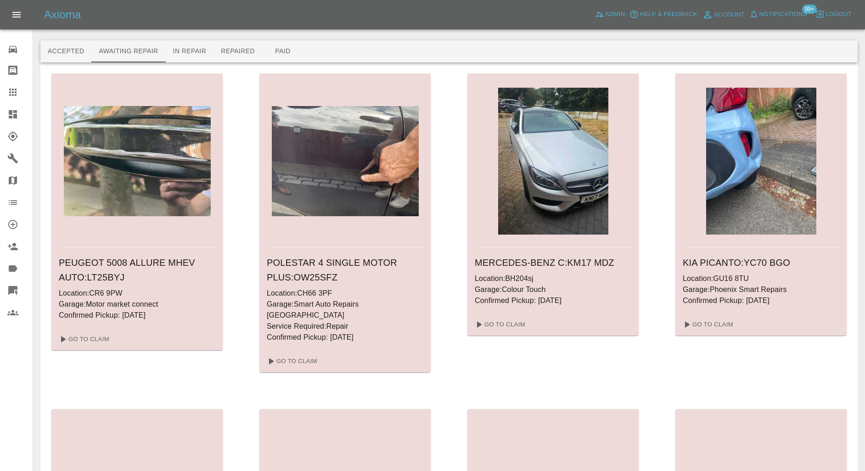
click at [17, 112] on icon at bounding box center [12, 114] width 11 height 11
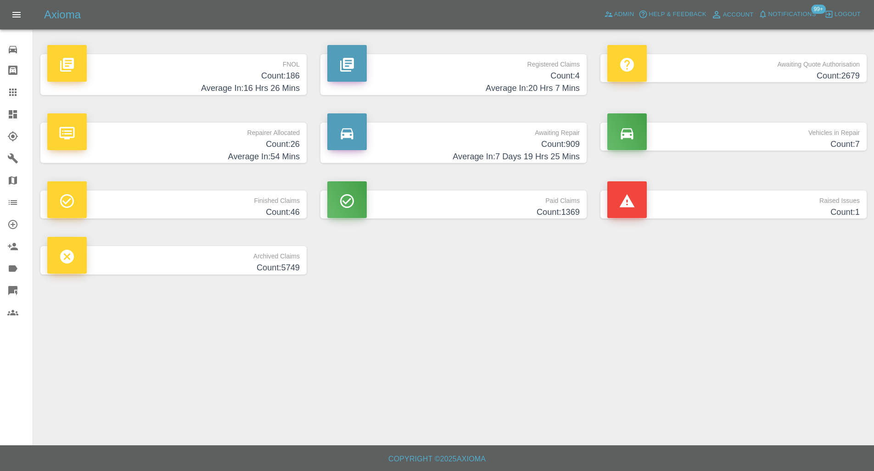
click at [438, 142] on h4 "Count: 909" at bounding box center [453, 144] width 253 height 12
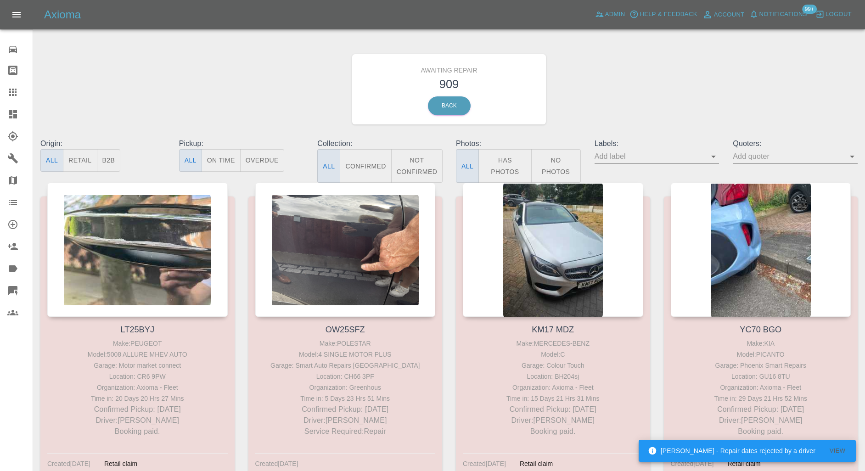
click at [113, 159] on button "B2B" at bounding box center [109, 160] width 24 height 23
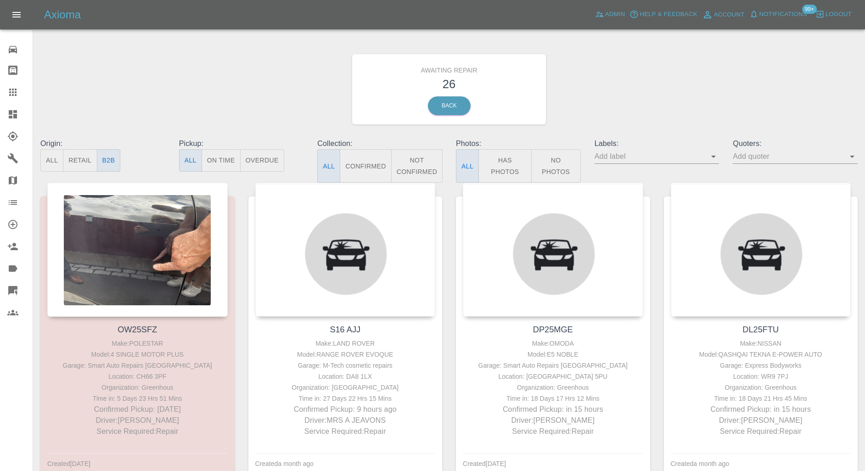
click at [157, 254] on div at bounding box center [137, 250] width 180 height 134
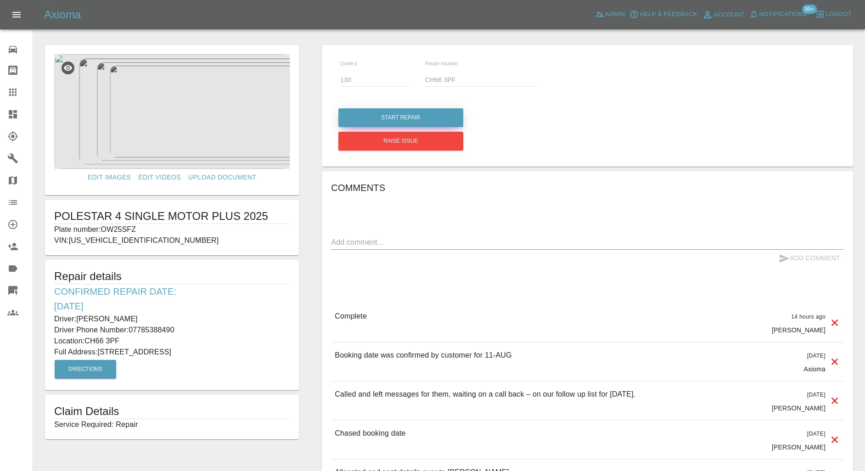
click at [420, 117] on button "Start Repair" at bounding box center [400, 117] width 125 height 19
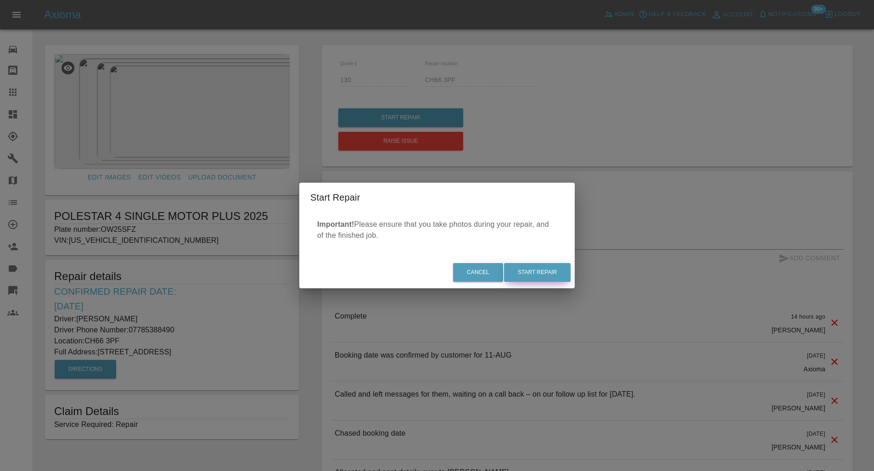
click at [563, 272] on button "Start Repair" at bounding box center [537, 272] width 67 height 19
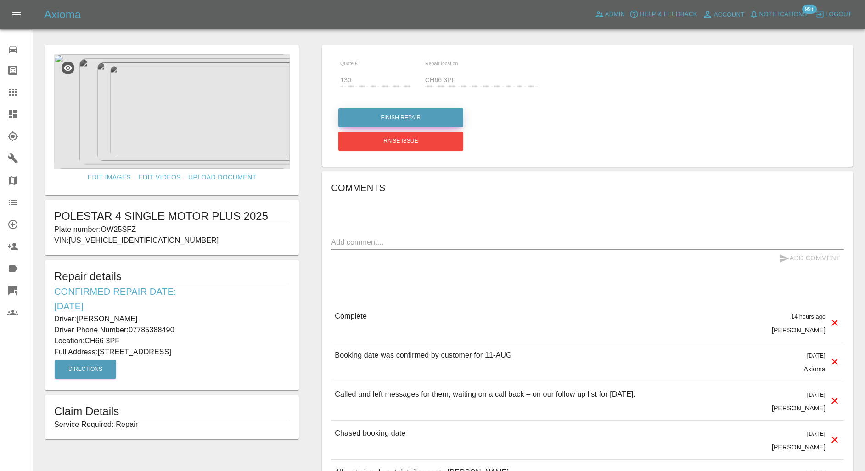
click at [430, 115] on button "Finish Repair" at bounding box center [400, 117] width 125 height 19
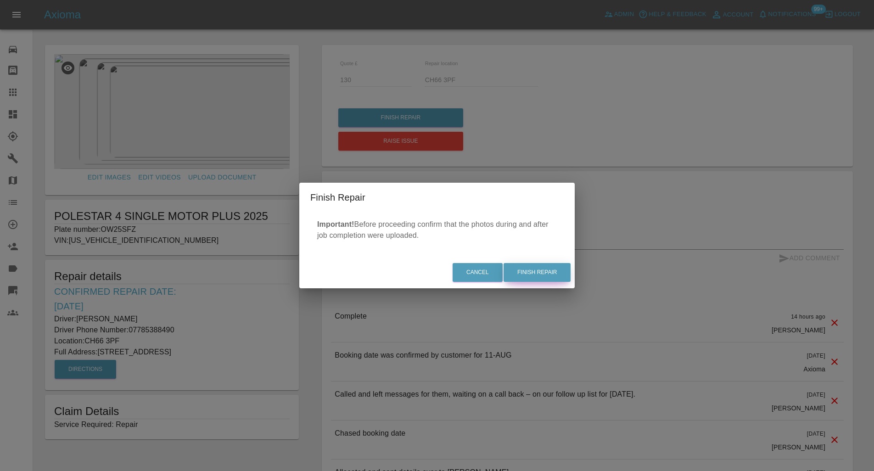
click at [536, 268] on button "Finish Repair" at bounding box center [537, 272] width 67 height 19
